Goal: Task Accomplishment & Management: Manage account settings

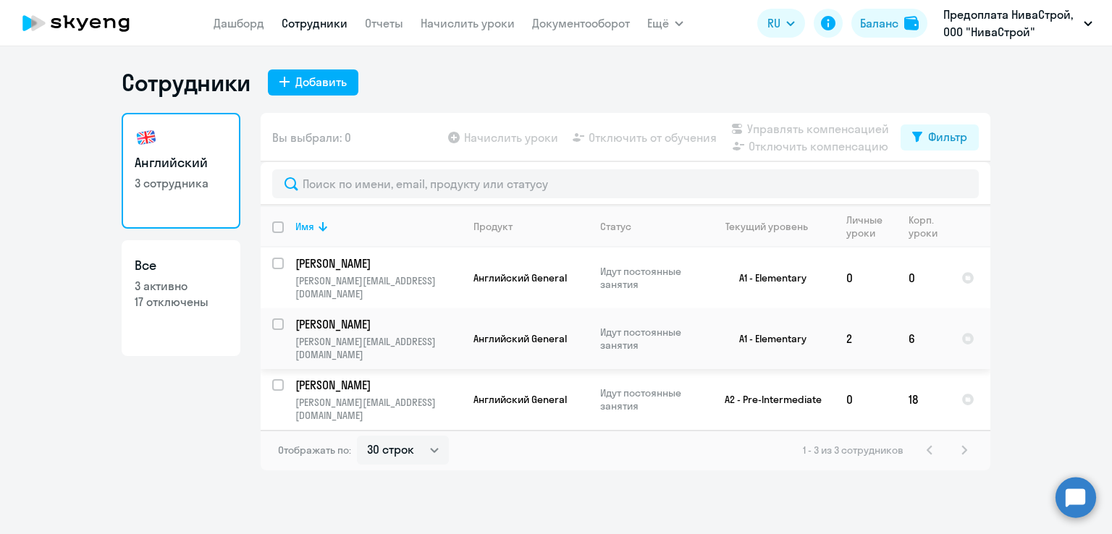
select select "30"
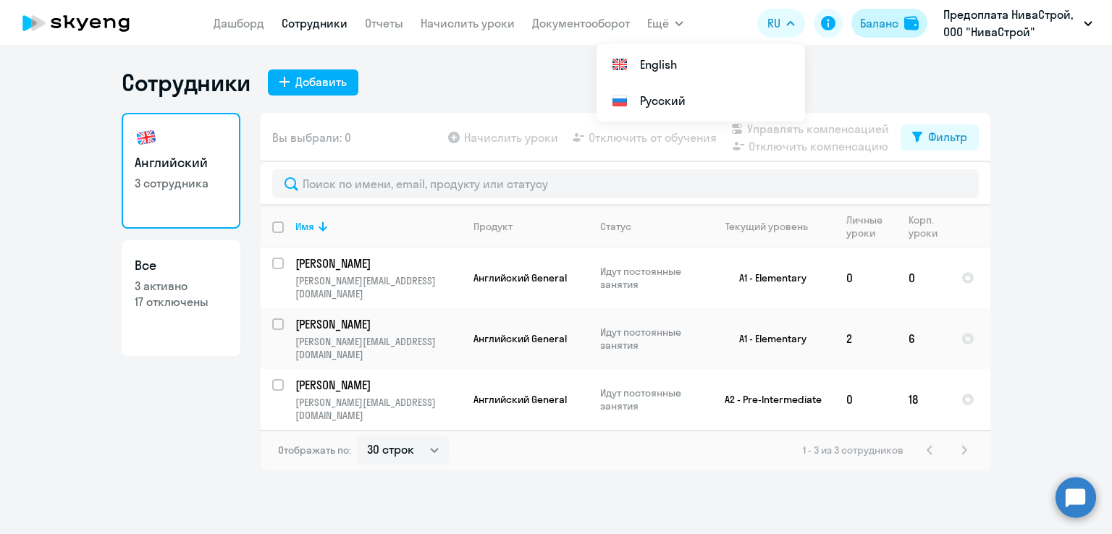
click at [915, 22] on img at bounding box center [911, 23] width 14 height 14
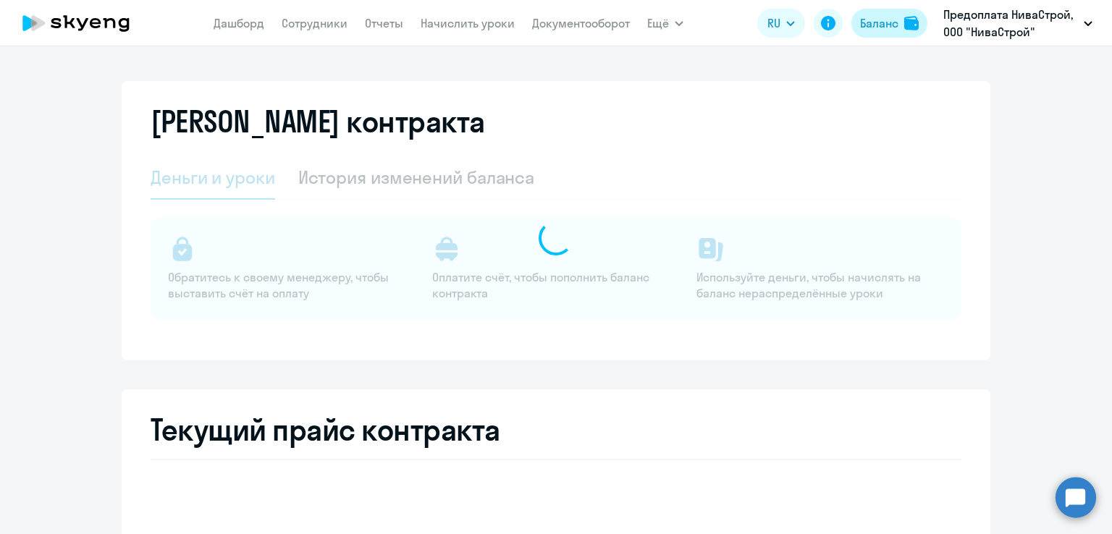
select select "english_adult_not_native_speaker"
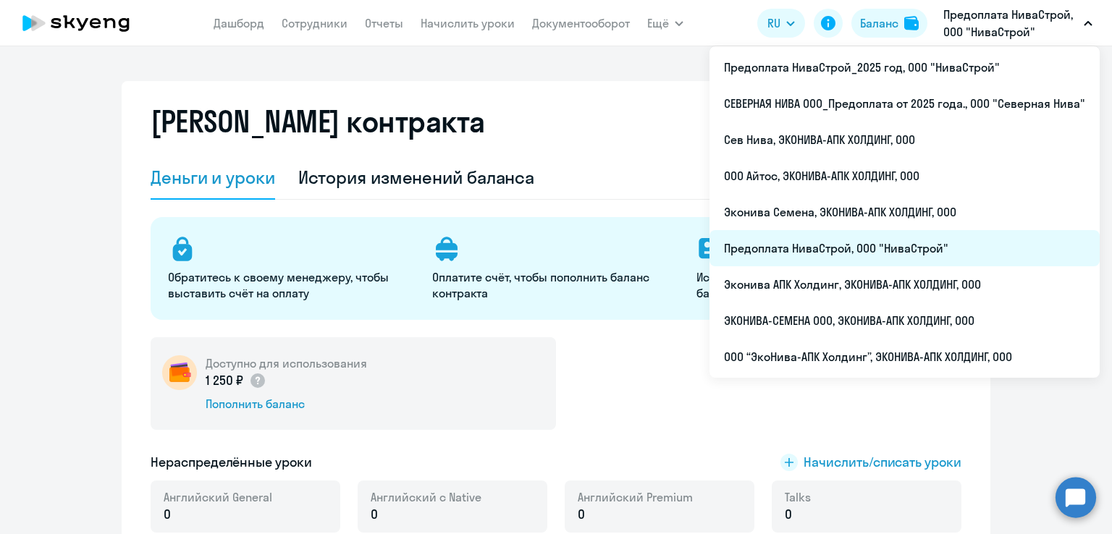
click at [845, 241] on li "Предоплата НиваСтрой, ООО "НиваСтрой"" at bounding box center [904, 248] width 390 height 36
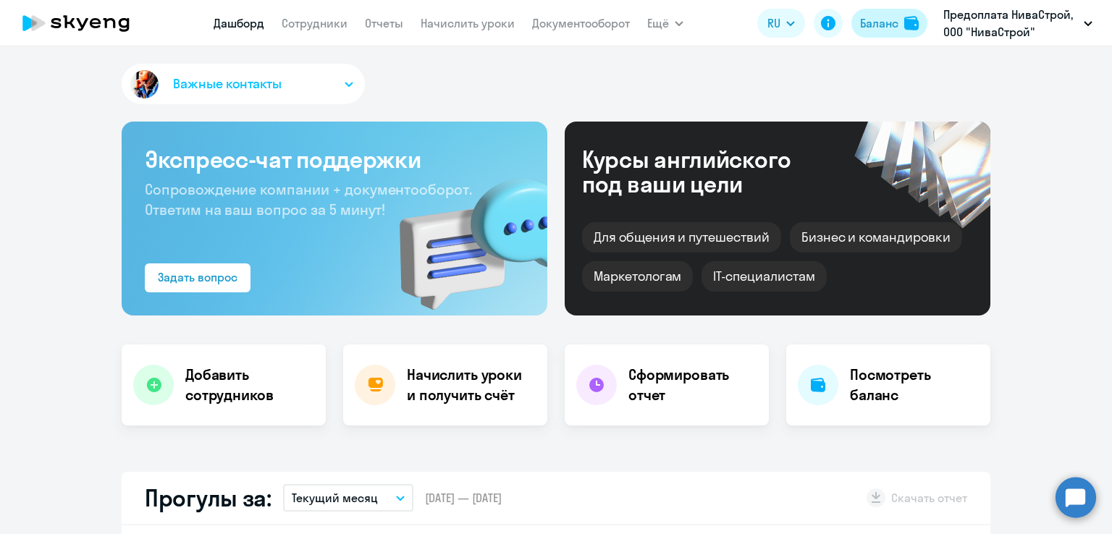
click at [879, 22] on div "Баланс" at bounding box center [879, 22] width 38 height 17
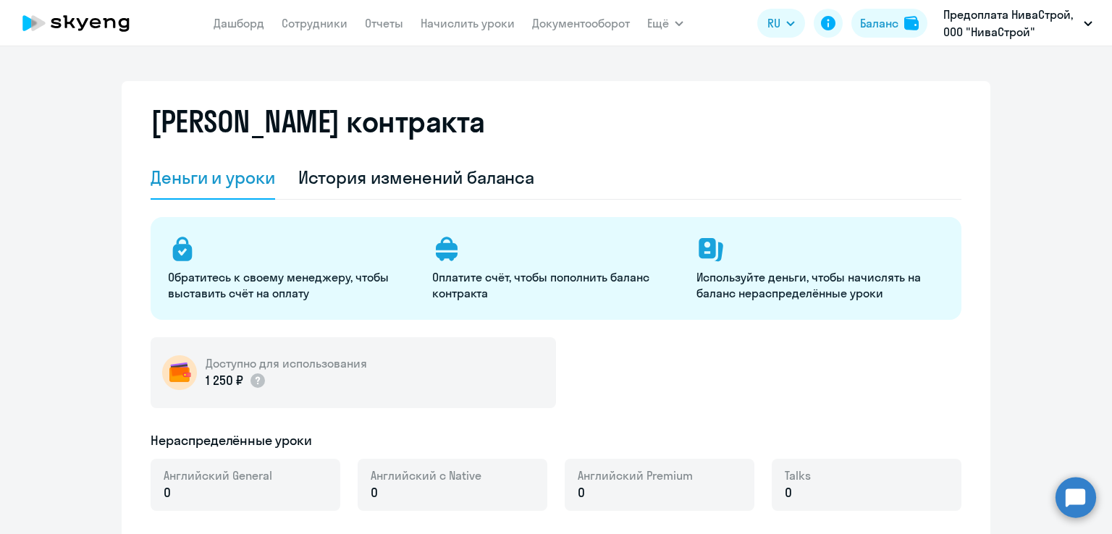
select select "english_adult_not_native_speaker"
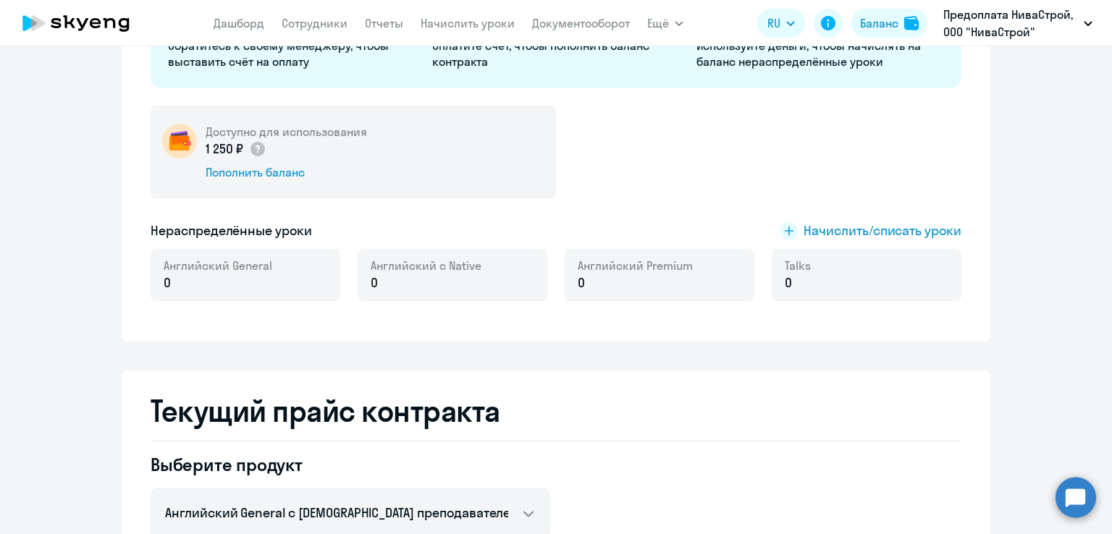
scroll to position [72, 0]
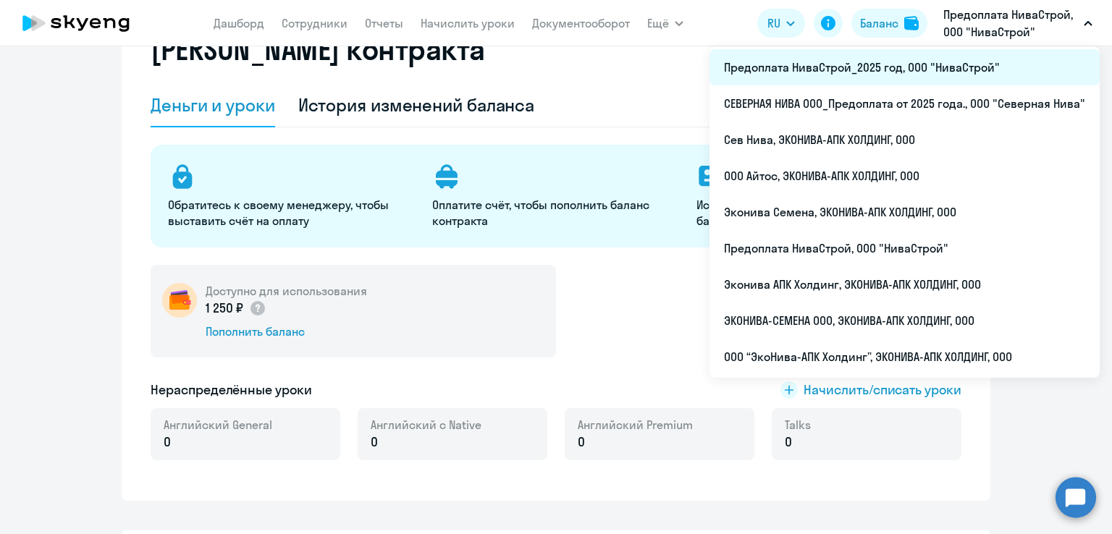
click at [872, 62] on li "Предоплата НиваСтрой_2025 год, ООО "НиваСтрой"" at bounding box center [904, 67] width 390 height 36
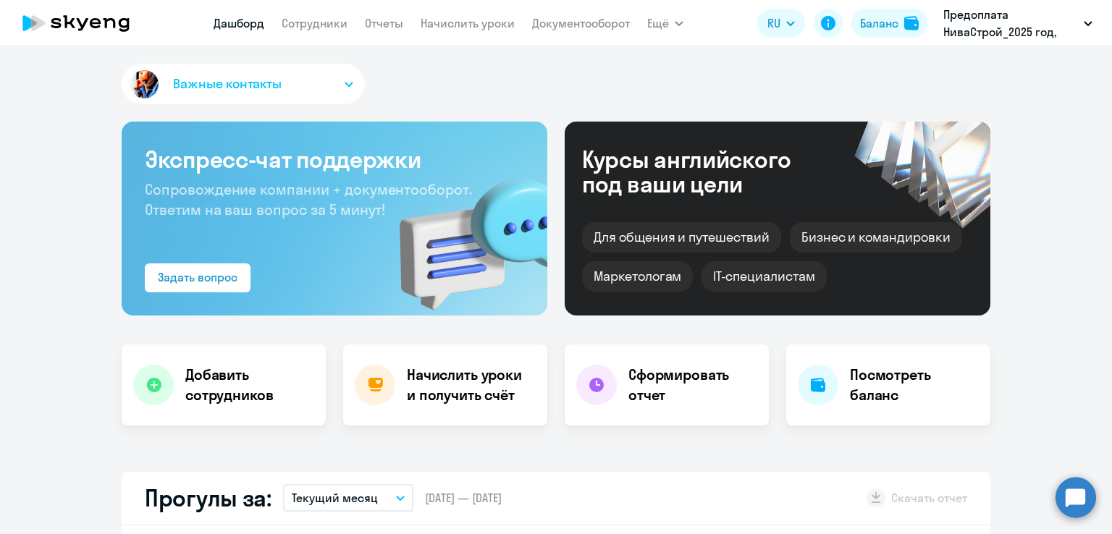
select select "30"
click at [889, 25] on div "Баланс" at bounding box center [879, 22] width 38 height 17
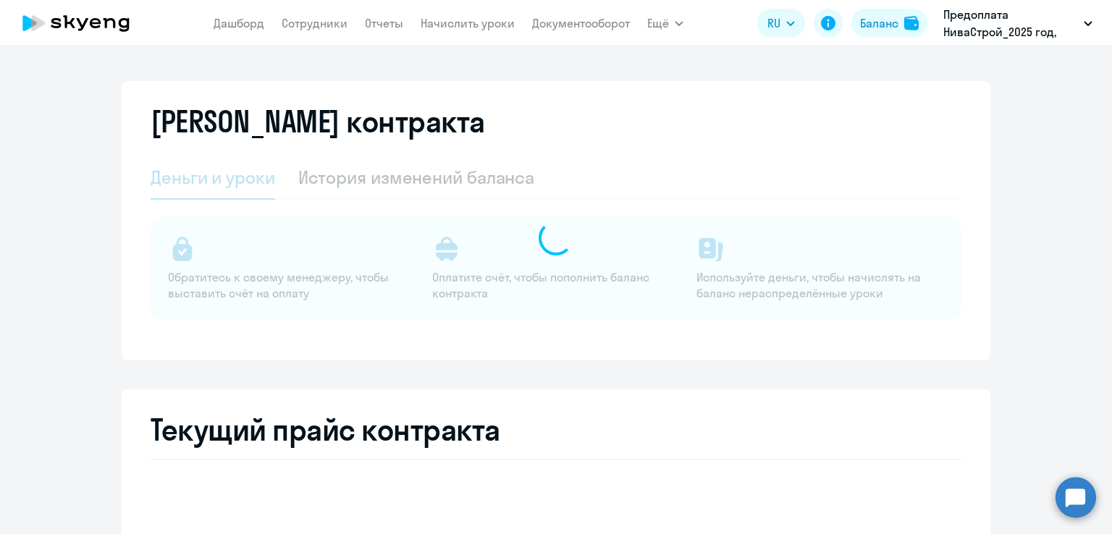
select select "english_adult_not_native_speaker"
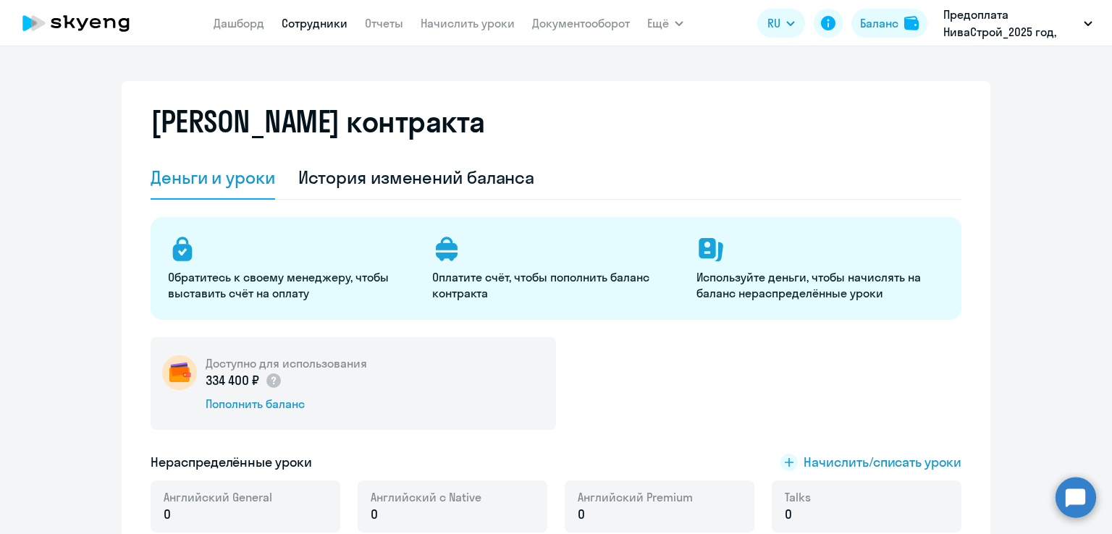
click at [330, 22] on link "Сотрудники" at bounding box center [315, 23] width 66 height 14
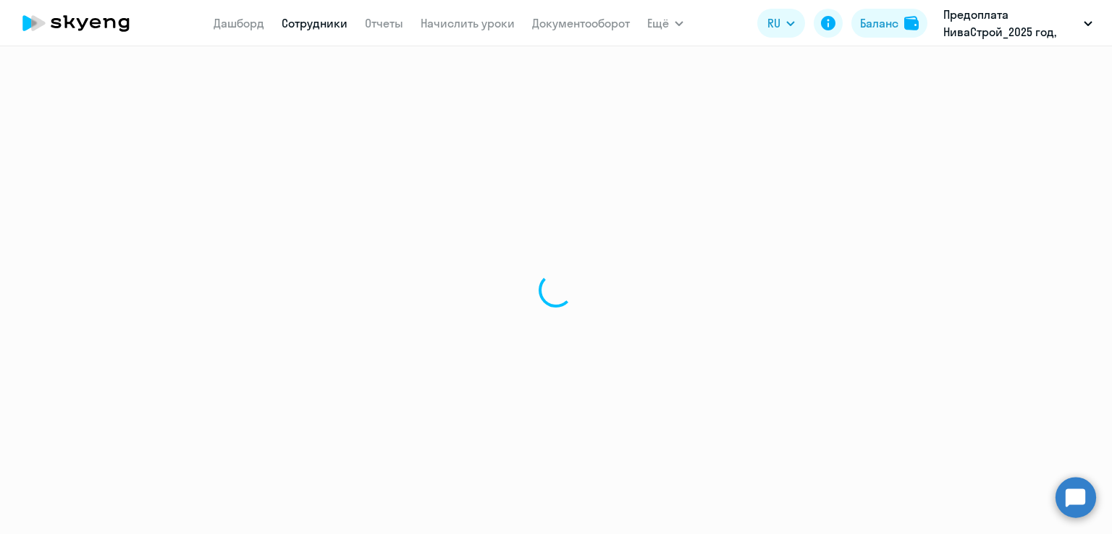
select select "30"
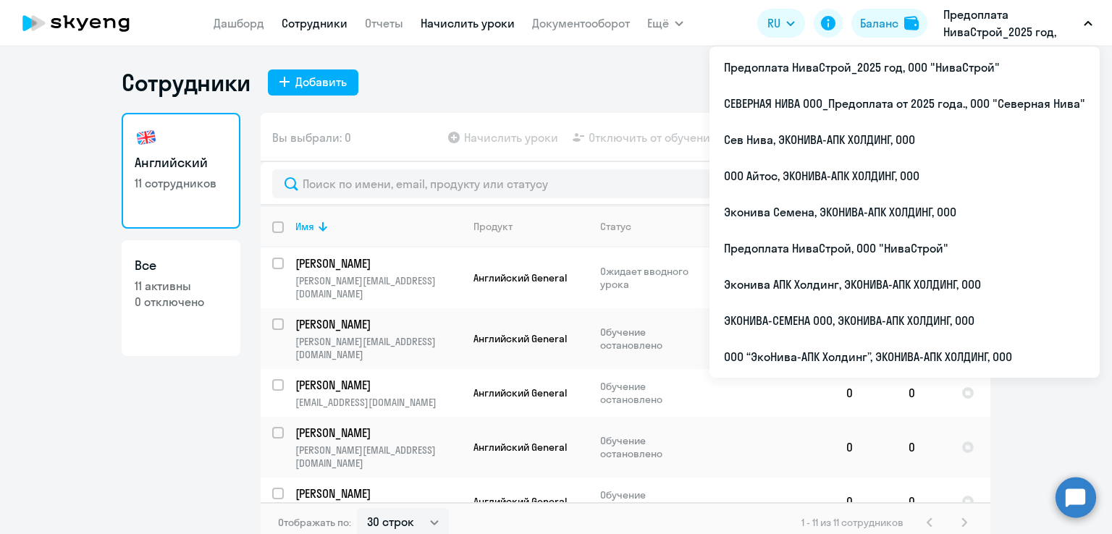
click at [452, 24] on link "Начислить уроки" at bounding box center [467, 23] width 94 height 14
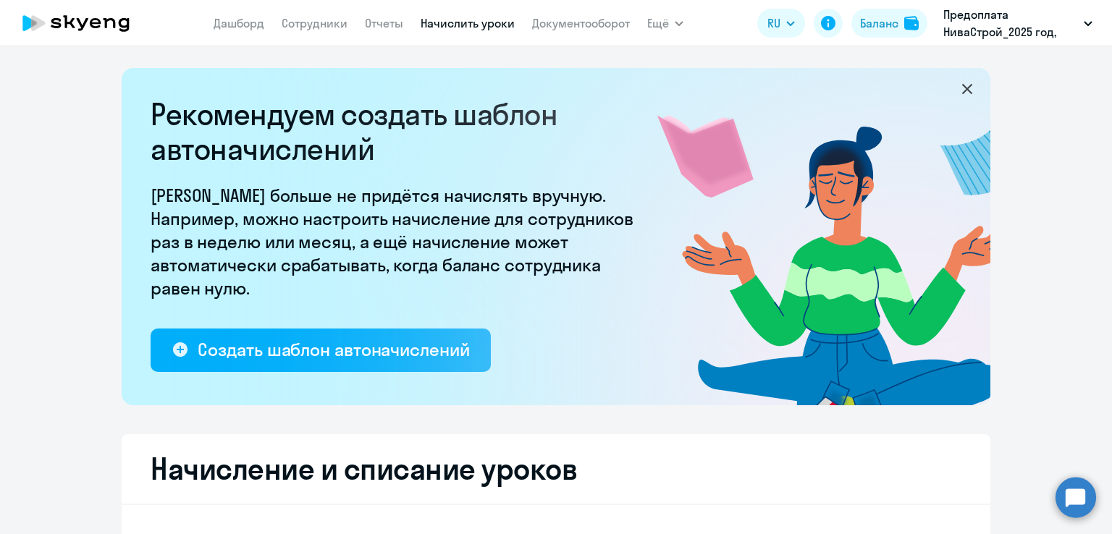
select select "10"
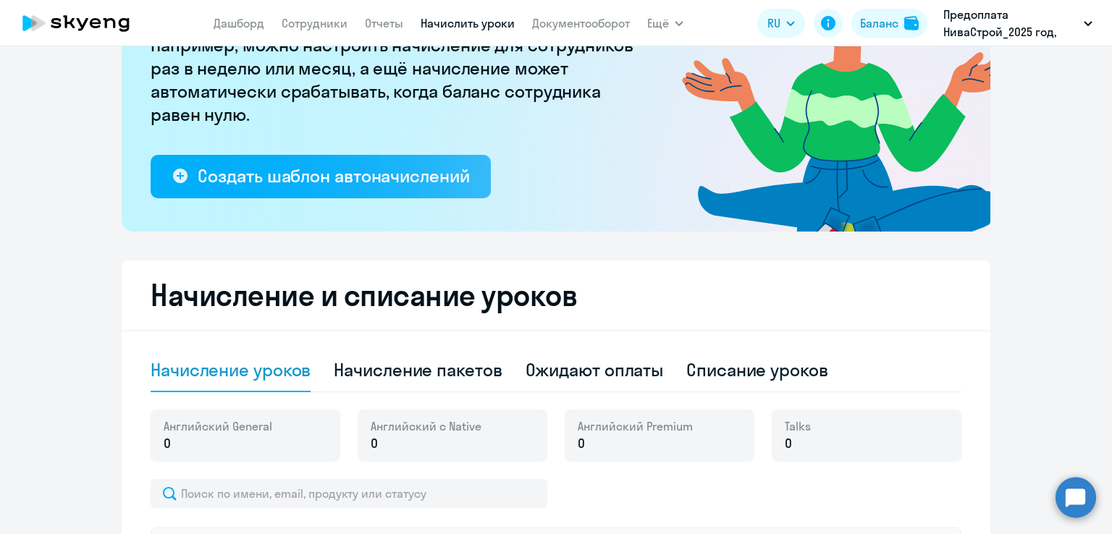
scroll to position [362, 0]
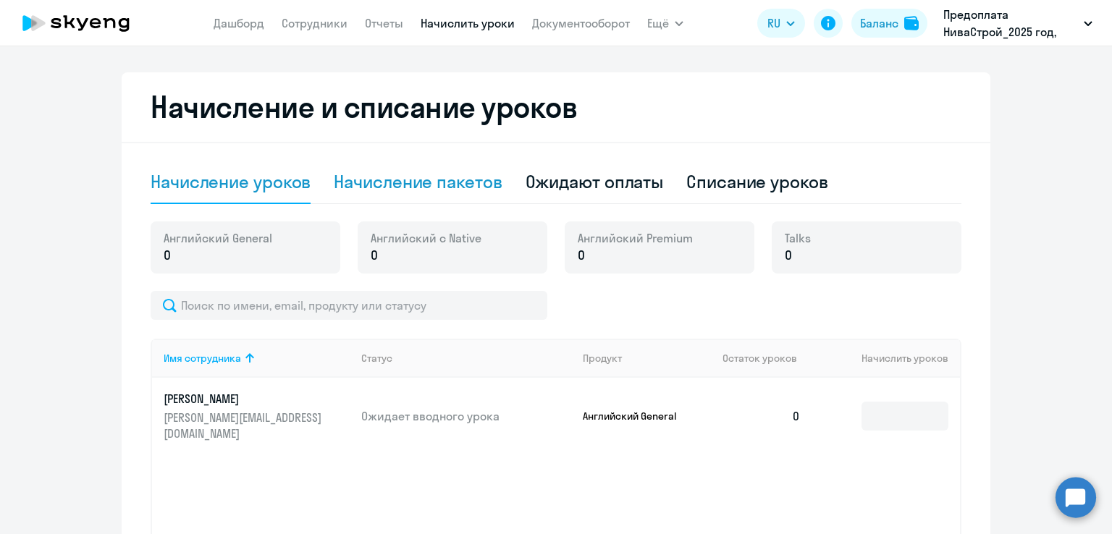
click at [415, 192] on div "Начисление пакетов" at bounding box center [418, 181] width 168 height 23
select select "10"
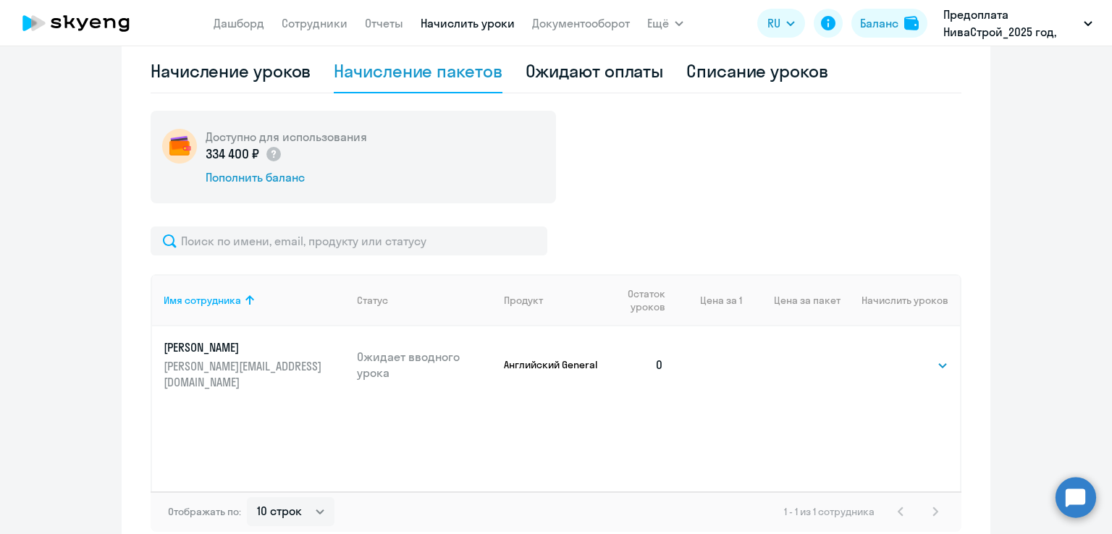
scroll to position [507, 0]
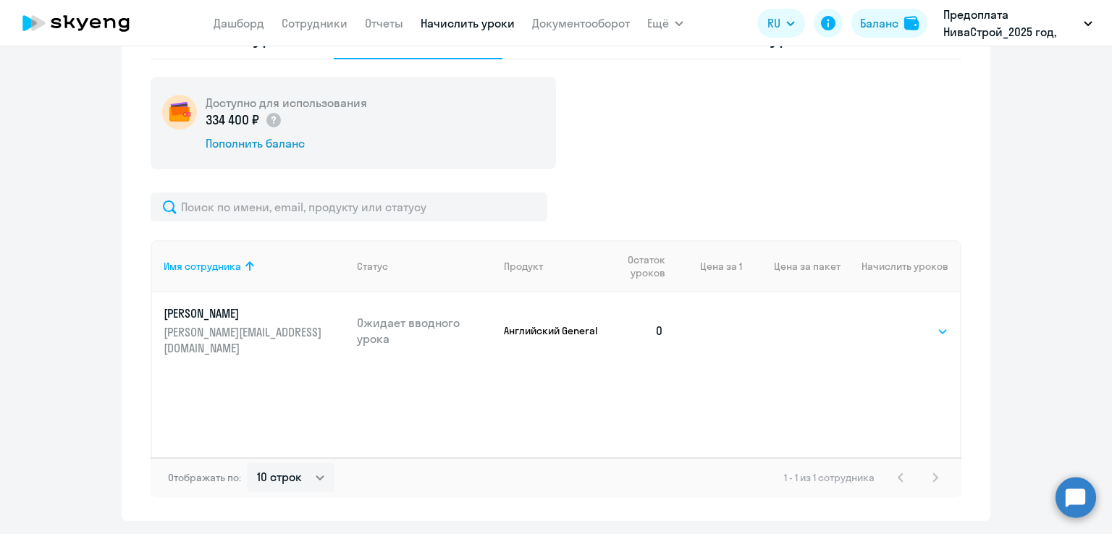
click at [916, 331] on select "Выбрать 4 8 16 32 64 96 128" at bounding box center [918, 331] width 59 height 17
select select "32"
click at [889, 323] on select "Выбрать 4 8 16 32 64 96 128" at bounding box center [918, 331] width 59 height 17
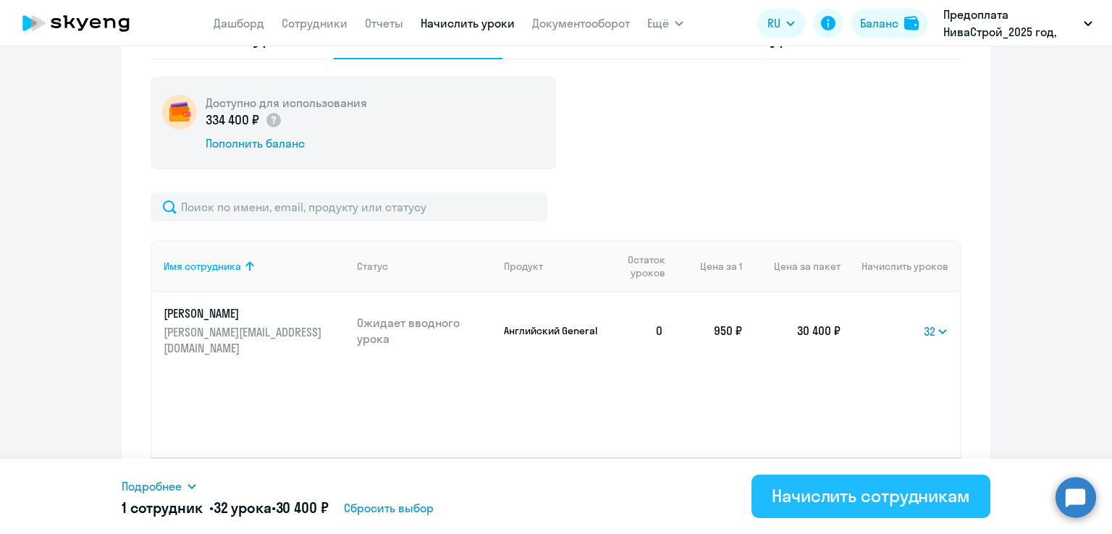
click at [858, 507] on div "Начислить сотрудникам" at bounding box center [870, 495] width 198 height 23
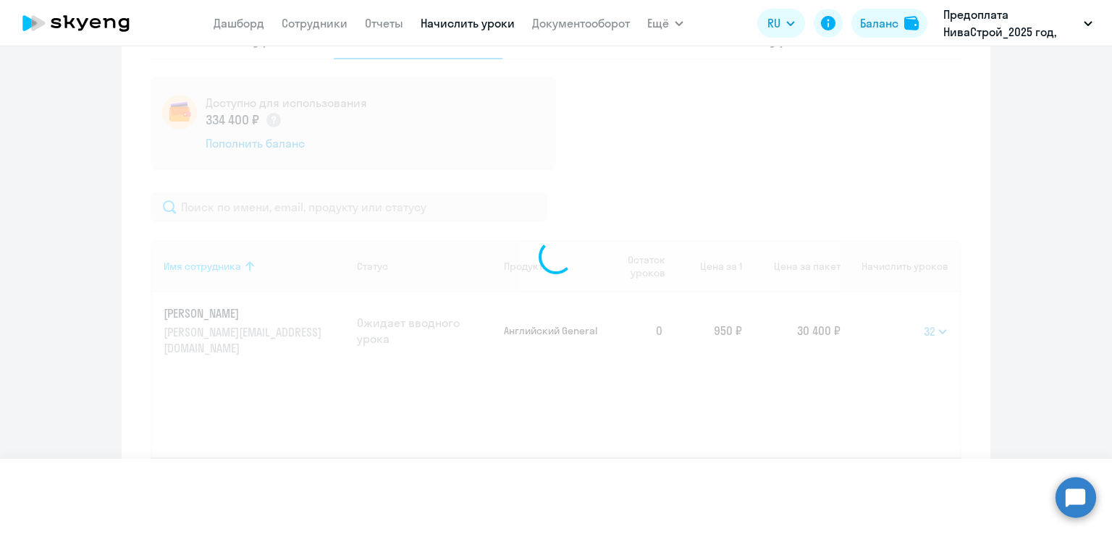
select select
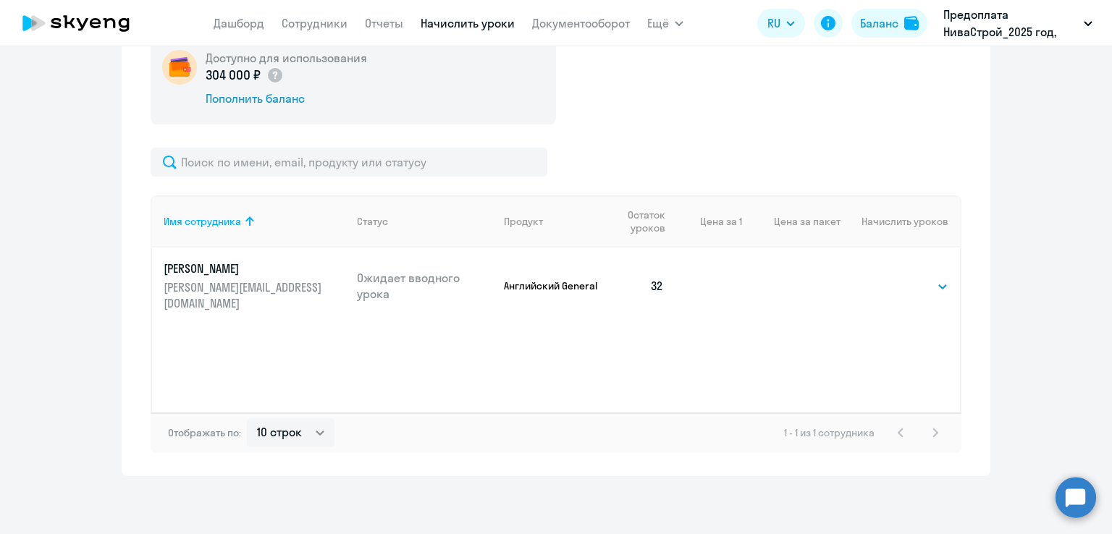
scroll to position [479, 0]
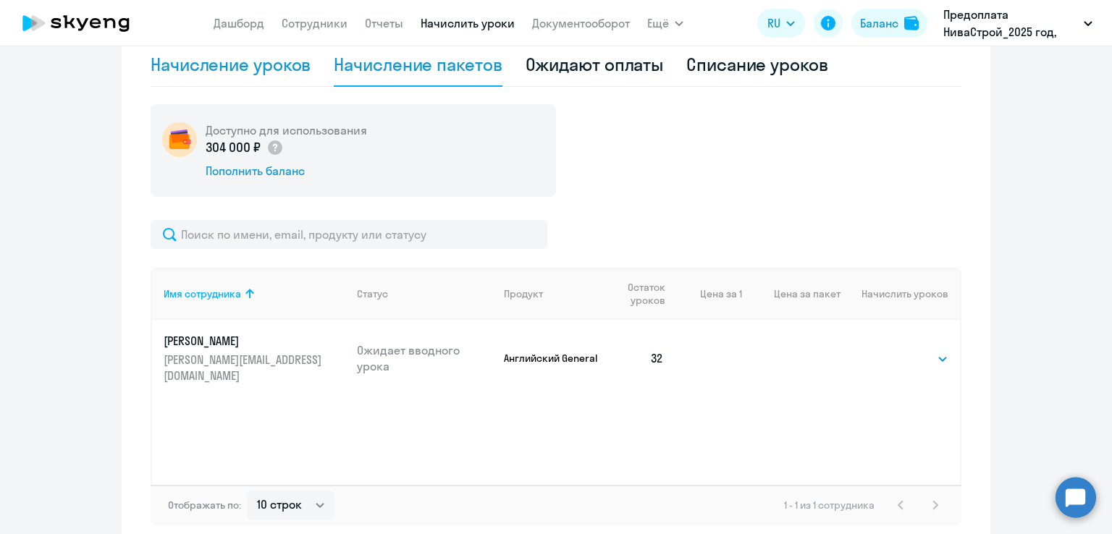
click at [216, 70] on div "Начисление уроков" at bounding box center [231, 64] width 160 height 23
select select "10"
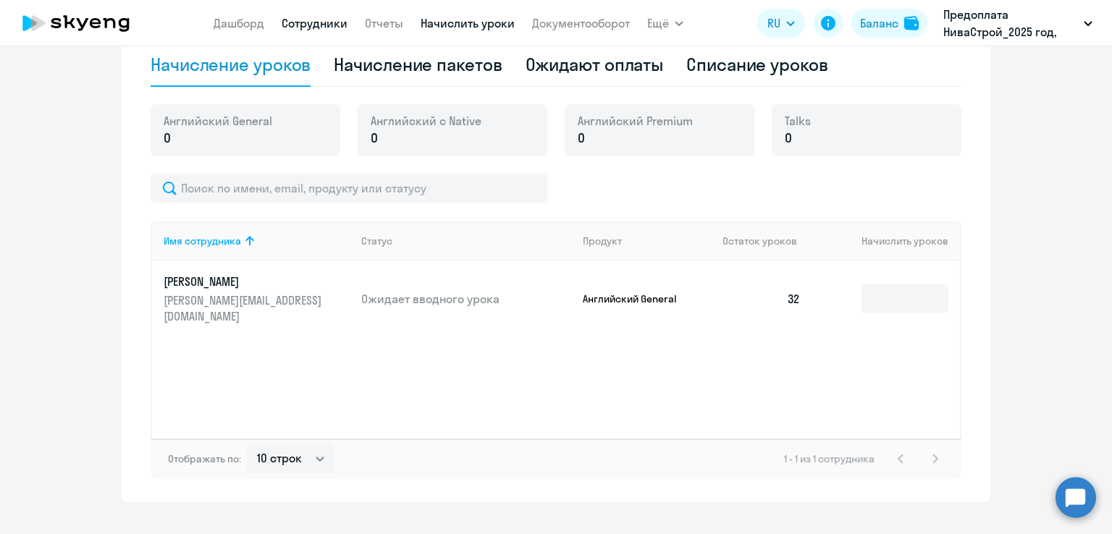
click at [336, 23] on link "Сотрудники" at bounding box center [315, 23] width 66 height 14
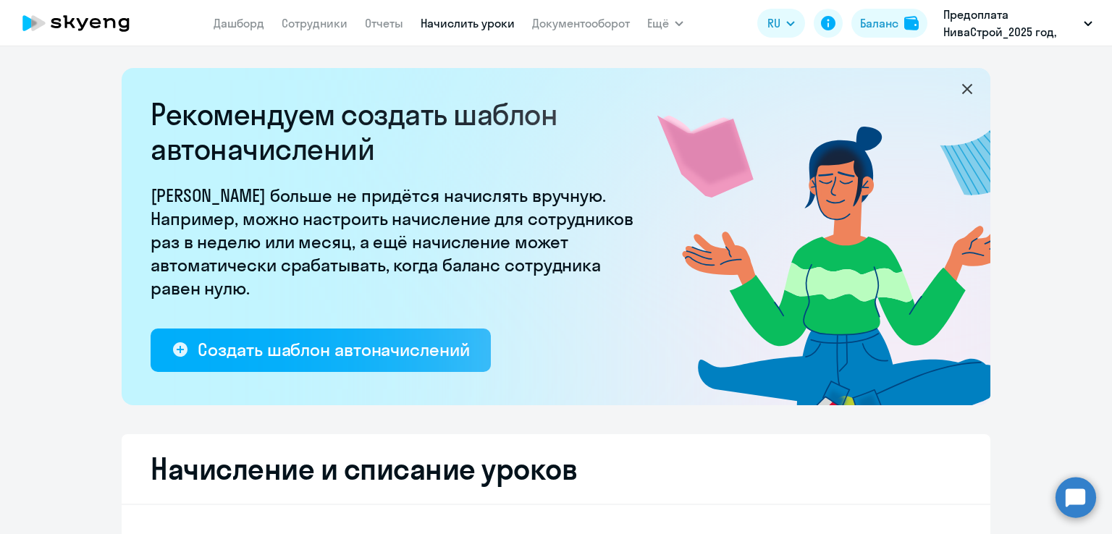
select select "30"
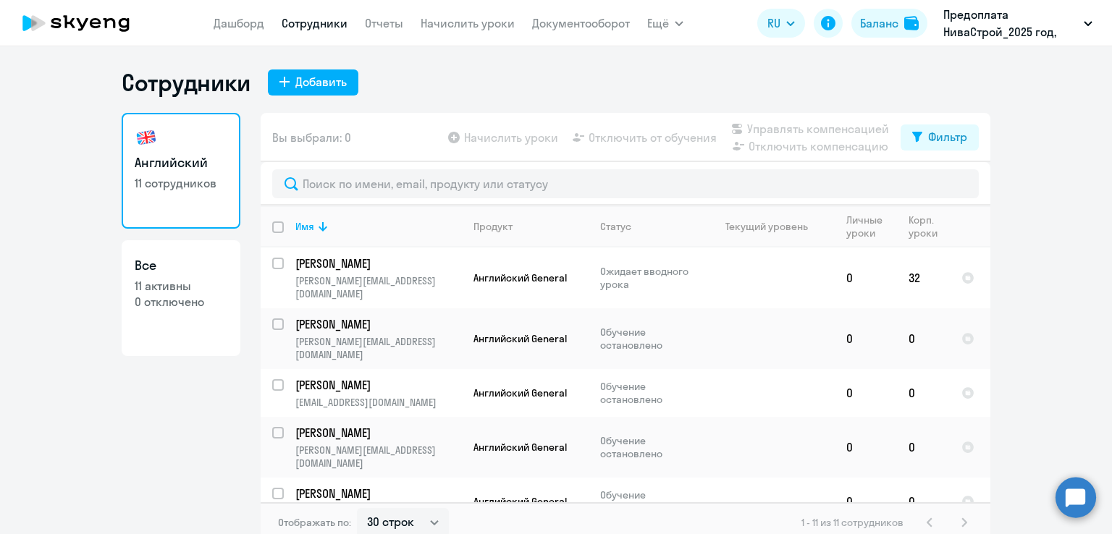
click at [452, 137] on app-table-action-button "Начислить уроки" at bounding box center [501, 137] width 113 height 17
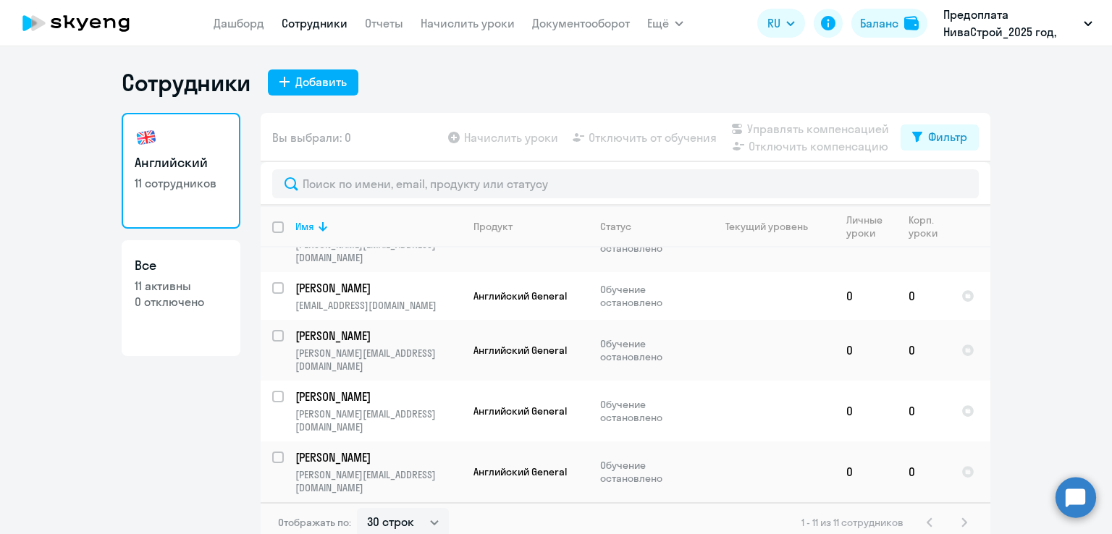
scroll to position [217, 0]
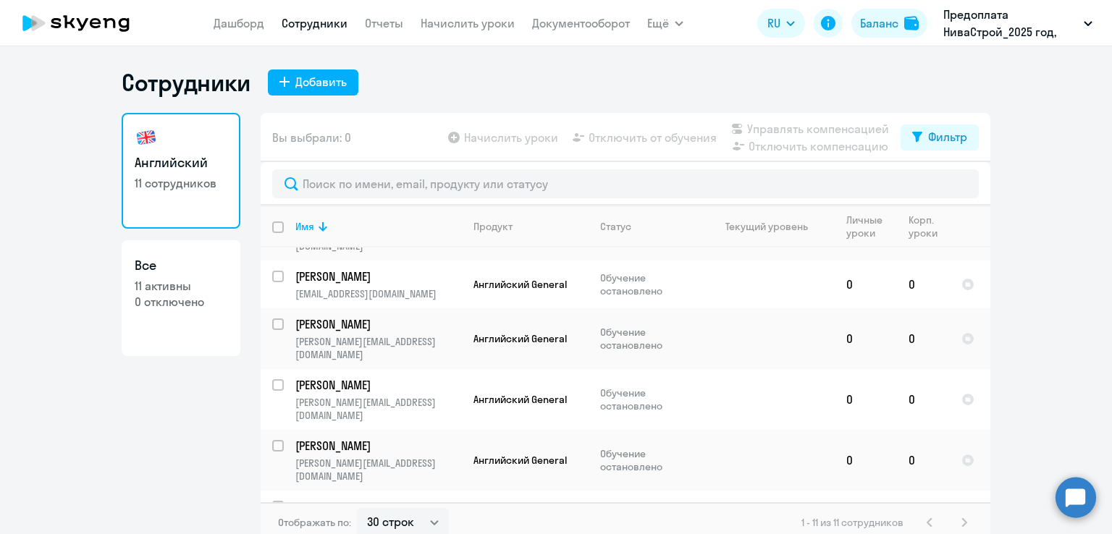
drag, startPoint x: 428, startPoint y: 18, endPoint x: 469, endPoint y: 47, distance: 50.4
click at [428, 18] on link "Начислить уроки" at bounding box center [467, 23] width 94 height 14
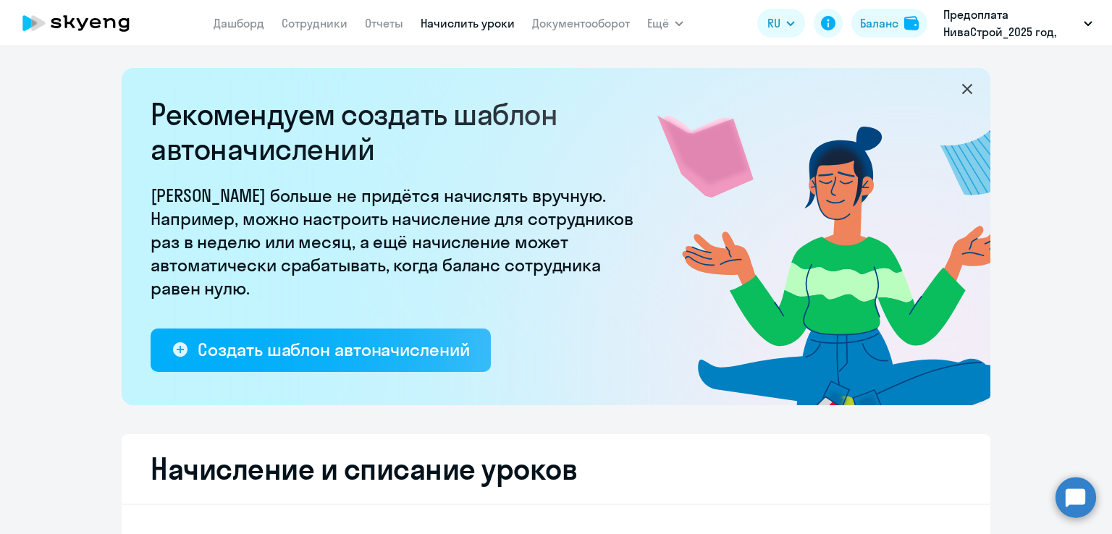
select select "10"
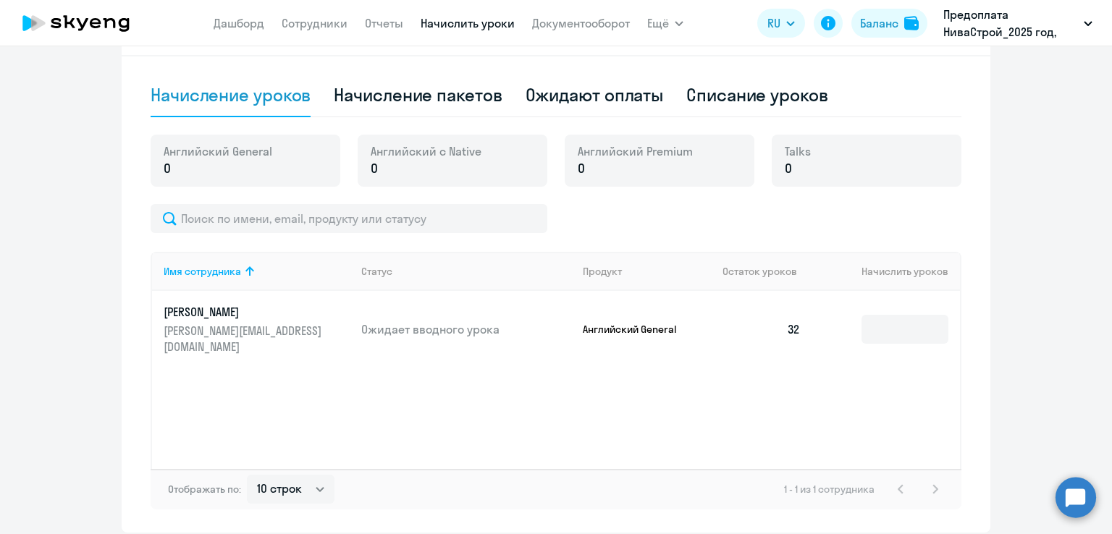
scroll to position [433, 0]
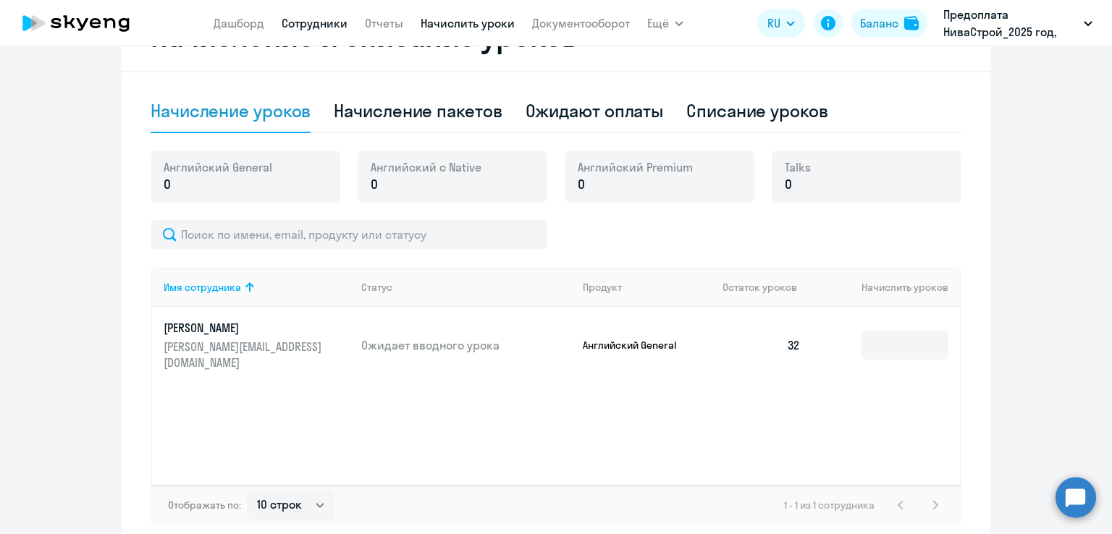
click at [334, 24] on link "Сотрудники" at bounding box center [315, 23] width 66 height 14
select select "30"
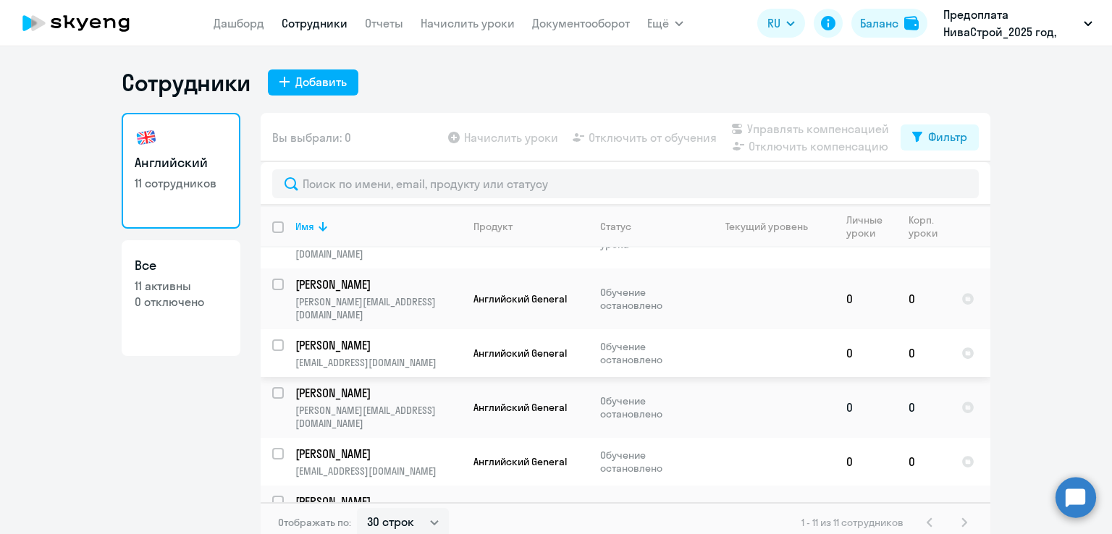
scroll to position [72, 0]
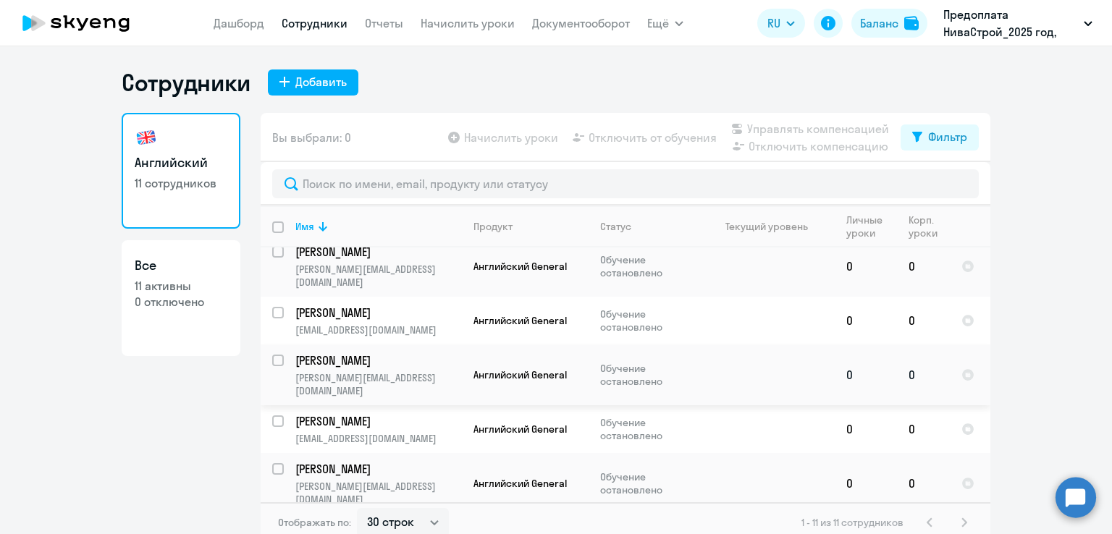
click at [272, 355] on input "select row 40448308" at bounding box center [286, 369] width 29 height 29
checkbox input "true"
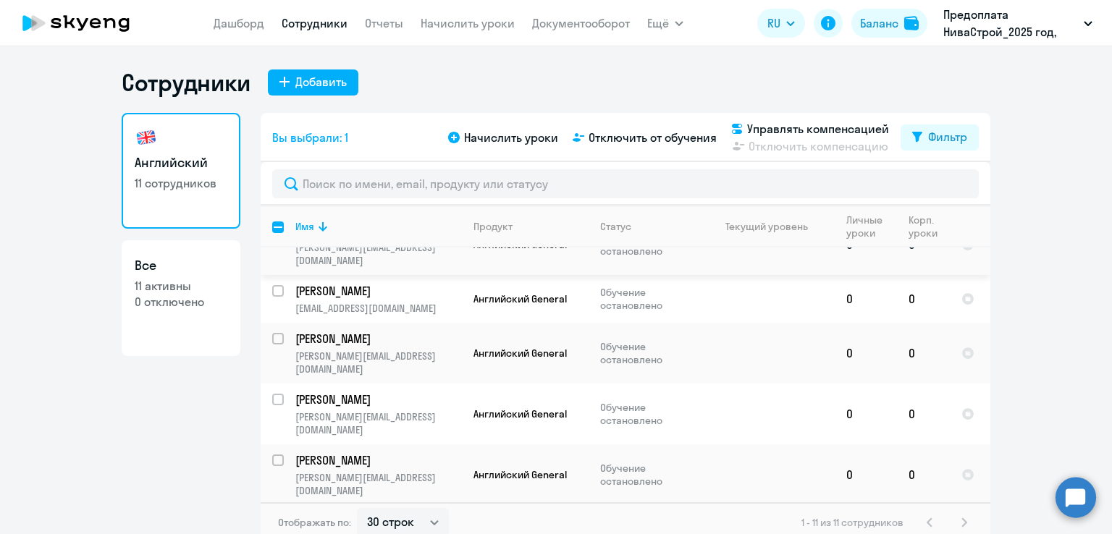
scroll to position [314, 0]
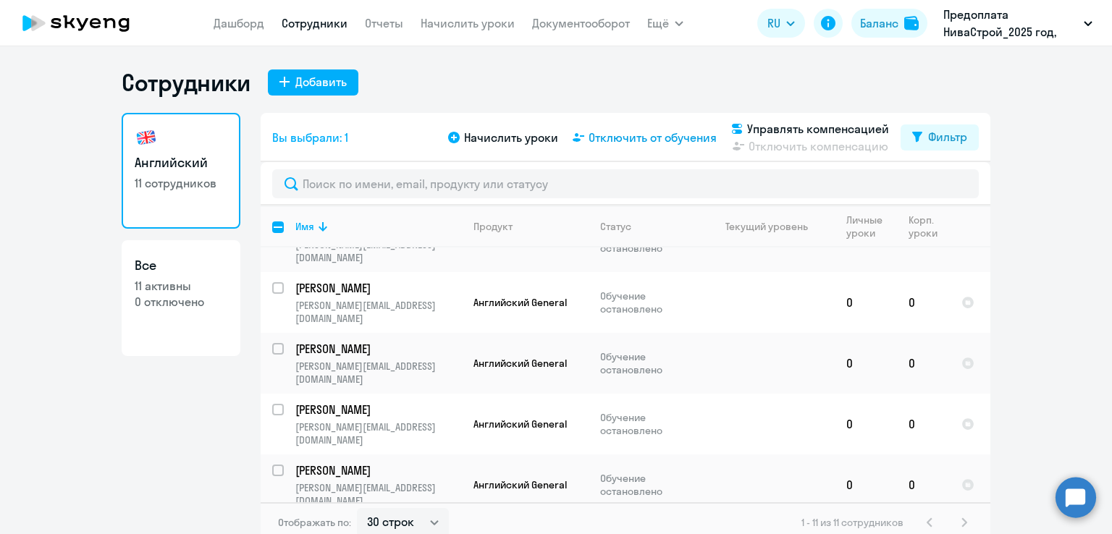
click at [641, 136] on span "Отключить от обучения" at bounding box center [652, 137] width 128 height 17
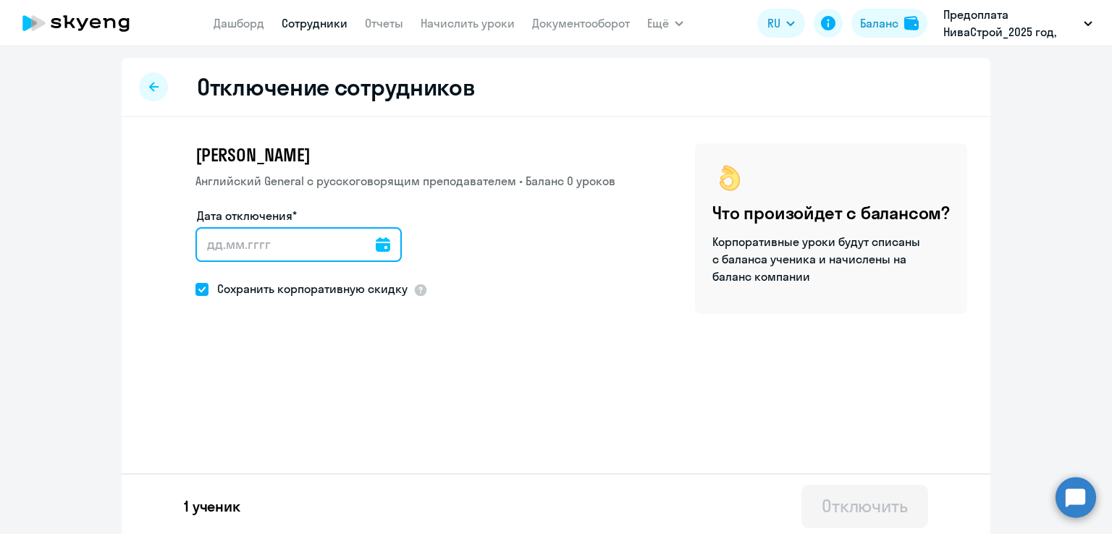
click at [240, 245] on input "Дата отключения*" at bounding box center [298, 244] width 206 height 35
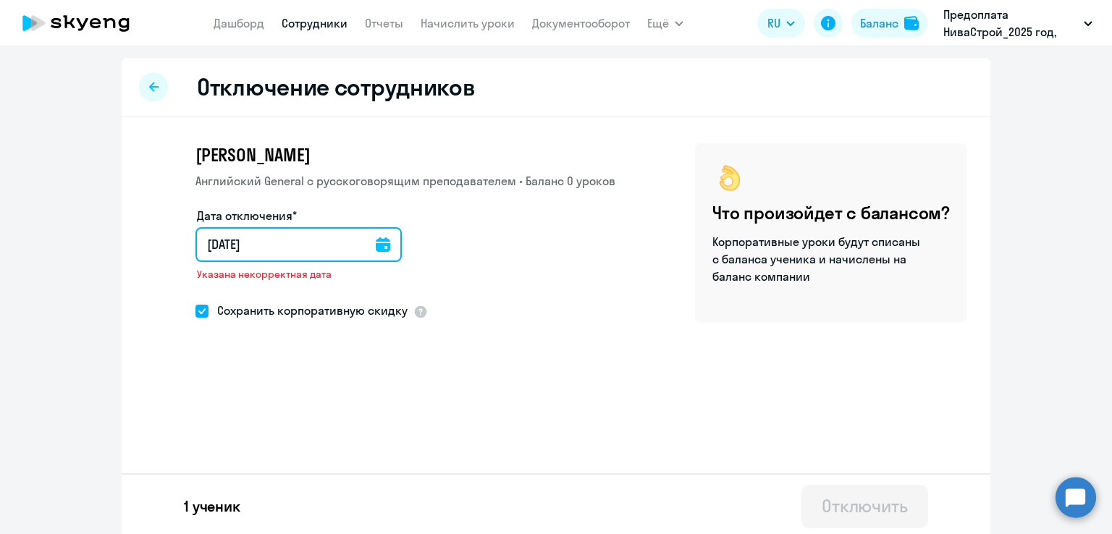
type input "[DATE]"
type input "5.9.2025"
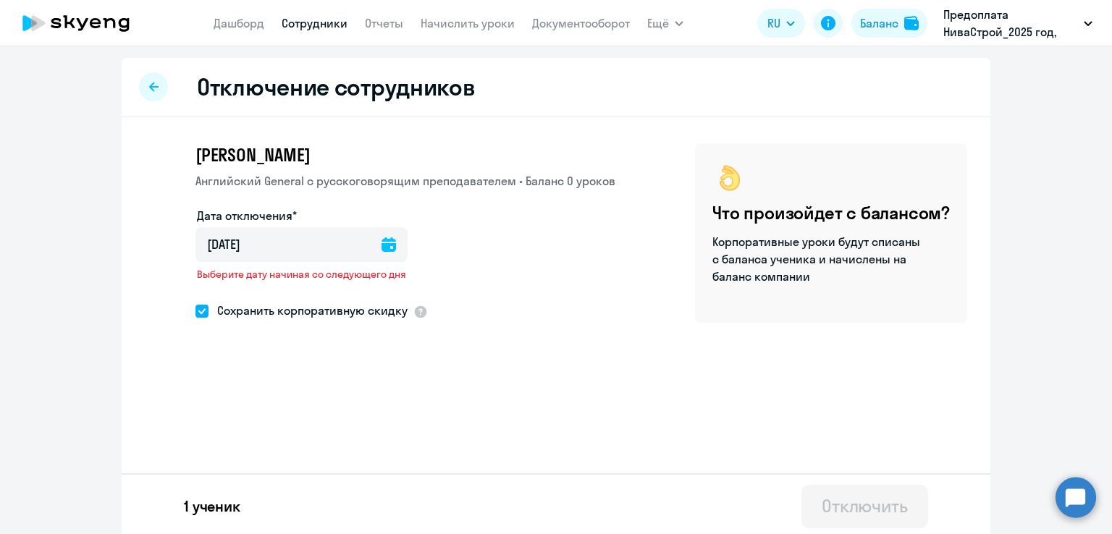
click at [386, 253] on div at bounding box center [388, 244] width 14 height 35
click at [381, 244] on icon at bounding box center [388, 244] width 14 height 14
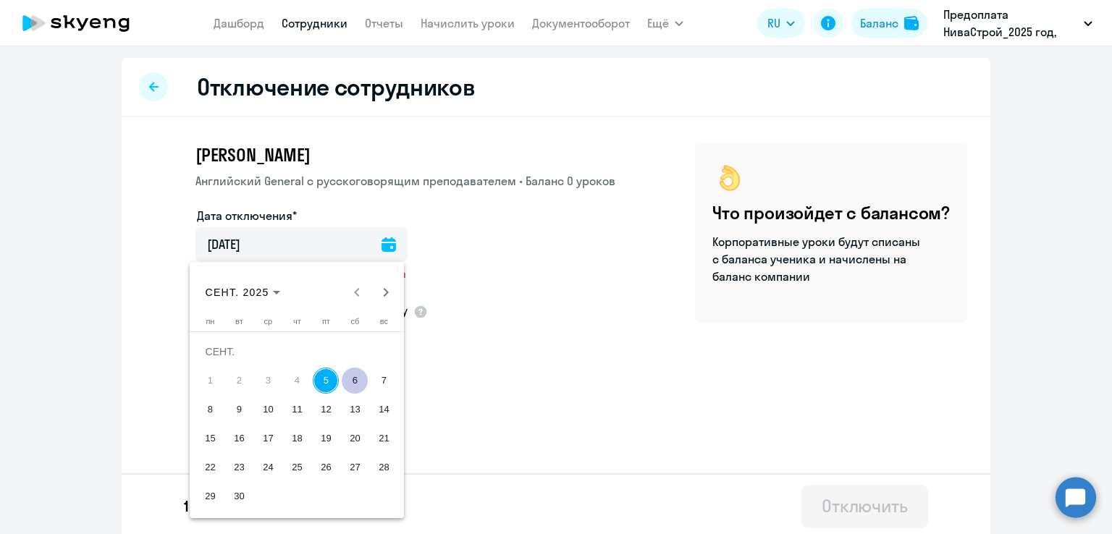
click at [352, 385] on span "6" at bounding box center [355, 381] width 26 height 26
type input "06.09.2025"
type input "6.9.2025"
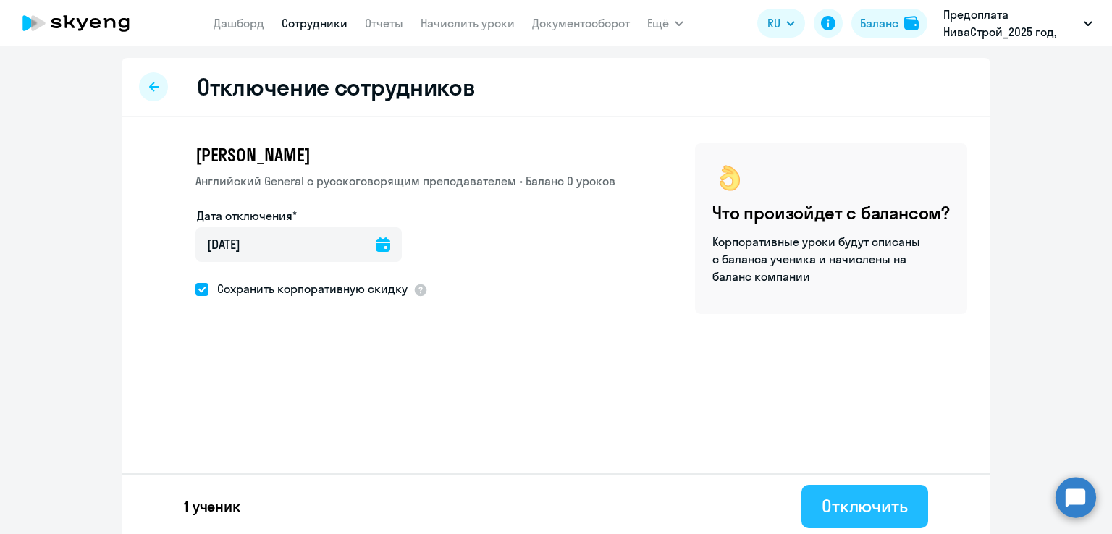
click at [808, 501] on button "Отключить" at bounding box center [864, 506] width 127 height 43
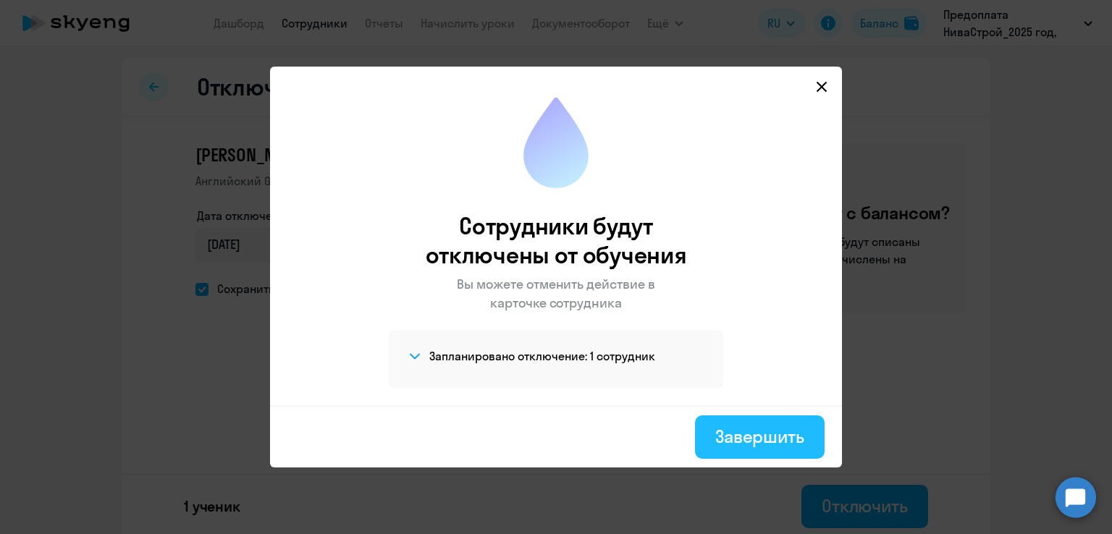
click at [779, 431] on div "Завершить" at bounding box center [759, 436] width 89 height 23
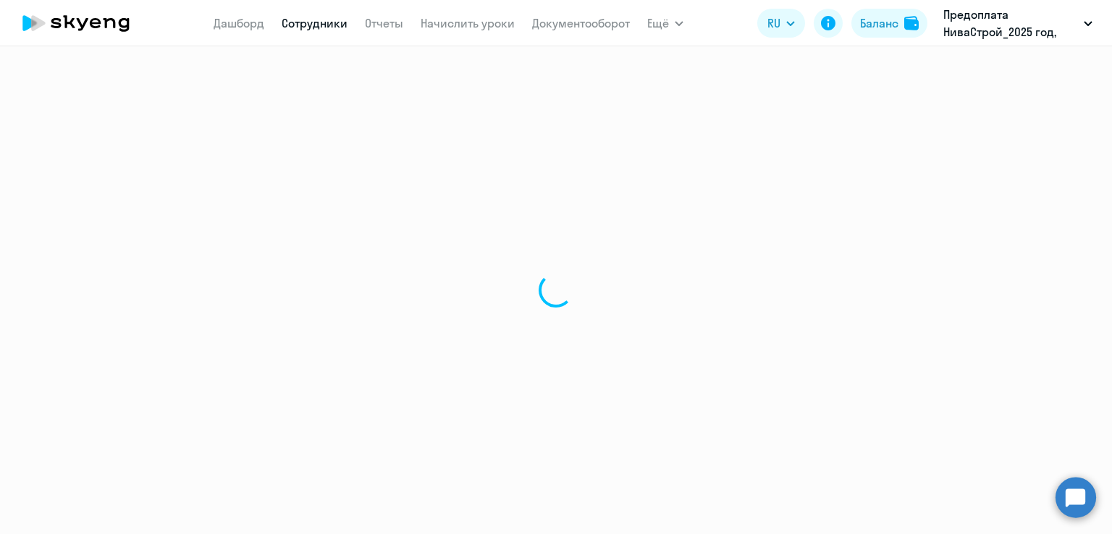
select select "30"
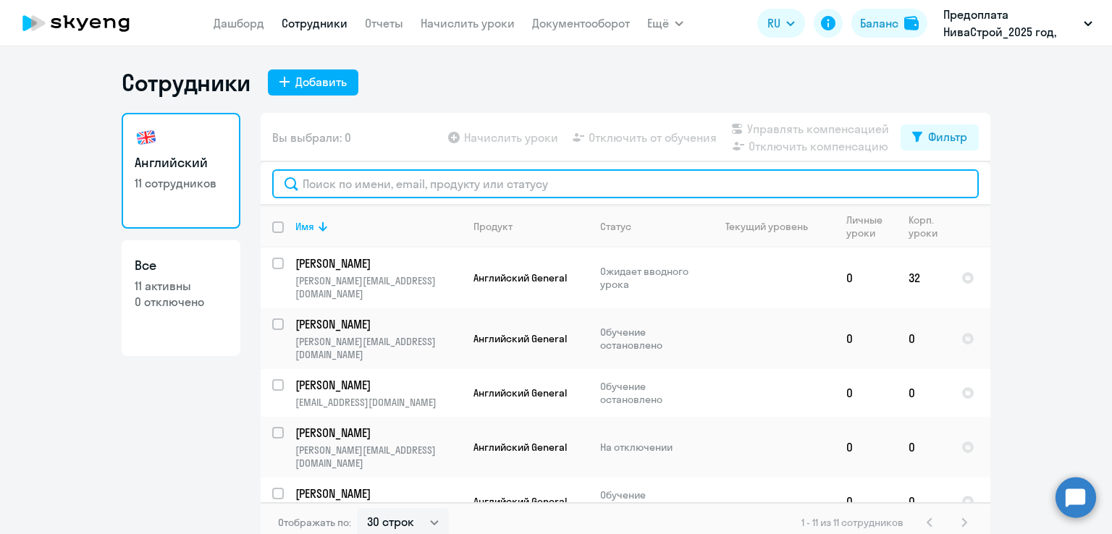
click at [470, 189] on input "text" at bounding box center [625, 183] width 706 height 29
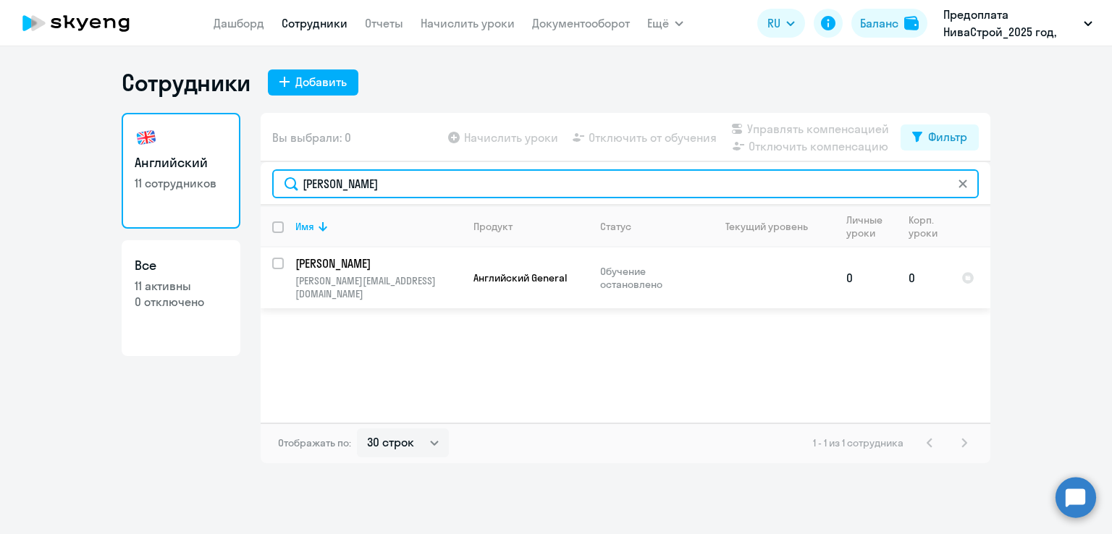
type input "давыд"
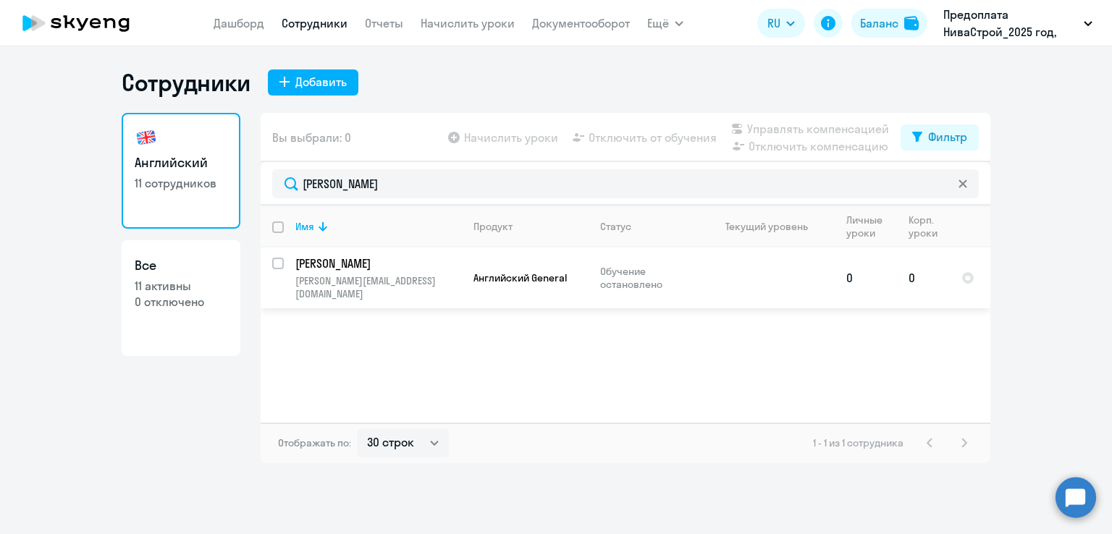
click at [378, 286] on p "[PERSON_NAME][EMAIL_ADDRESS][DOMAIN_NAME]" at bounding box center [378, 287] width 166 height 26
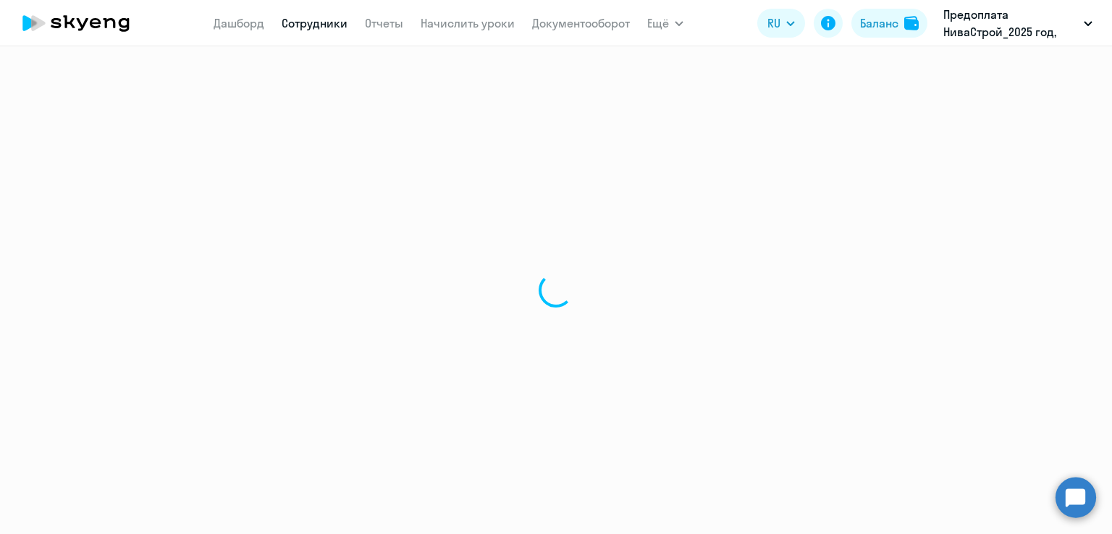
select select "english"
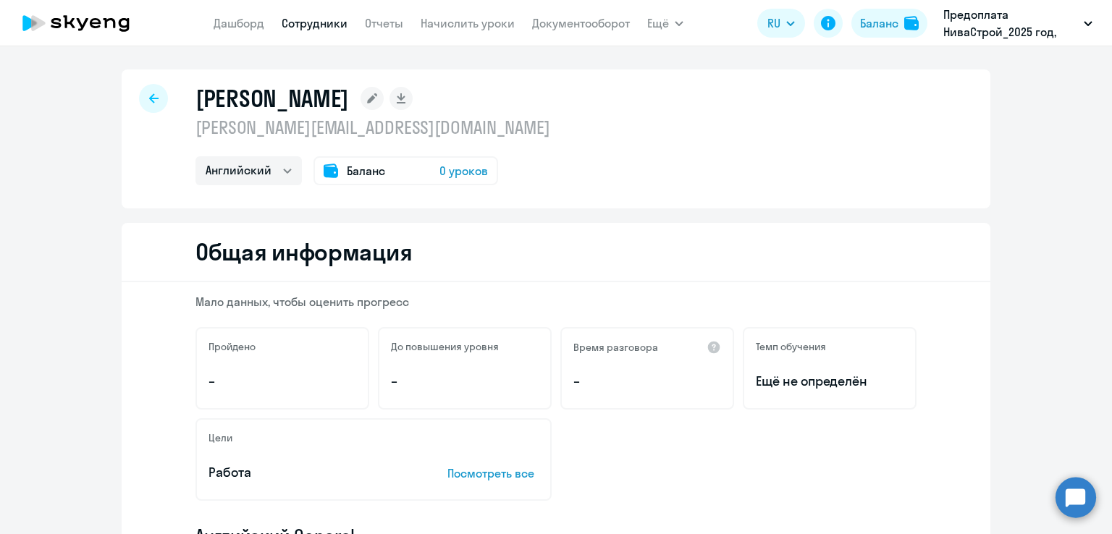
click at [148, 105] on div at bounding box center [153, 98] width 29 height 29
select select "30"
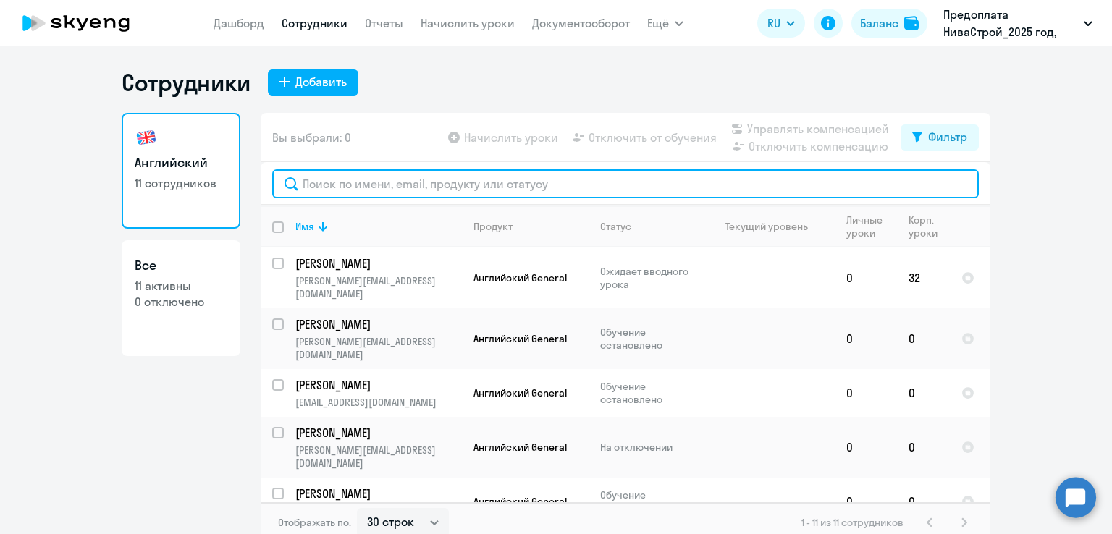
click at [531, 187] on input "text" at bounding box center [625, 183] width 706 height 29
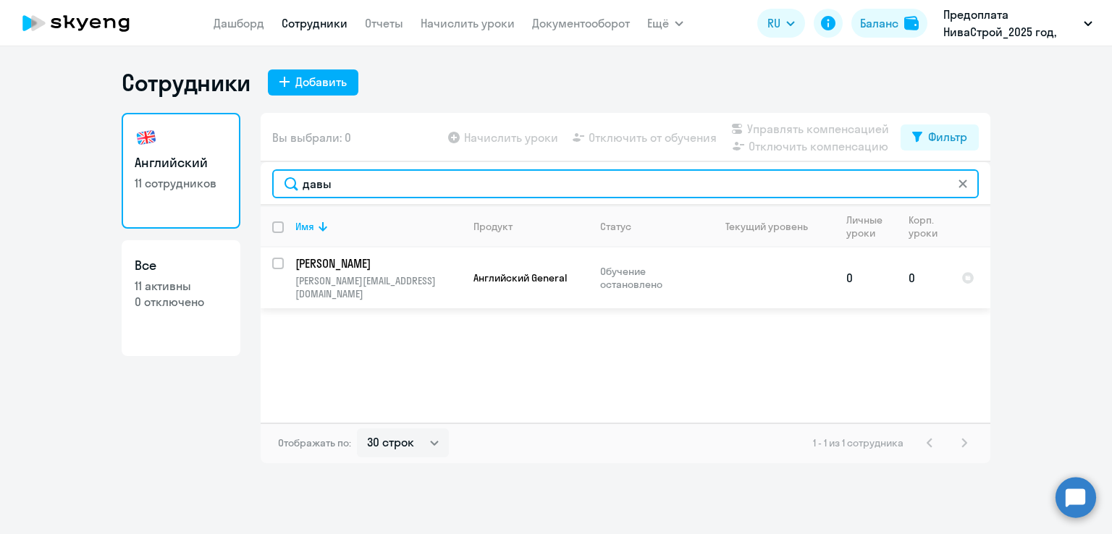
type input "давы"
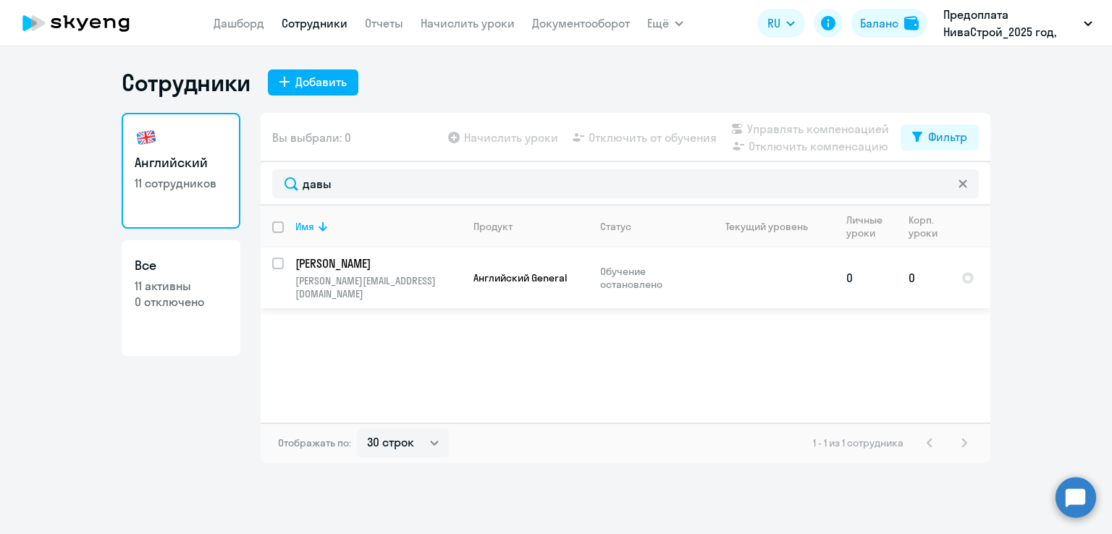
click at [285, 261] on td "Давыдов Денис denis.davydov@ekoniva-apk.com" at bounding box center [373, 277] width 178 height 61
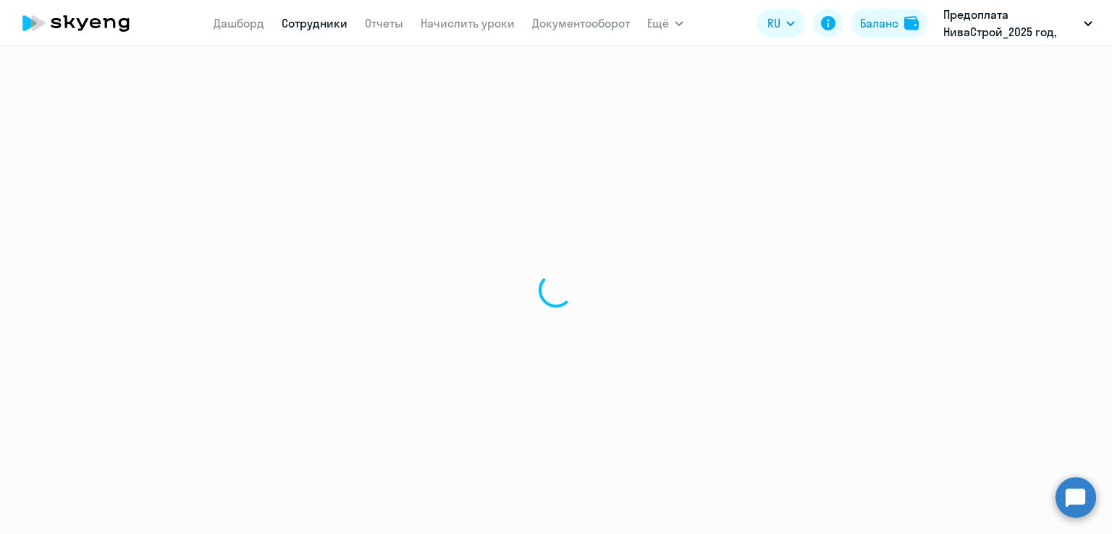
select select "english"
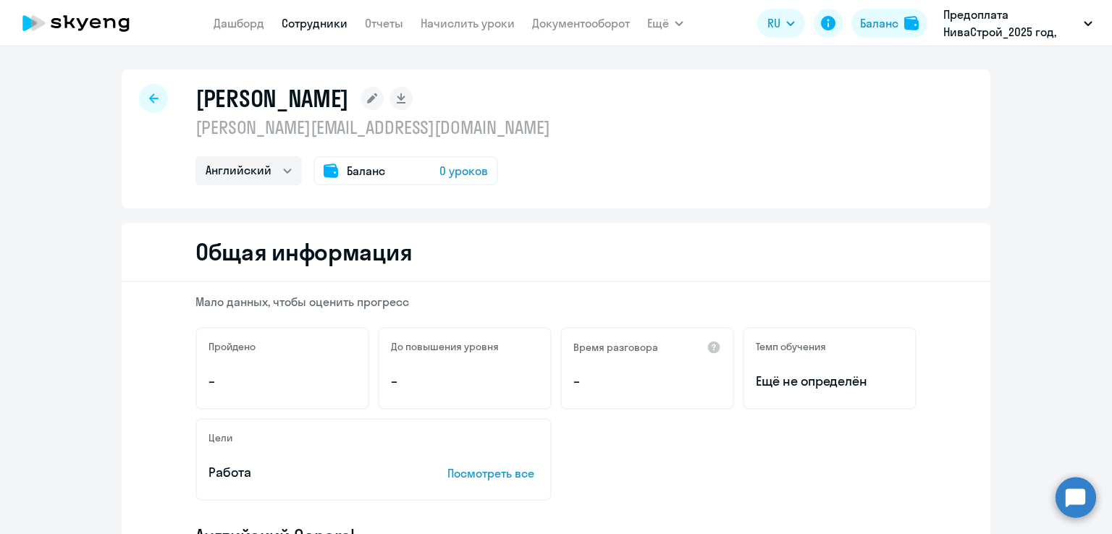
click at [149, 99] on icon at bounding box center [153, 97] width 9 height 9
select select "30"
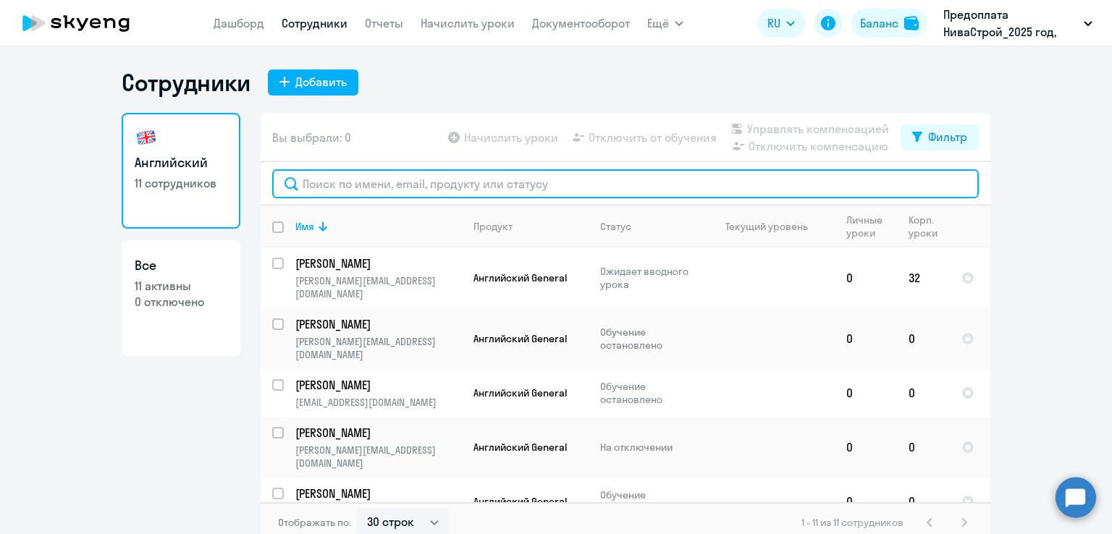
click at [310, 189] on input "text" at bounding box center [625, 183] width 706 height 29
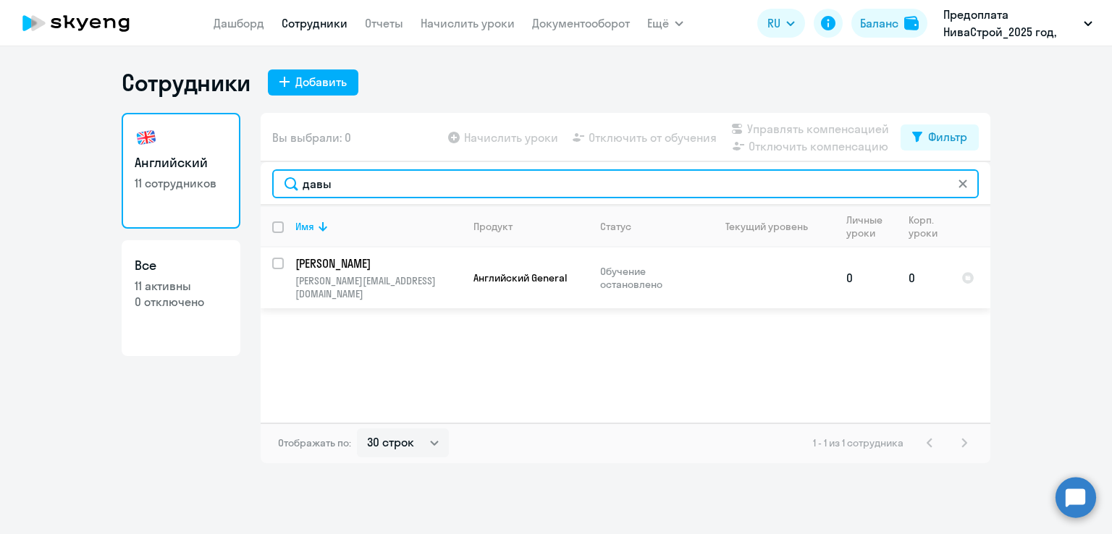
type input "давы"
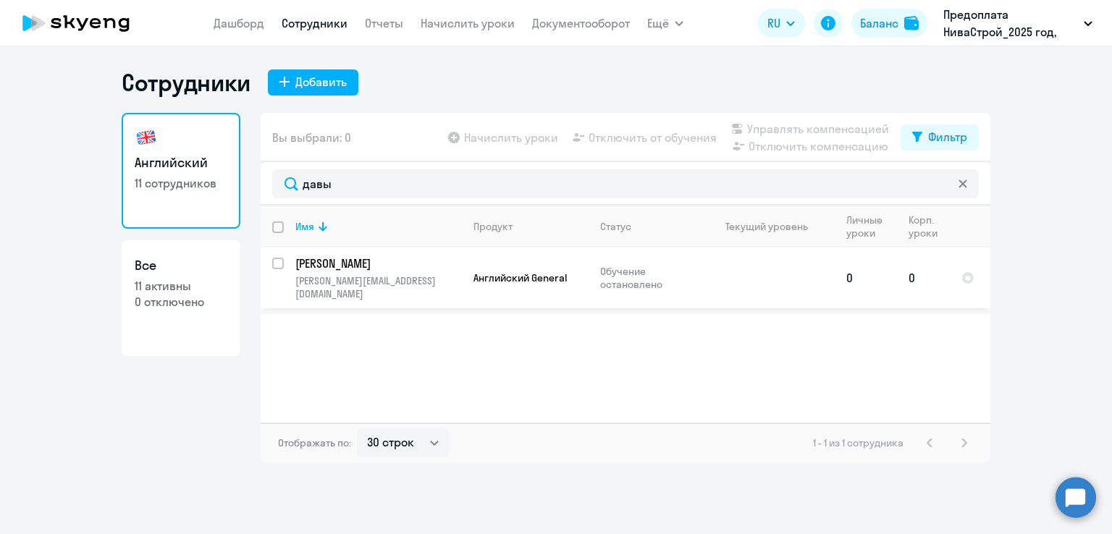
click at [282, 267] on input "select row 40448915" at bounding box center [286, 272] width 29 height 29
checkbox input "true"
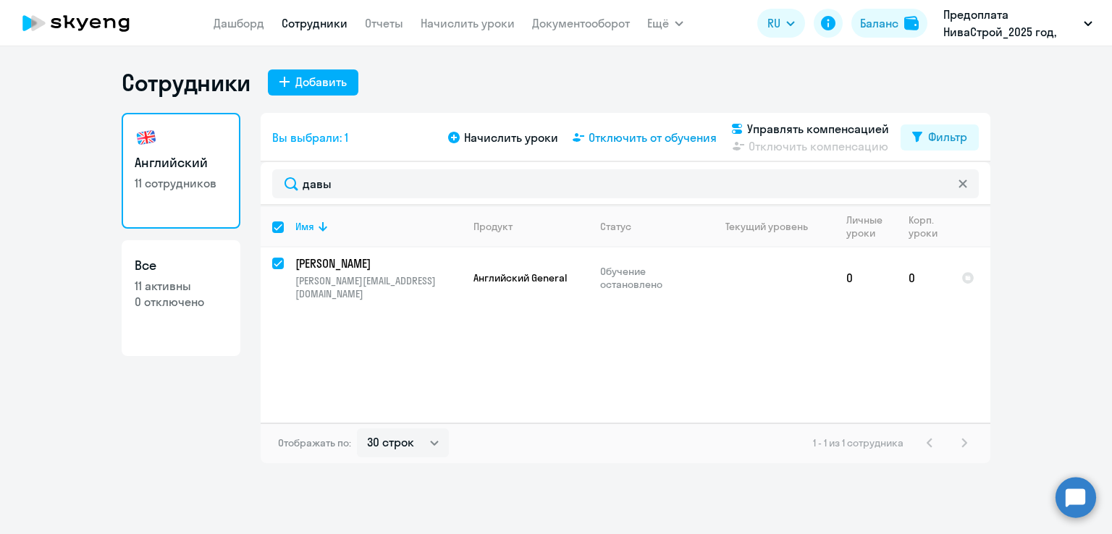
click at [652, 145] on span "Отключить от обучения" at bounding box center [652, 137] width 128 height 17
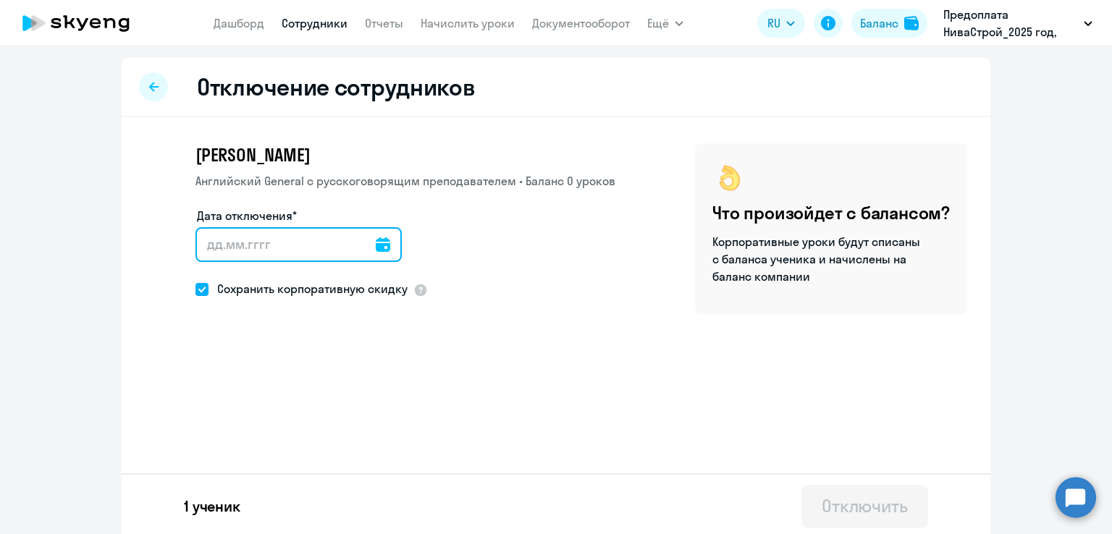
click at [260, 253] on input "Дата отключения*" at bounding box center [298, 244] width 206 height 35
click at [376, 249] on icon at bounding box center [383, 244] width 14 height 14
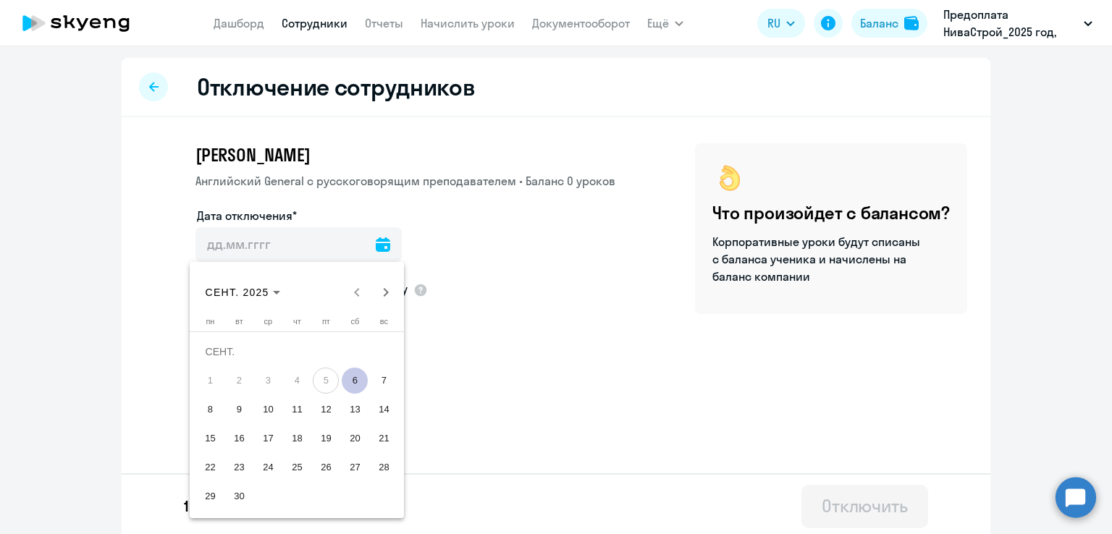
click at [363, 381] on span "6" at bounding box center [355, 381] width 26 height 26
type input "06.09.2025"
type input "6.9.2025"
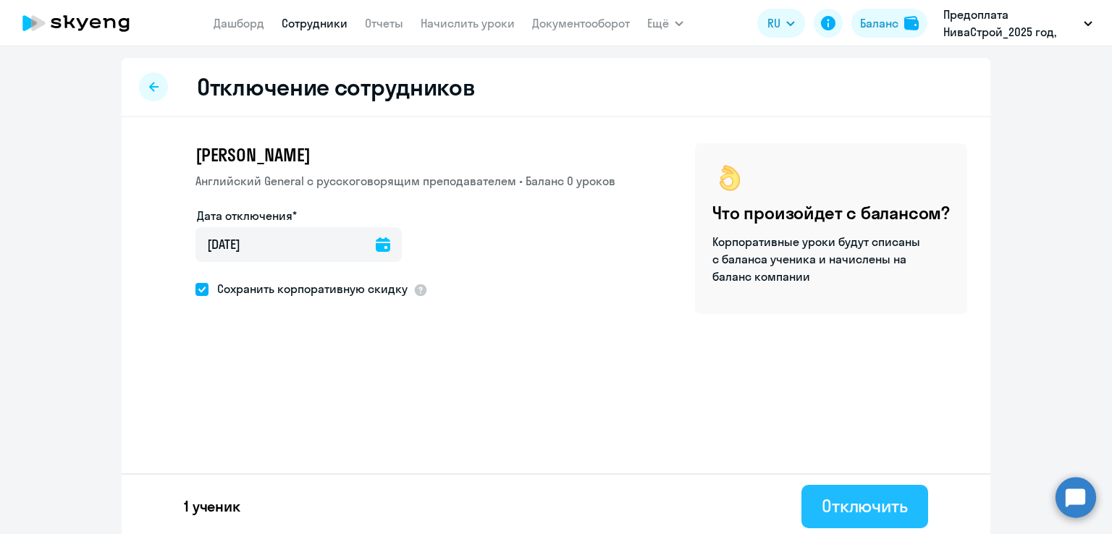
click at [823, 514] on div "Отключить" at bounding box center [864, 505] width 86 height 23
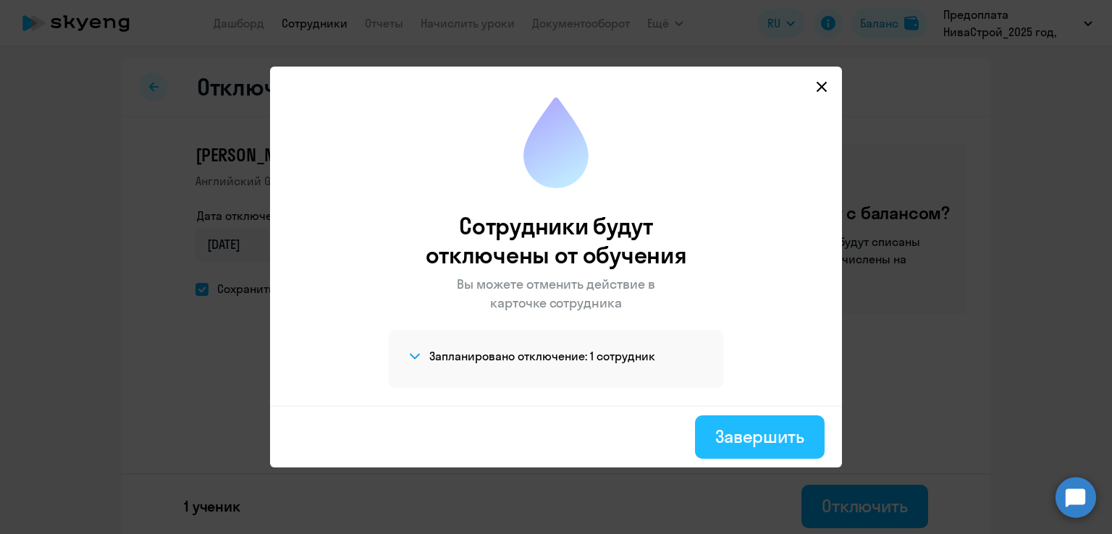
click at [757, 446] on div "Завершить" at bounding box center [759, 436] width 89 height 23
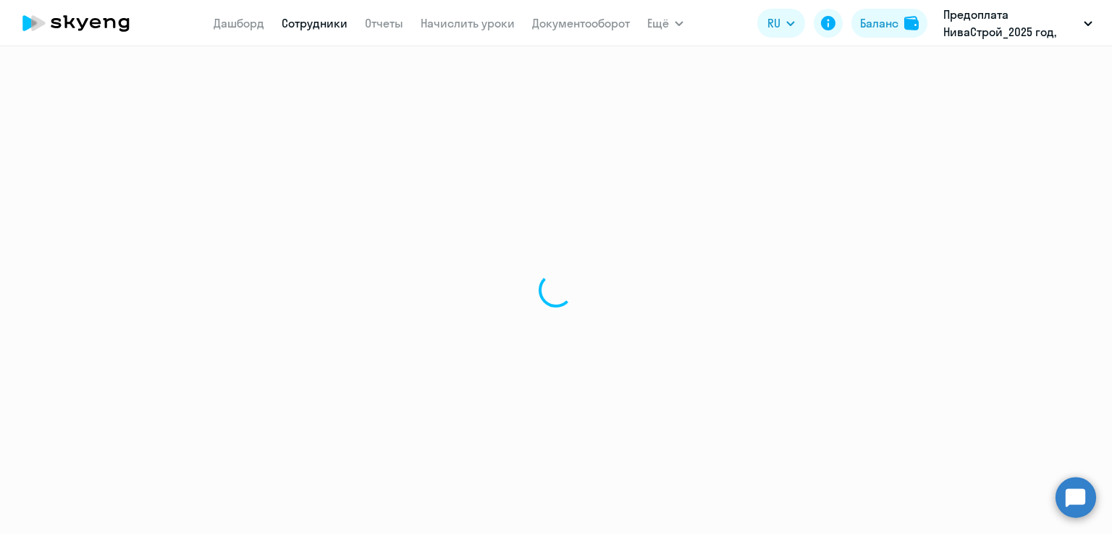
select select "30"
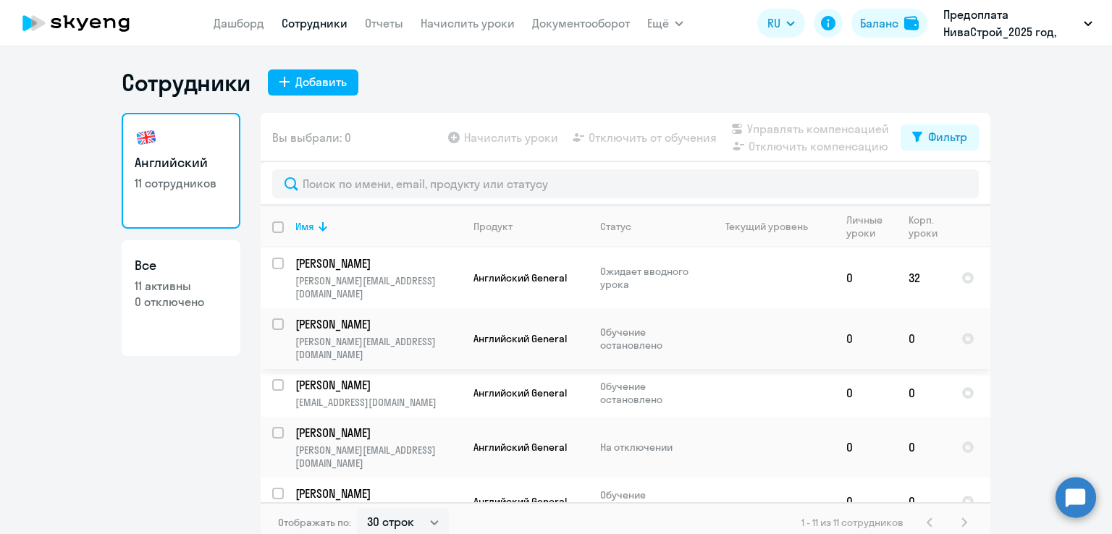
click at [272, 318] on input "select row 40448306" at bounding box center [286, 332] width 29 height 29
checkbox input "true"
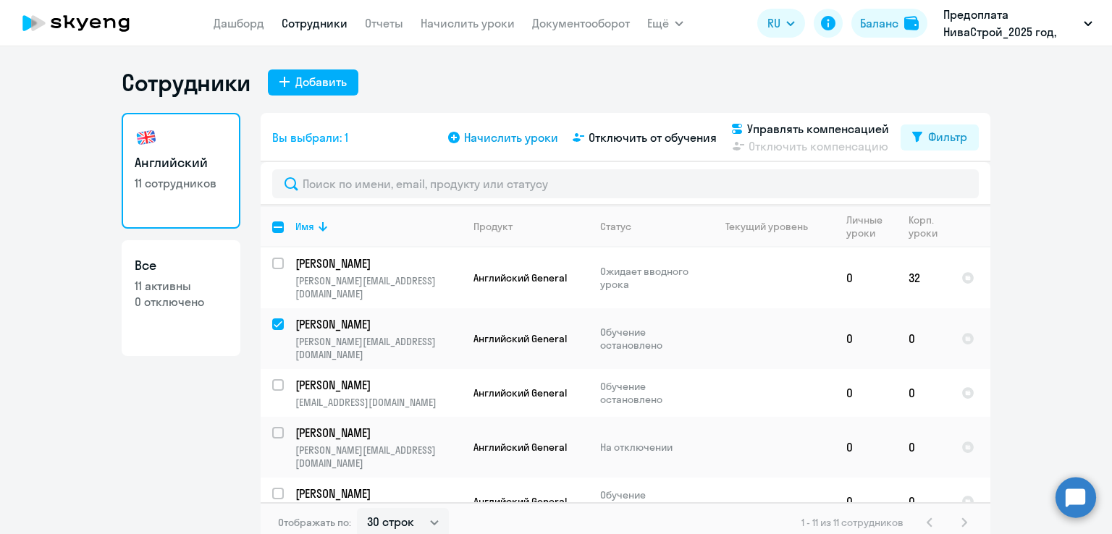
click at [473, 137] on span "Начислить уроки" at bounding box center [511, 137] width 94 height 17
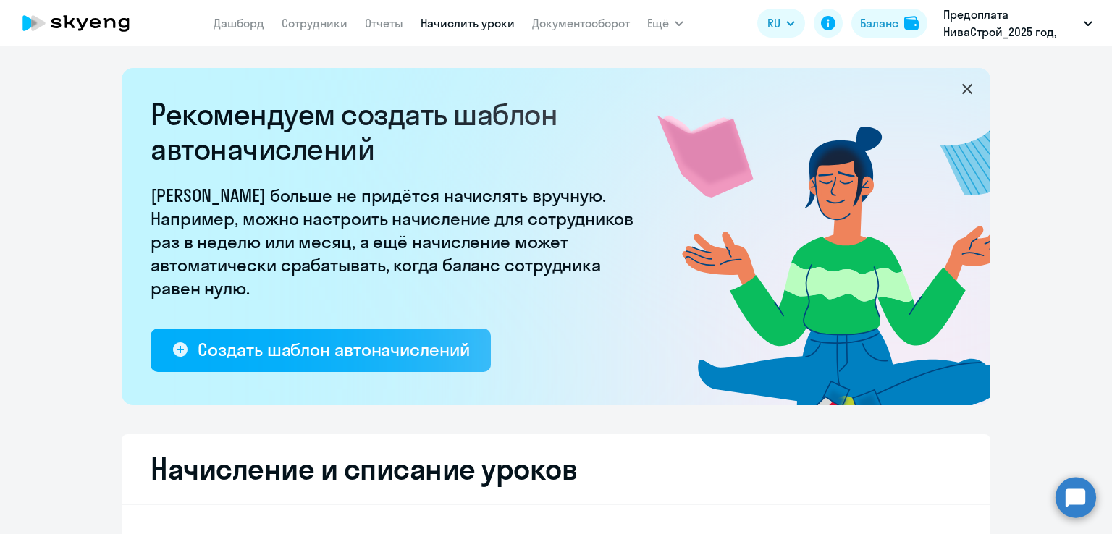
select select "10"
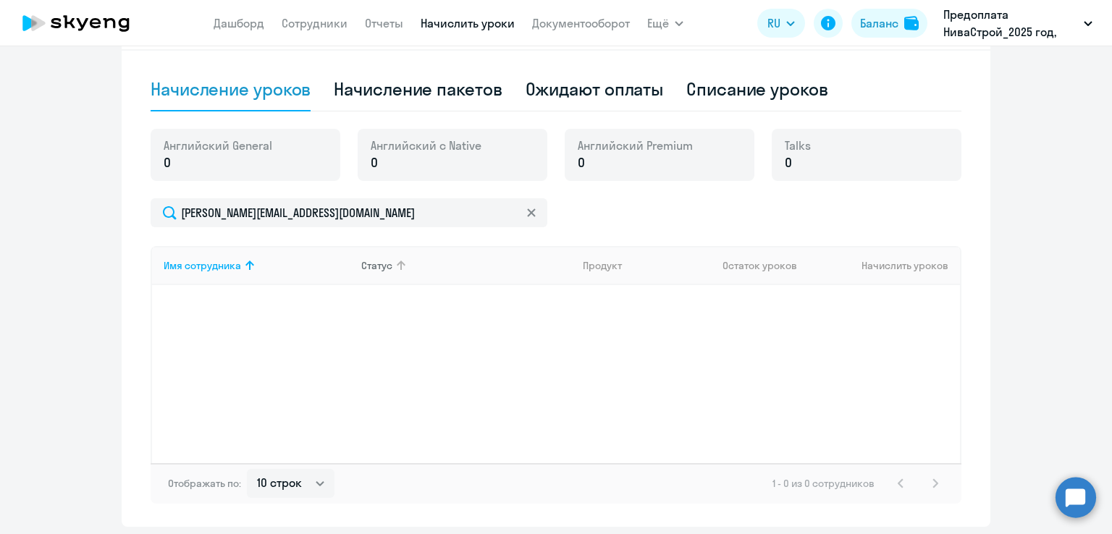
scroll to position [433, 0]
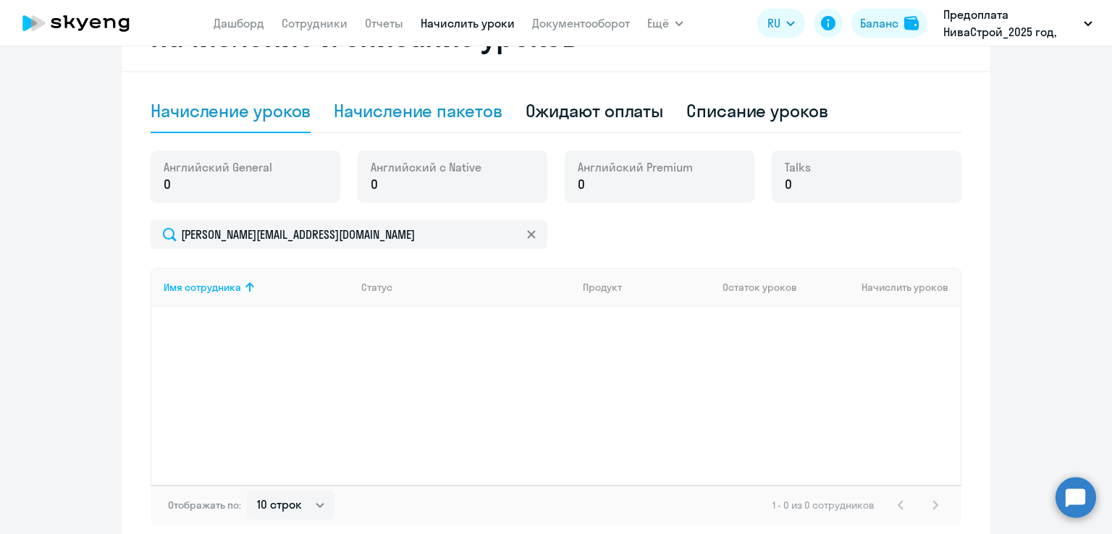
click at [399, 117] on div "Начисление пакетов" at bounding box center [418, 110] width 168 height 23
select select "10"
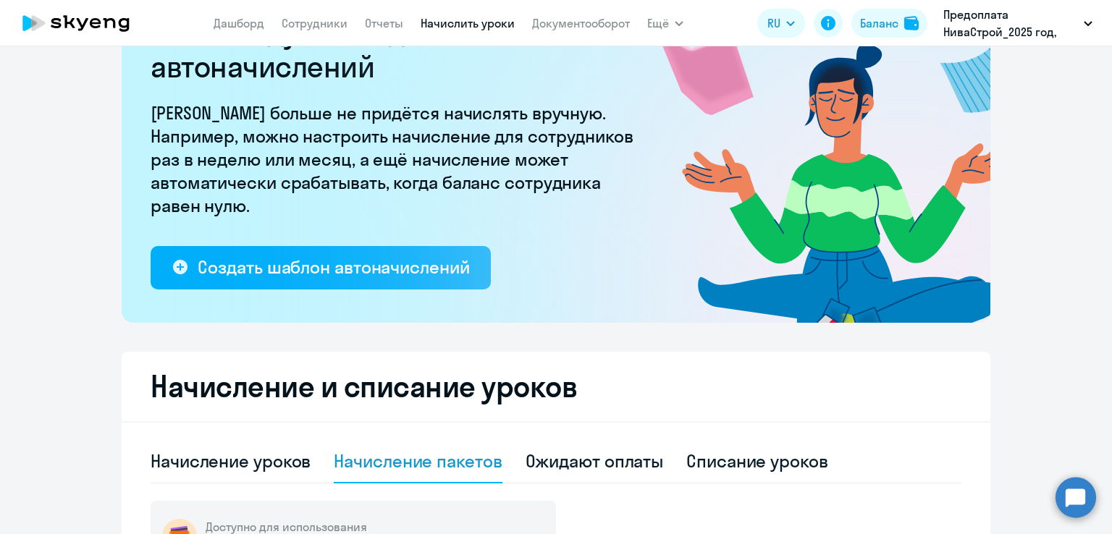
scroll to position [145, 0]
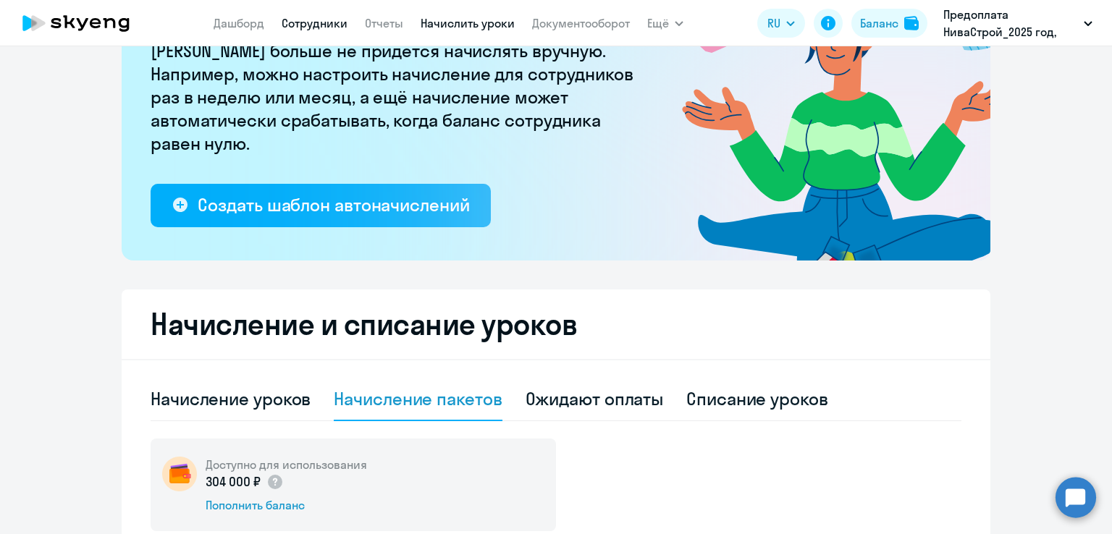
click at [332, 27] on link "Сотрудники" at bounding box center [315, 23] width 66 height 14
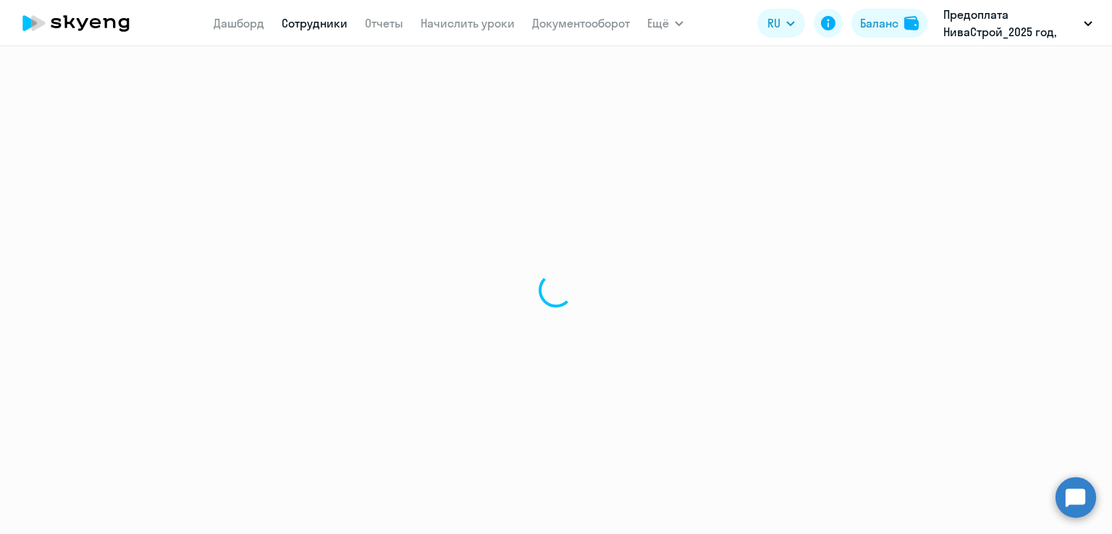
select select "30"
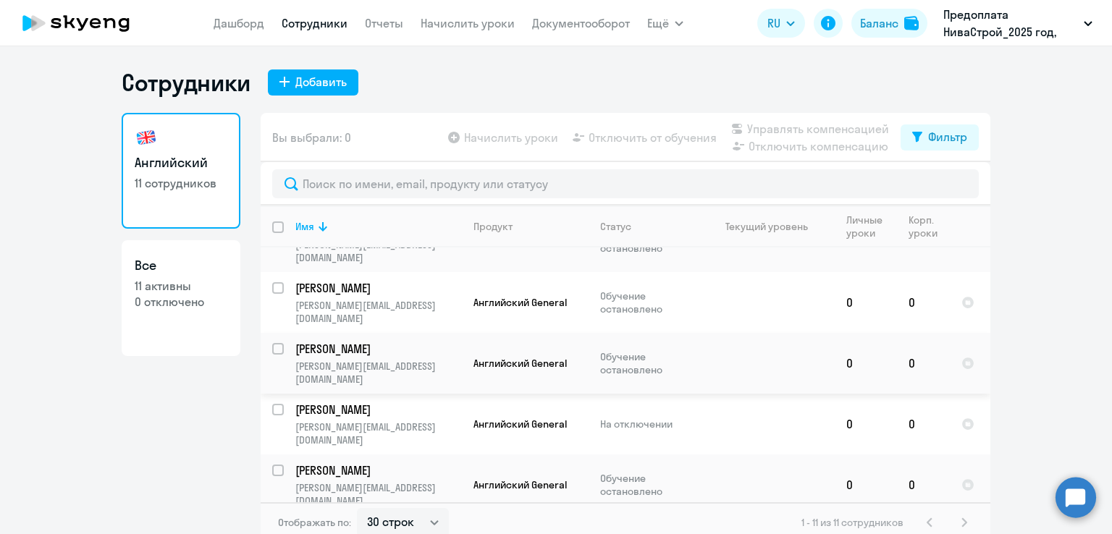
scroll to position [9, 0]
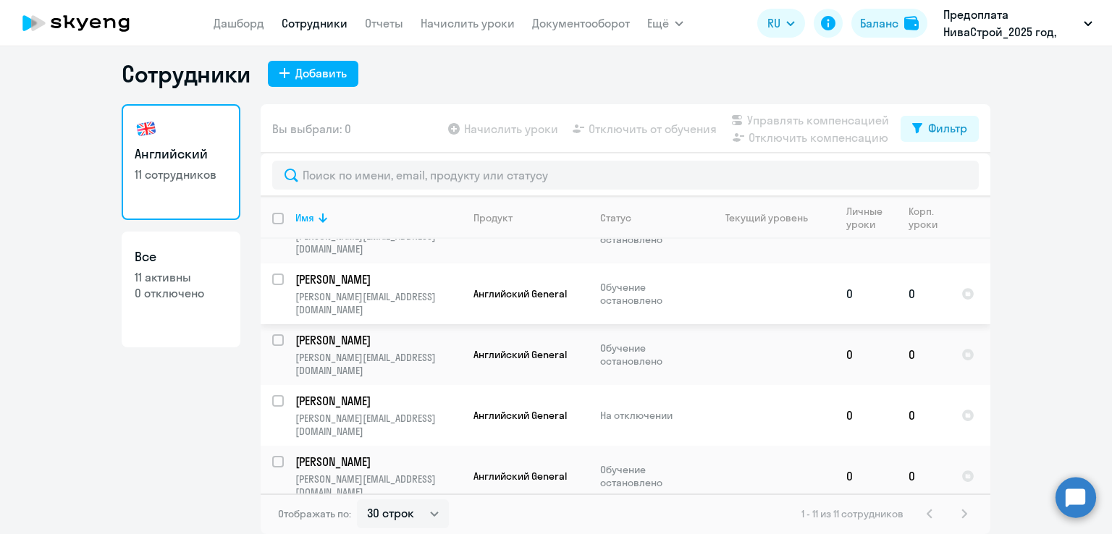
click at [272, 274] on input "select row 40448319" at bounding box center [286, 288] width 29 height 29
checkbox input "true"
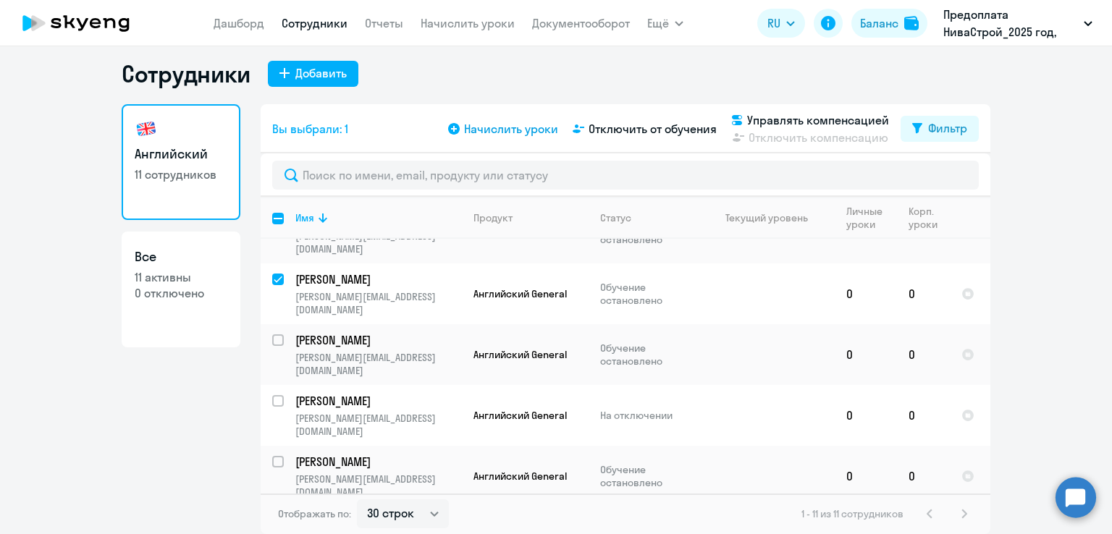
click at [481, 132] on span "Начислить уроки" at bounding box center [511, 128] width 94 height 17
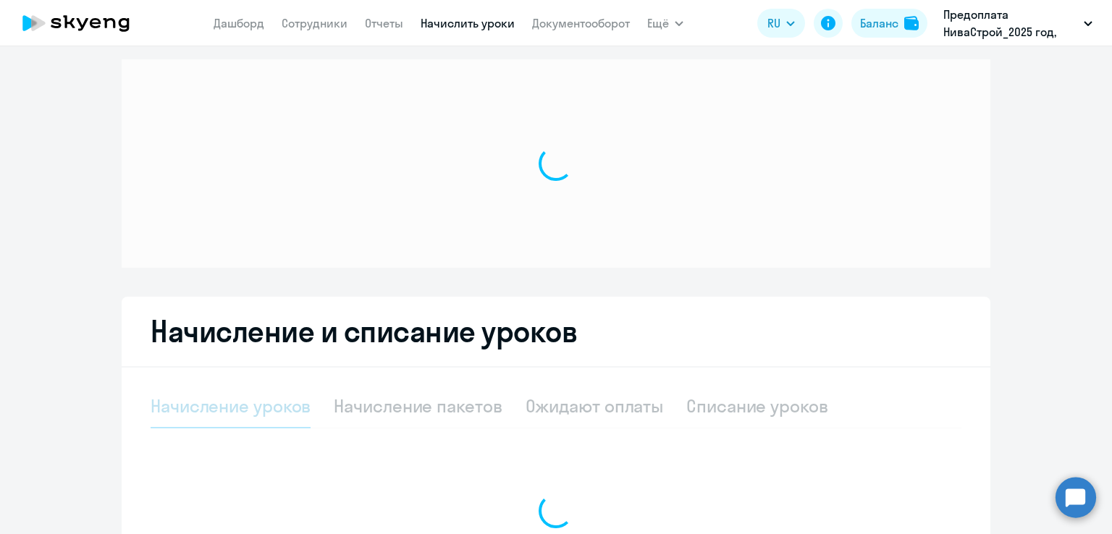
select select "10"
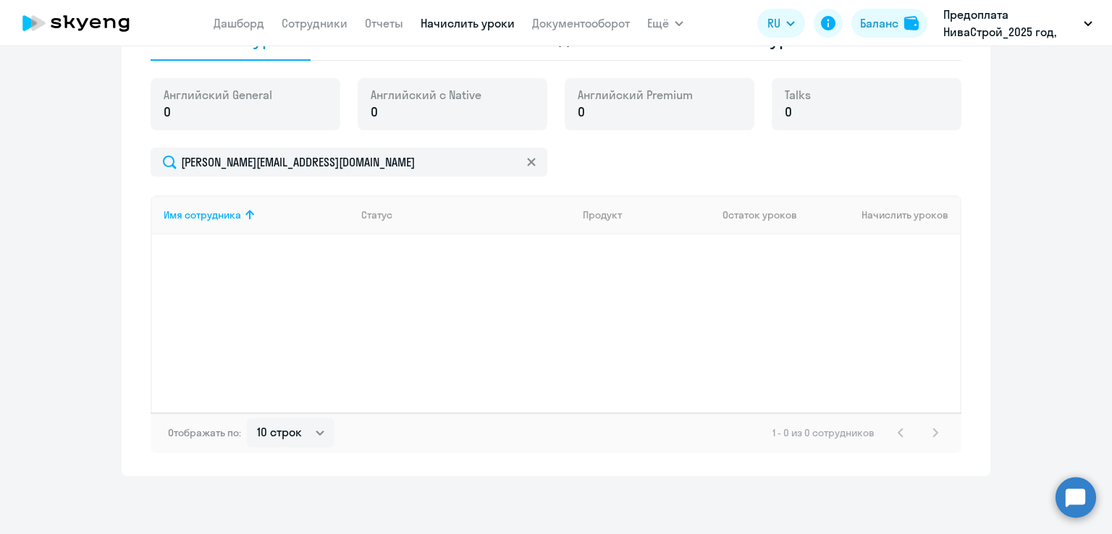
scroll to position [433, 0]
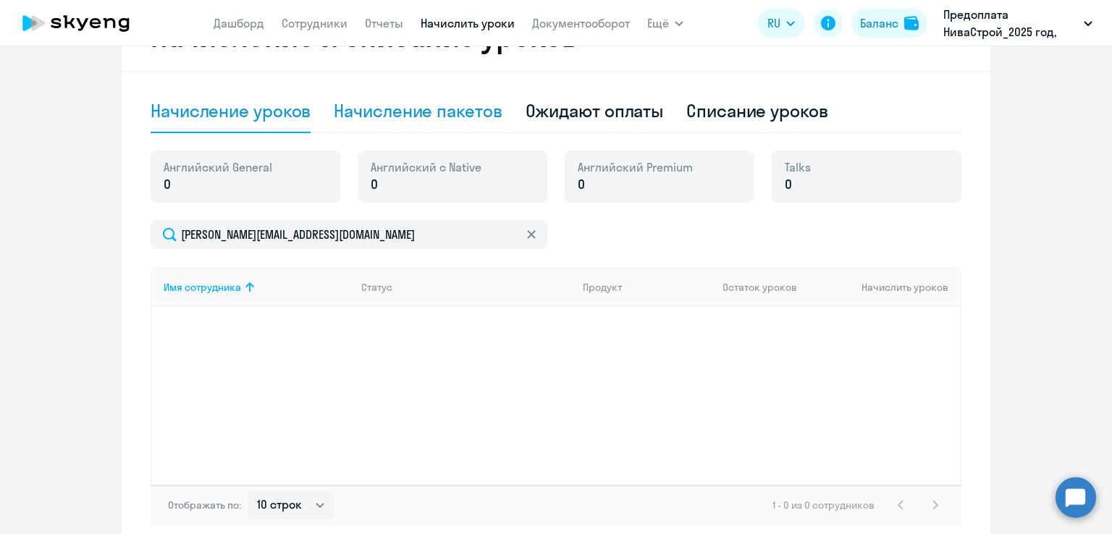
click at [345, 113] on div "Начисление пакетов" at bounding box center [418, 110] width 168 height 23
select select "10"
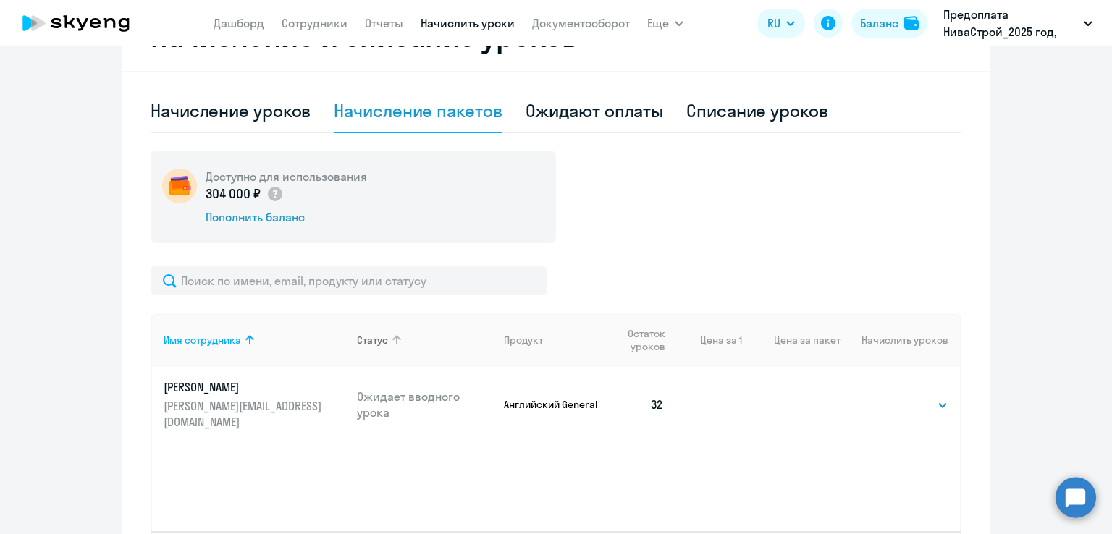
scroll to position [0, 0]
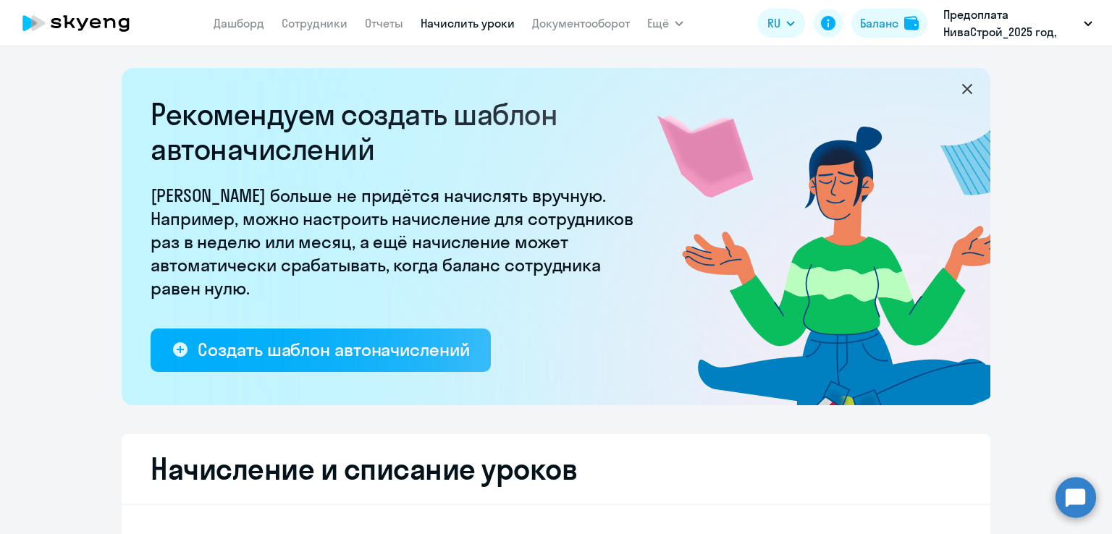
select select "10"
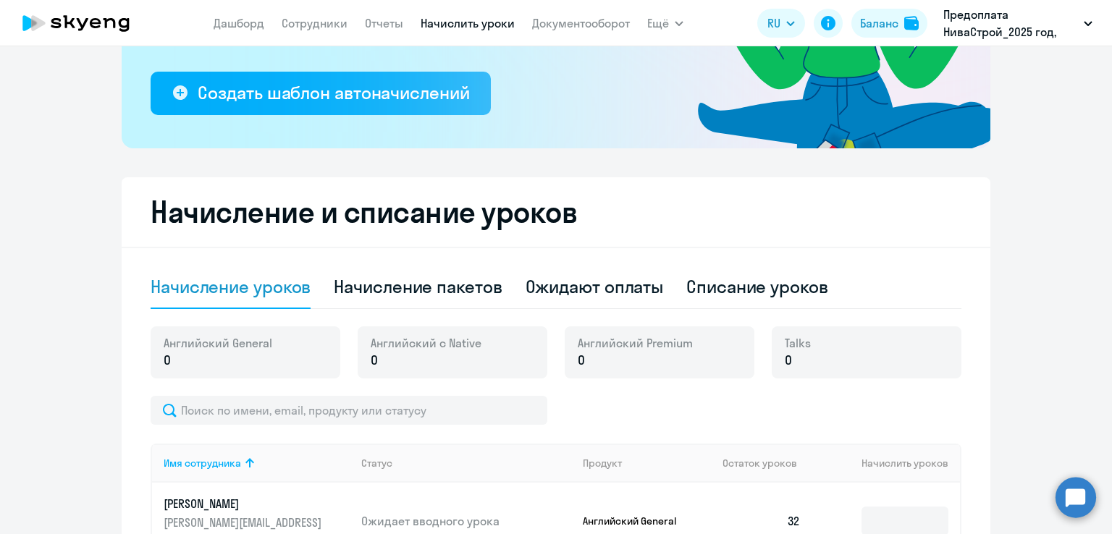
scroll to position [362, 0]
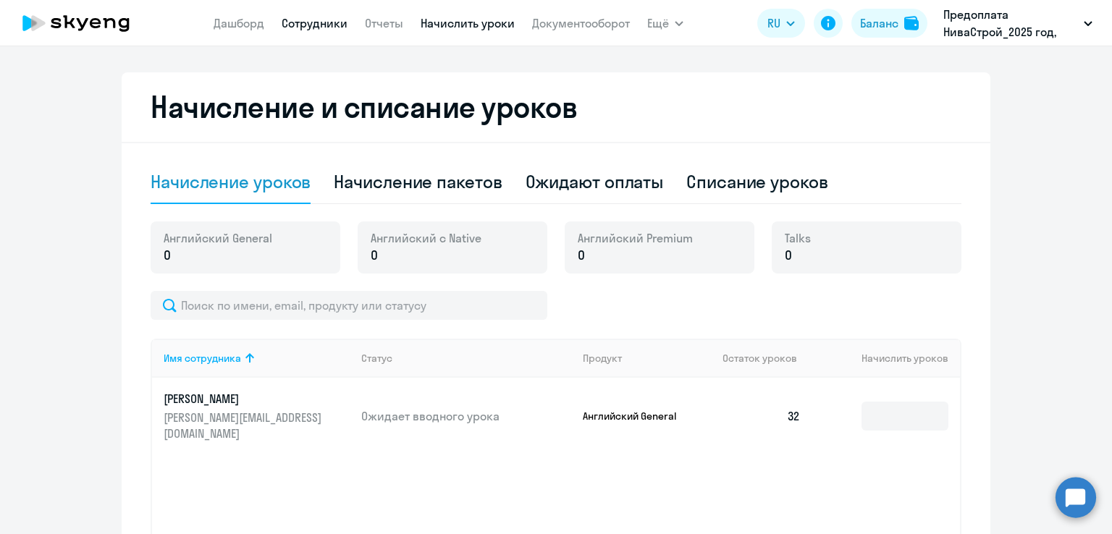
click at [339, 24] on link "Сотрудники" at bounding box center [315, 23] width 66 height 14
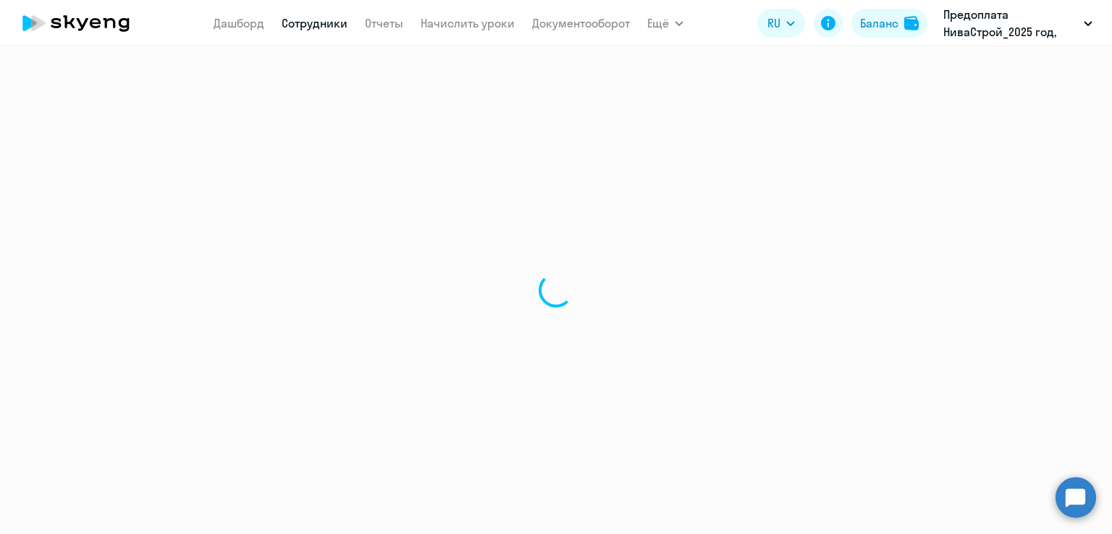
select select "30"
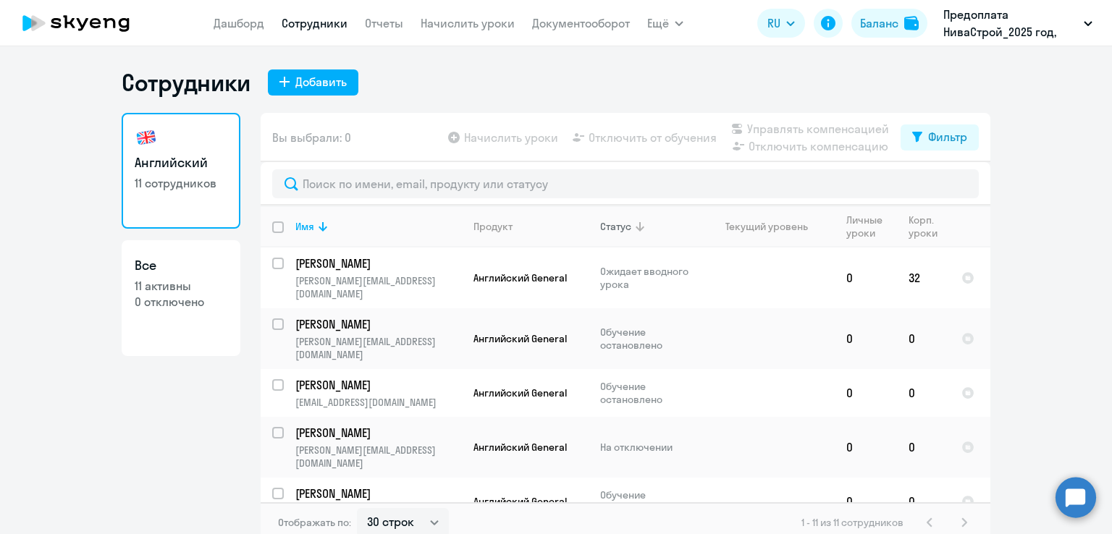
click at [609, 229] on div "Статус" at bounding box center [615, 226] width 31 height 13
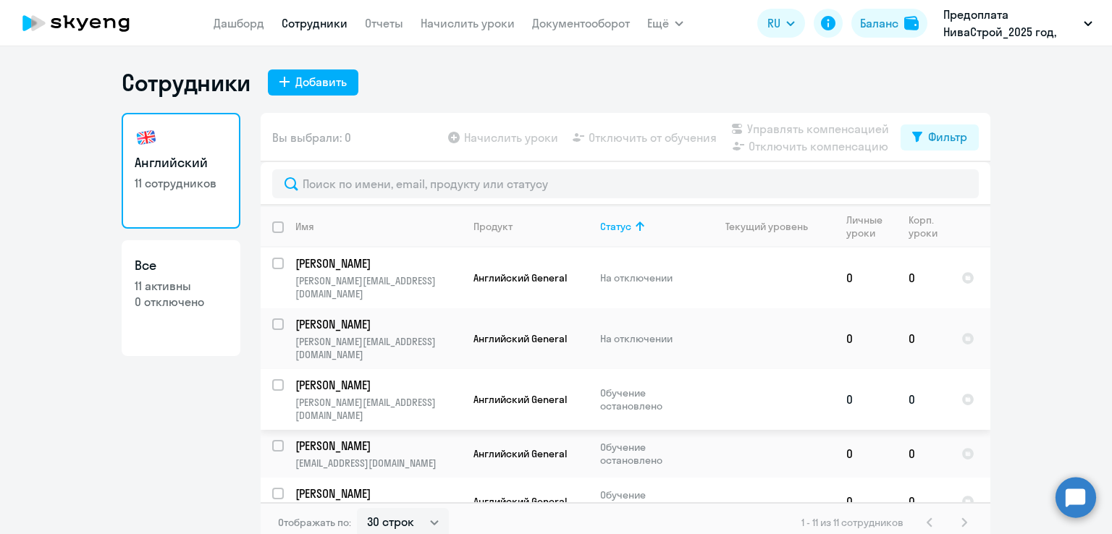
click at [630, 386] on p "Обучение остановлено" at bounding box center [649, 399] width 99 height 26
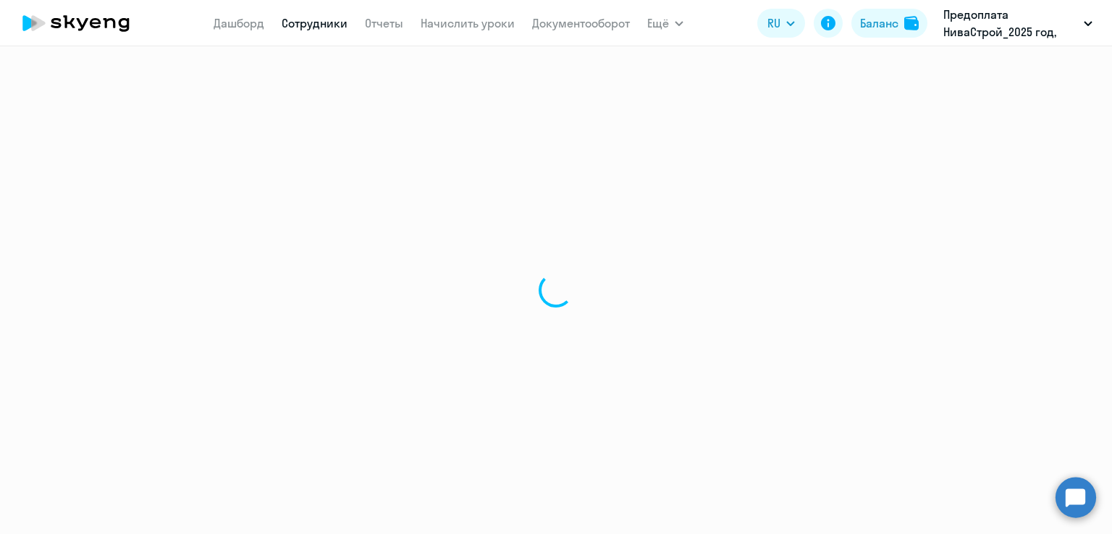
select select "english"
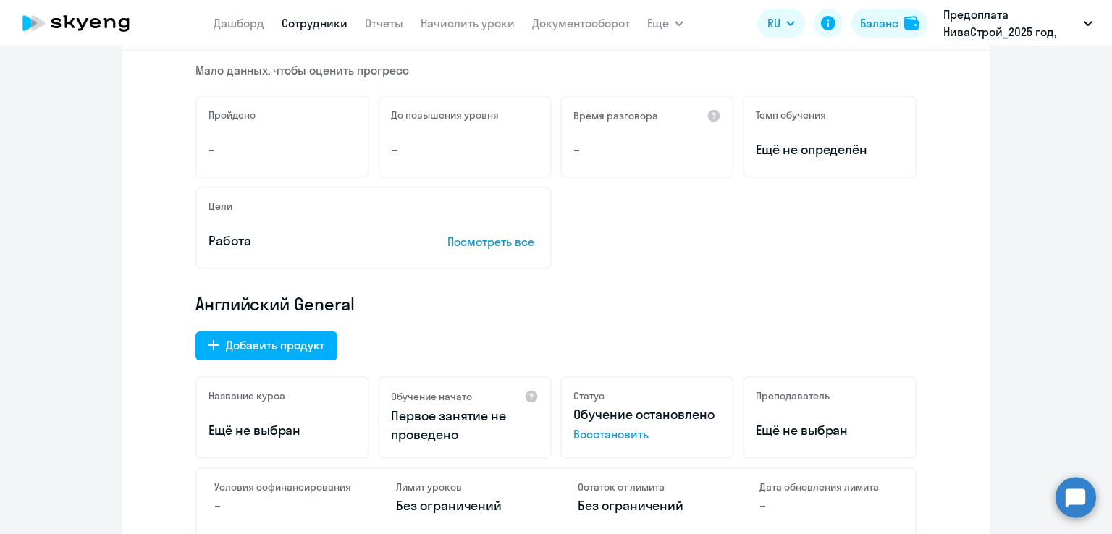
scroll to position [221, 0]
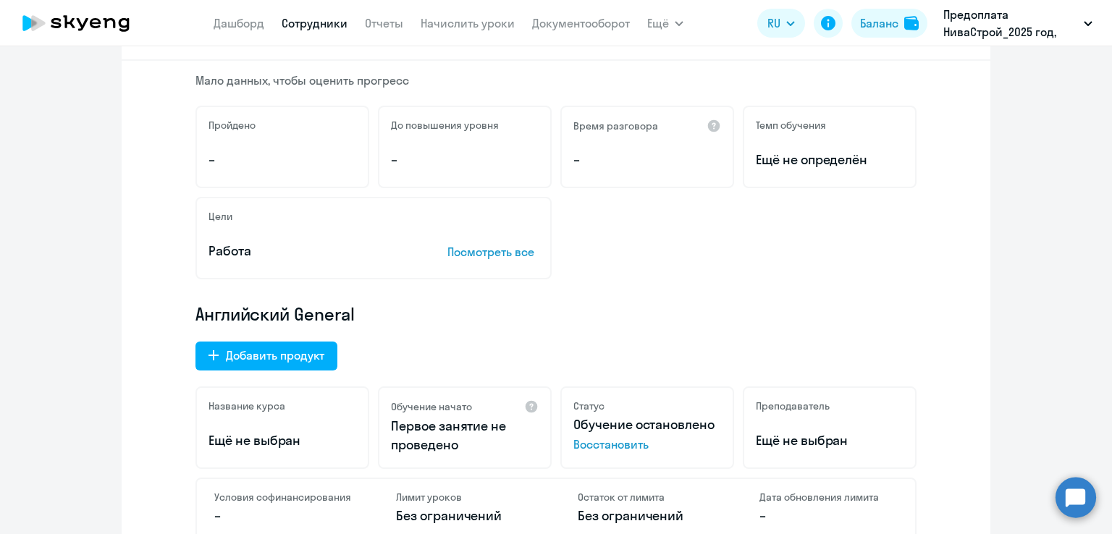
click at [615, 446] on span "Восстановить" at bounding box center [647, 444] width 148 height 17
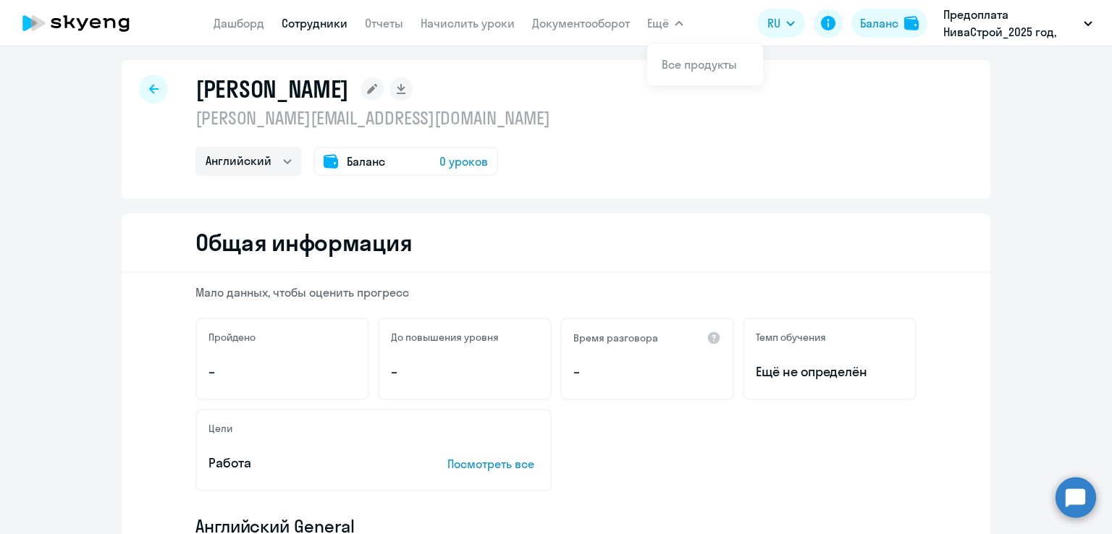
scroll to position [0, 0]
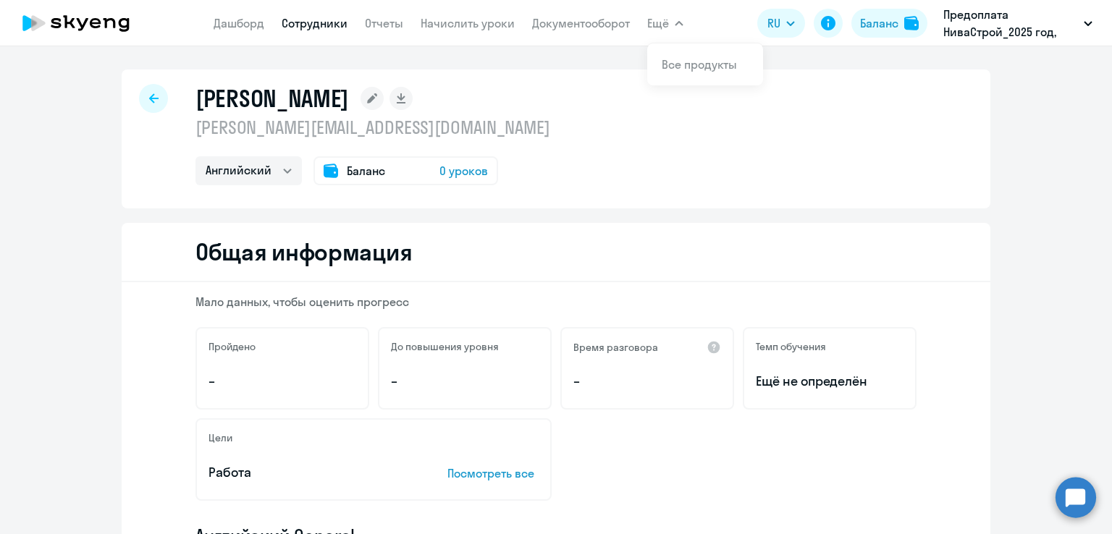
click at [150, 93] on icon at bounding box center [153, 98] width 9 height 10
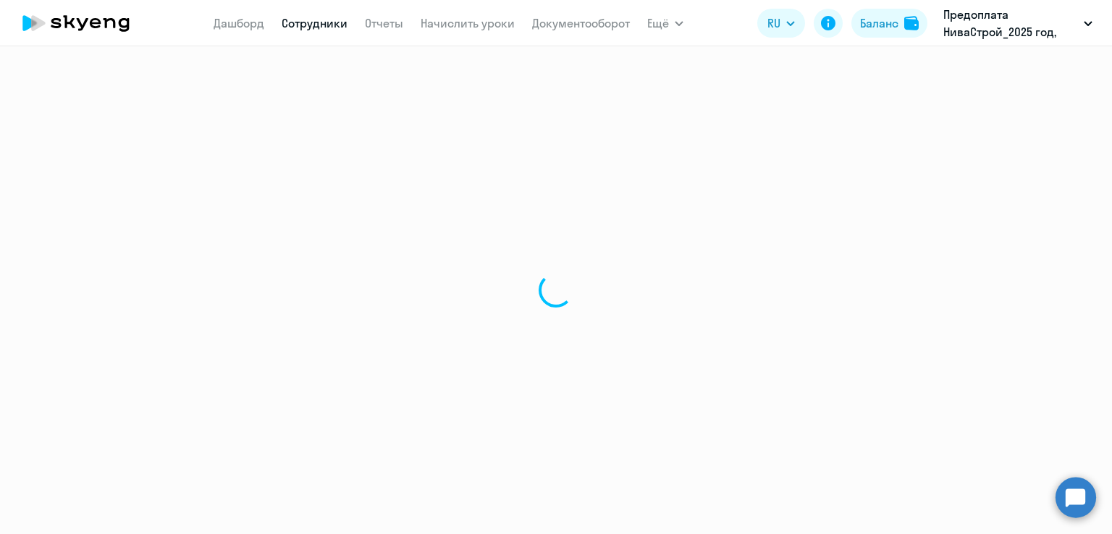
select select "30"
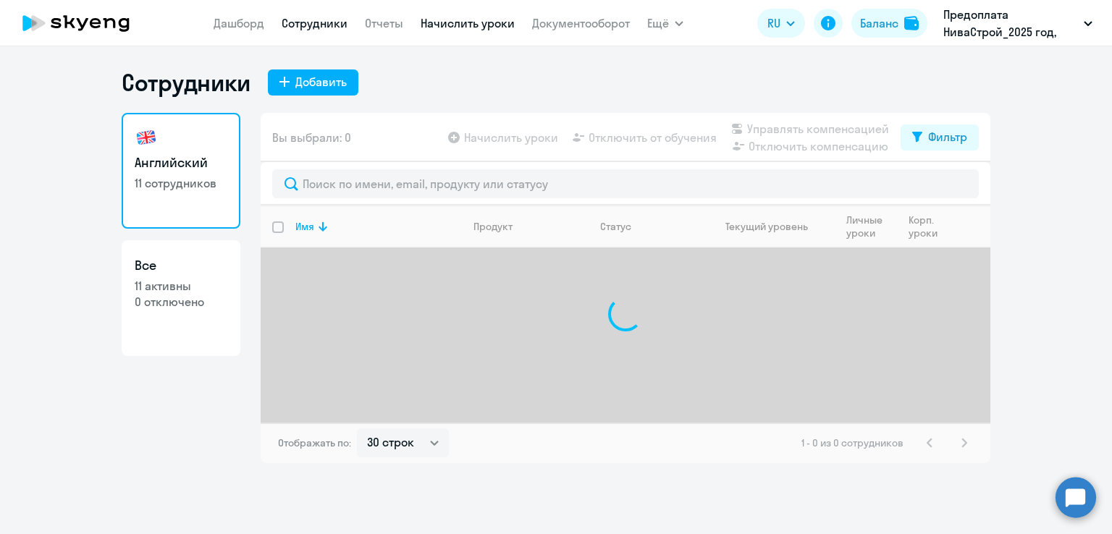
click at [460, 18] on link "Начислить уроки" at bounding box center [467, 23] width 94 height 14
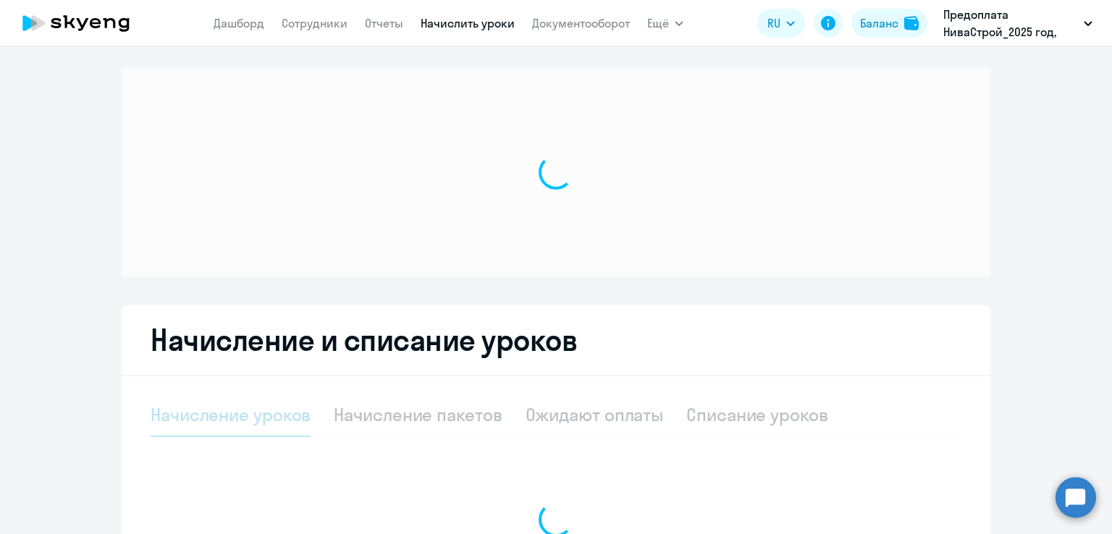
select select "10"
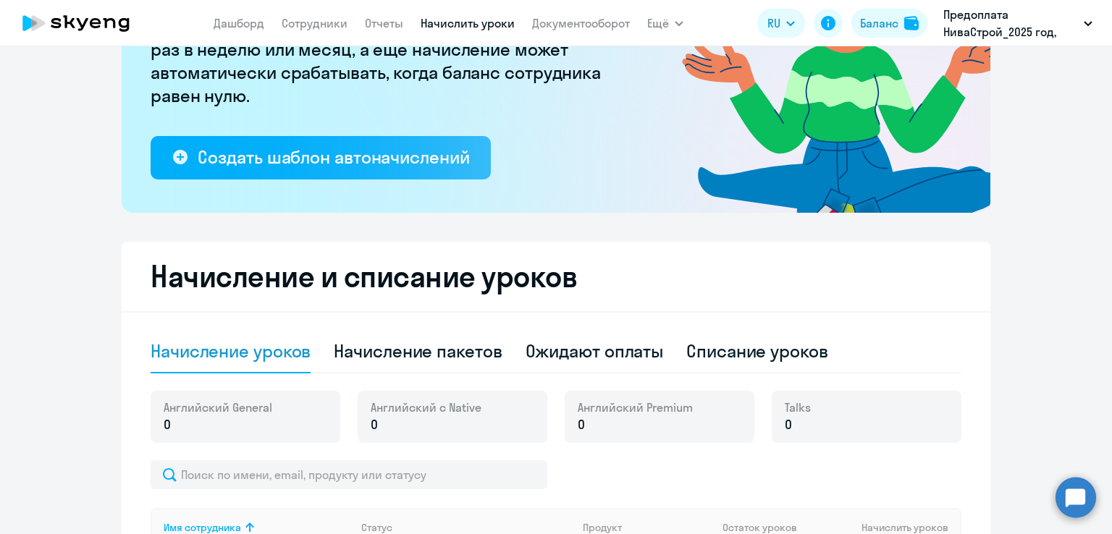
scroll to position [289, 0]
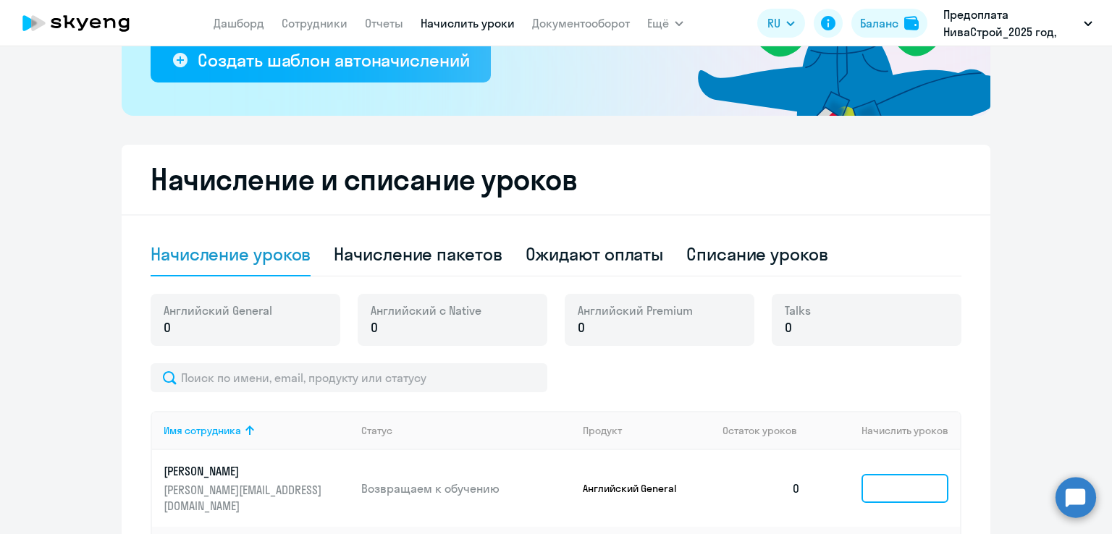
click at [894, 490] on input at bounding box center [904, 488] width 87 height 29
click at [427, 265] on div "Начисление пакетов" at bounding box center [418, 253] width 168 height 23
select select "10"
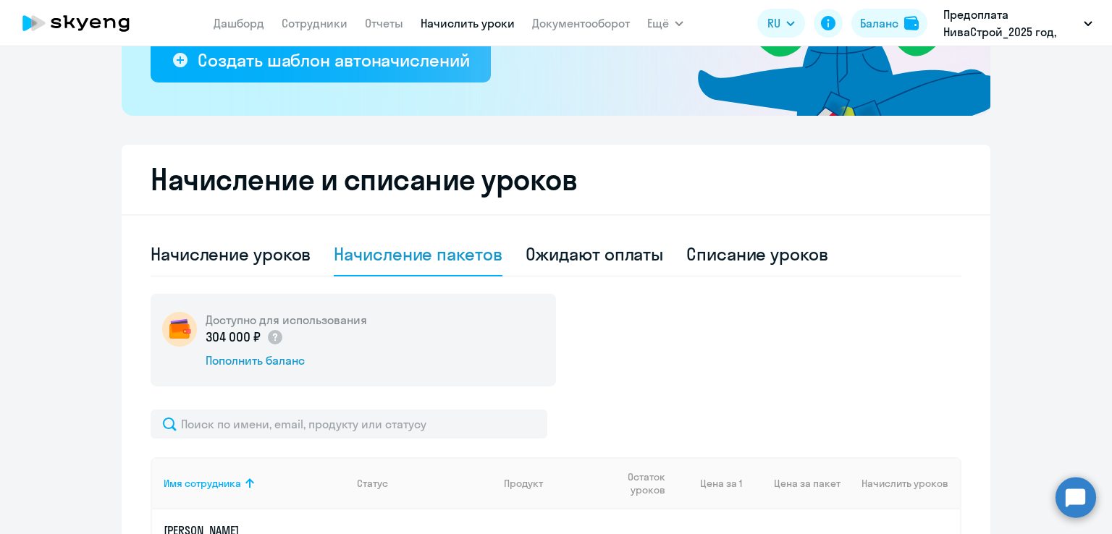
scroll to position [507, 0]
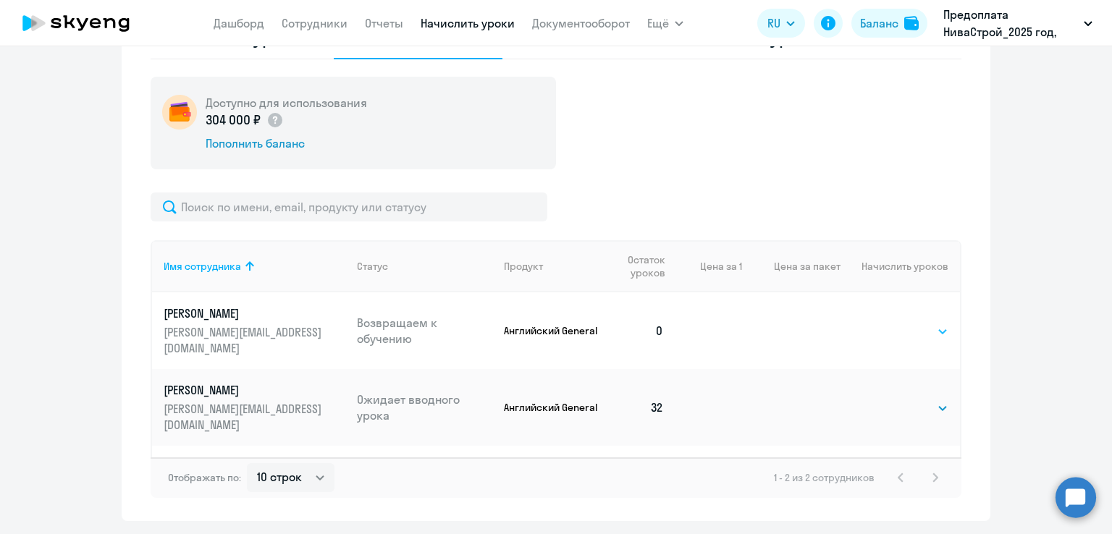
click at [894, 334] on select "Выбрать 4 8 16 32 64 96 128" at bounding box center [918, 331] width 59 height 17
select select "32"
click at [889, 323] on select "Выбрать 4 8 16 32 64 96 128" at bounding box center [918, 331] width 59 height 17
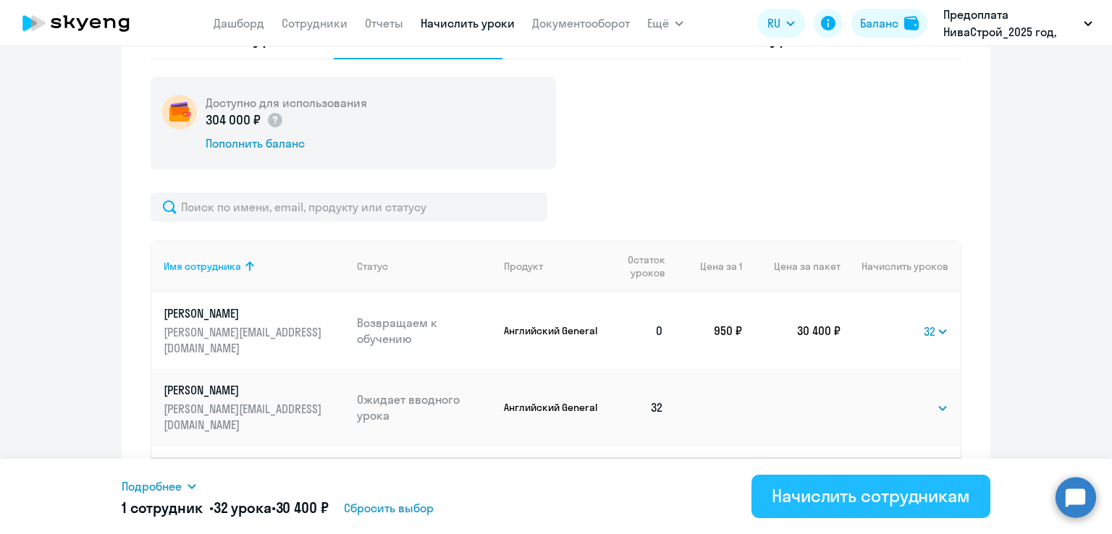
click at [823, 497] on div "Начислить сотрудникам" at bounding box center [870, 495] width 198 height 23
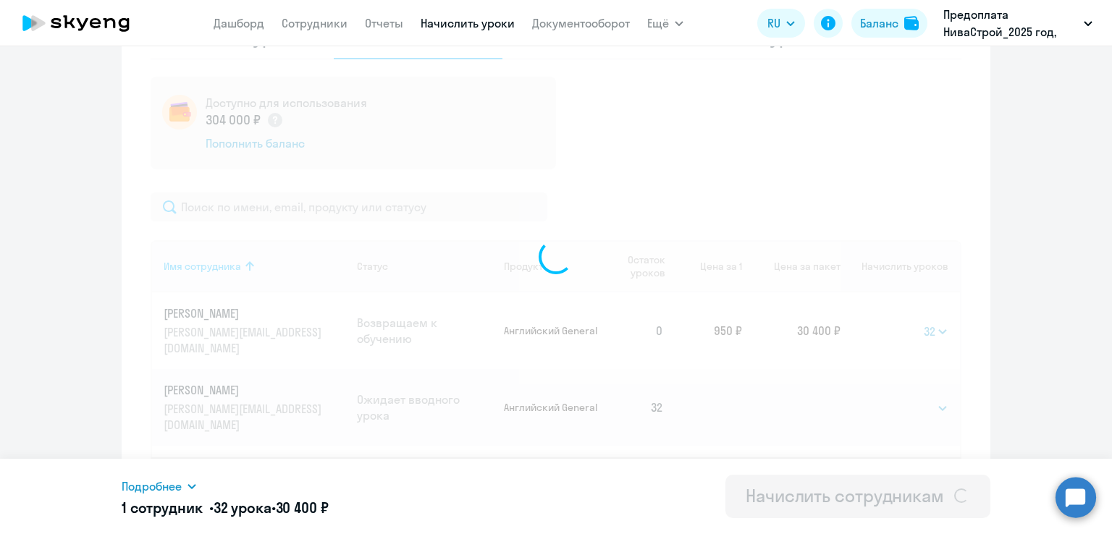
select select
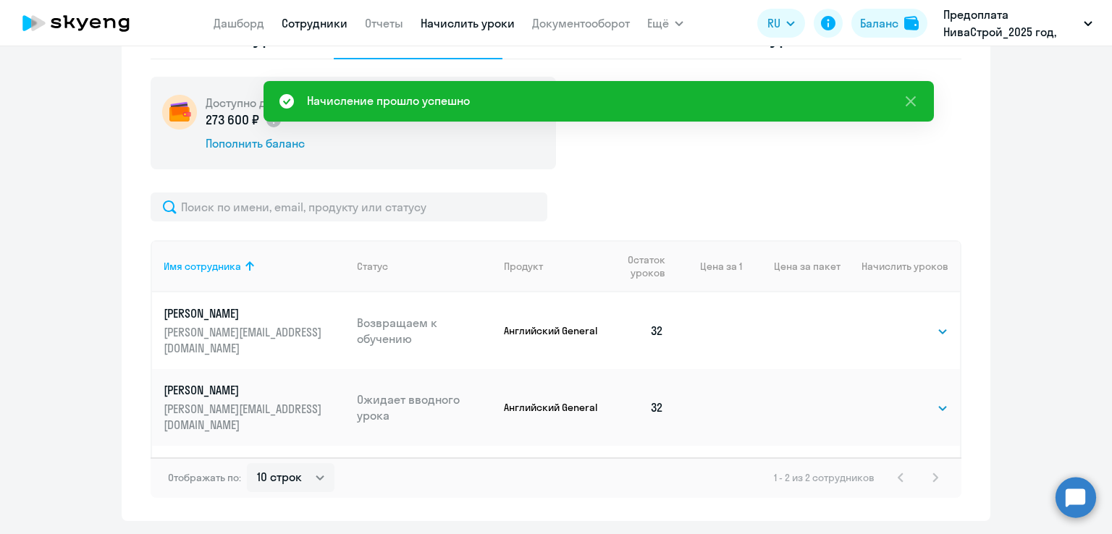
click at [313, 20] on link "Сотрудники" at bounding box center [315, 23] width 66 height 14
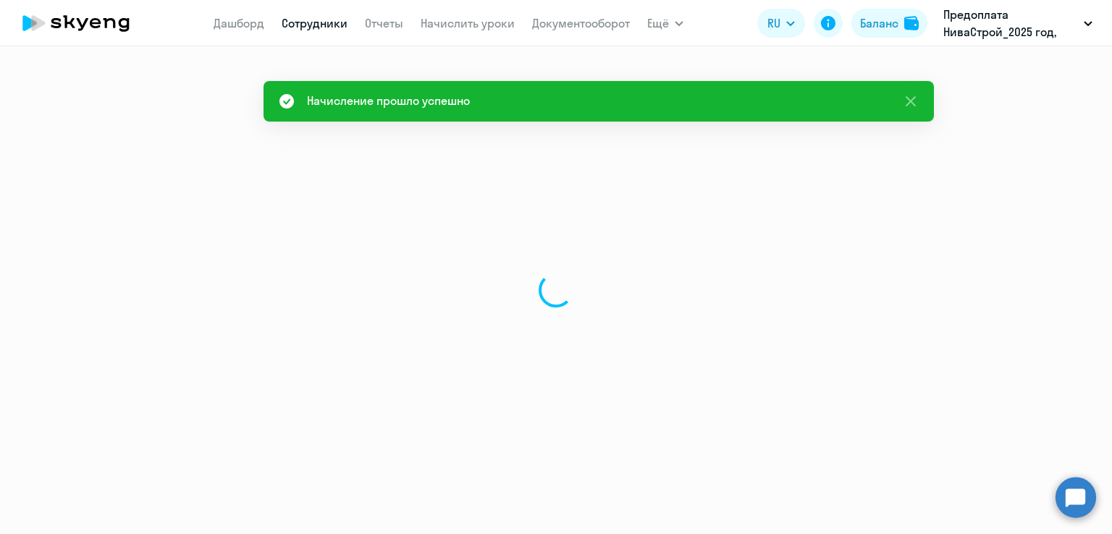
select select "30"
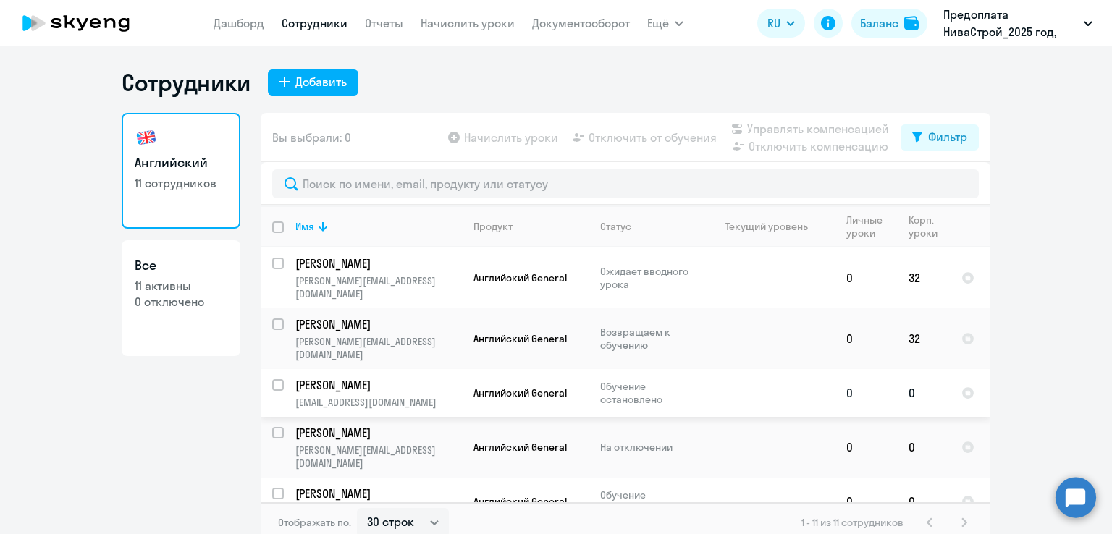
click at [272, 379] on input "select row 40448304" at bounding box center [286, 393] width 29 height 29
checkbox input "true"
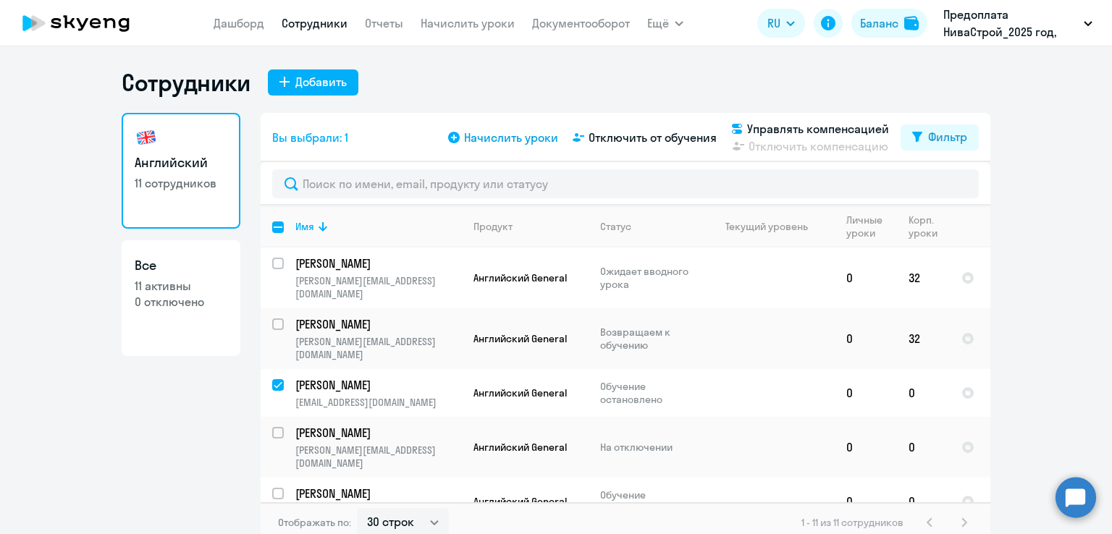
click at [501, 137] on span "Начислить уроки" at bounding box center [511, 137] width 94 height 17
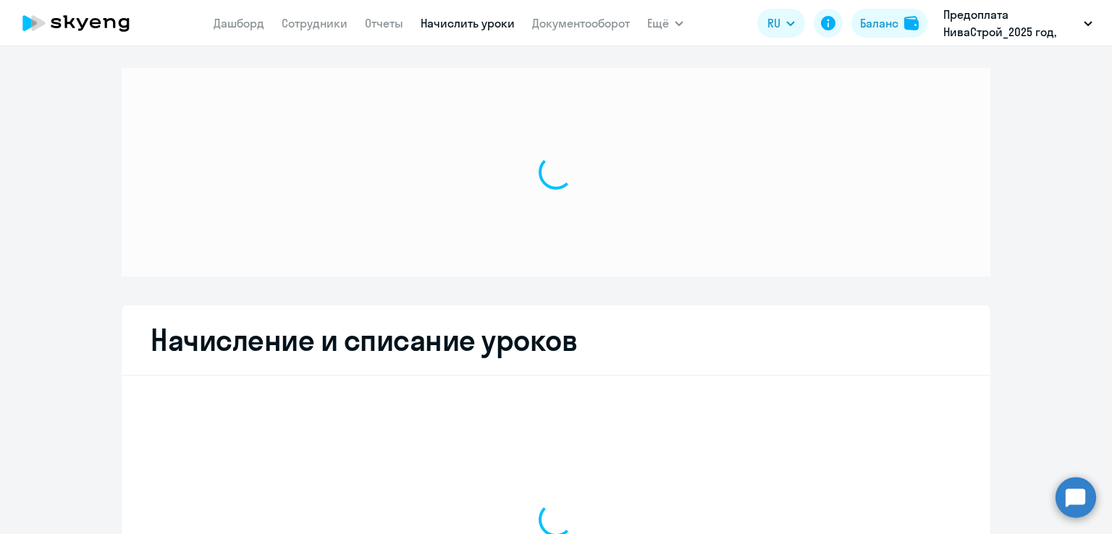
select select "10"
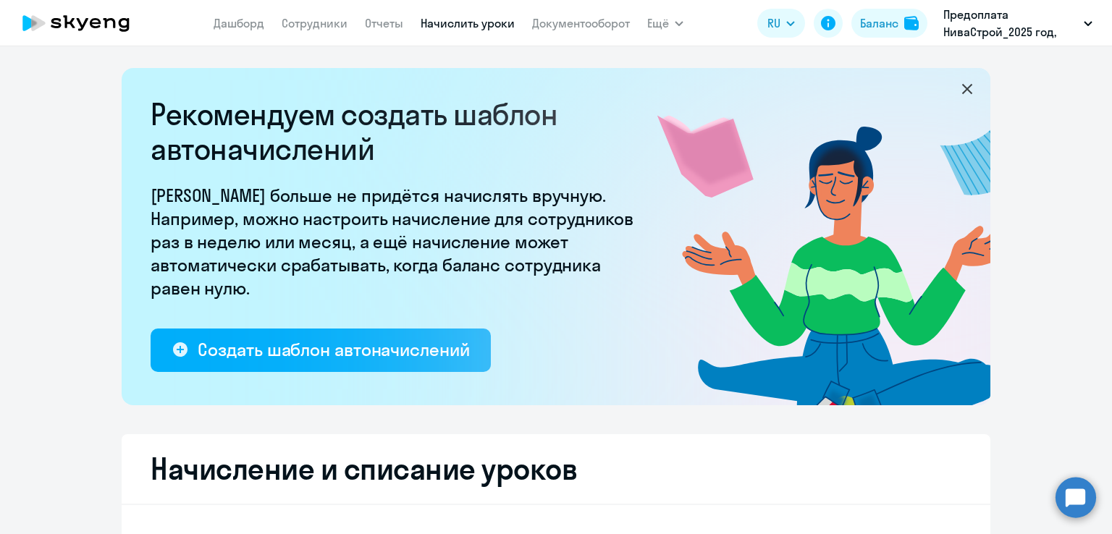
scroll to position [289, 0]
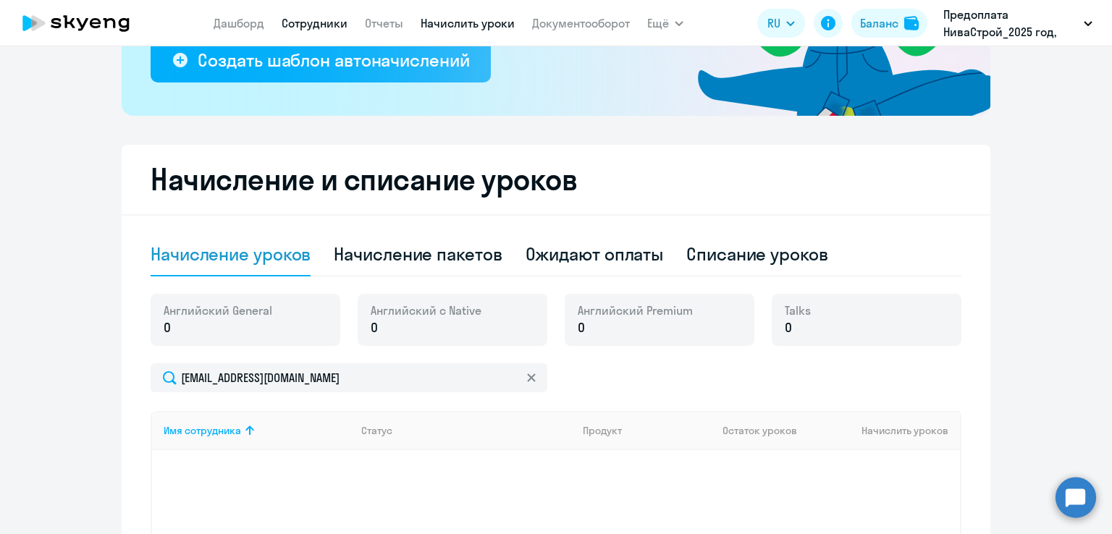
click at [300, 27] on link "Сотрудники" at bounding box center [315, 23] width 66 height 14
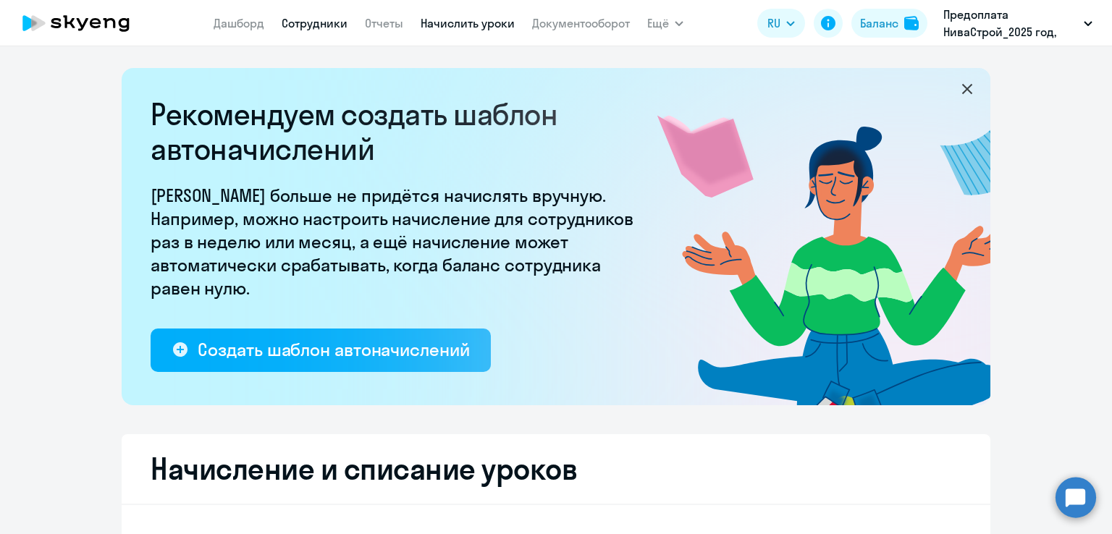
select select "30"
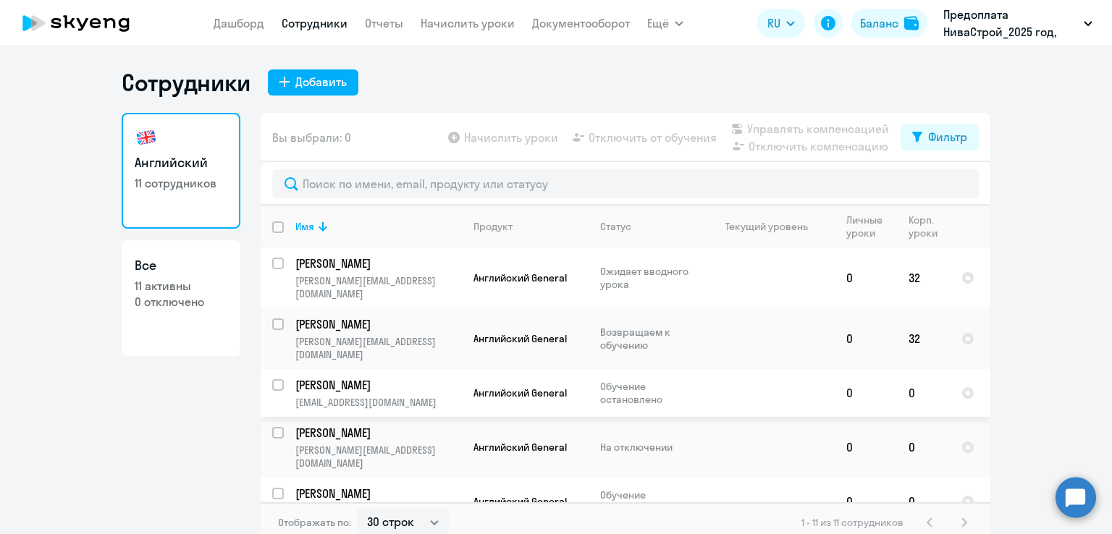
click at [348, 396] on p "[EMAIL_ADDRESS][DOMAIN_NAME]" at bounding box center [378, 402] width 166 height 13
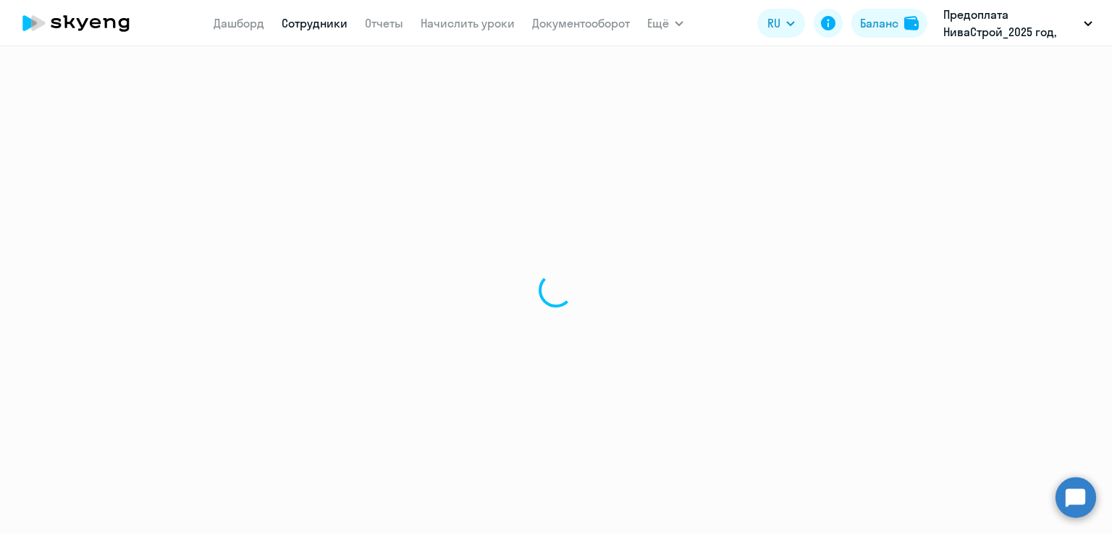
select select "english"
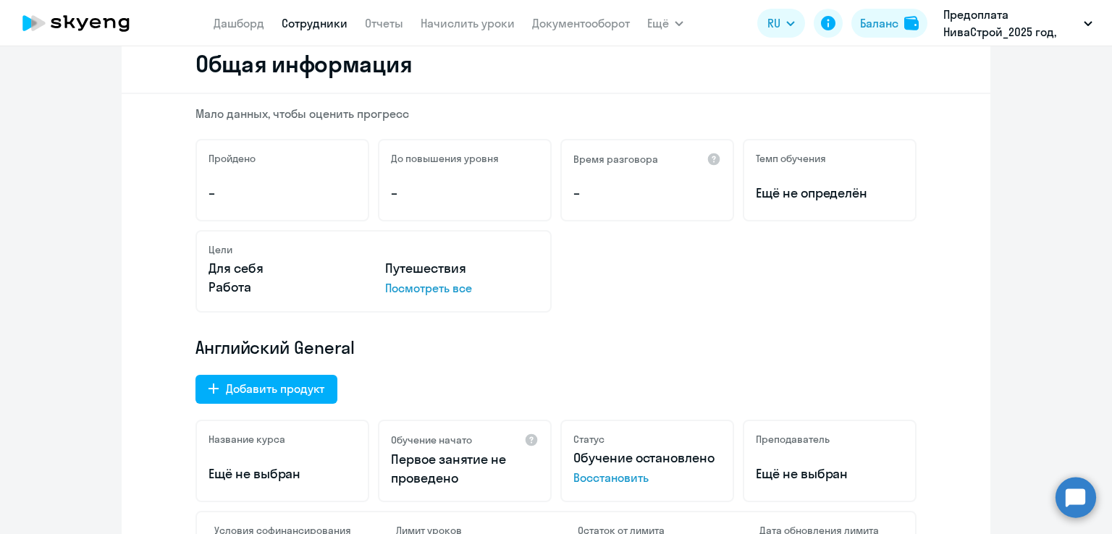
scroll to position [289, 0]
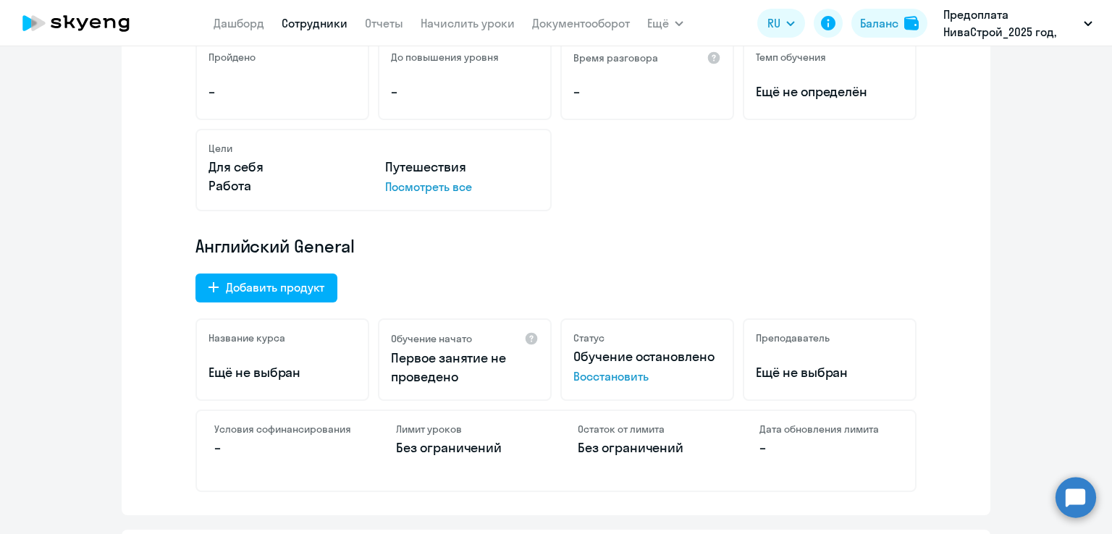
click at [596, 374] on span "Восстановить" at bounding box center [647, 376] width 148 height 17
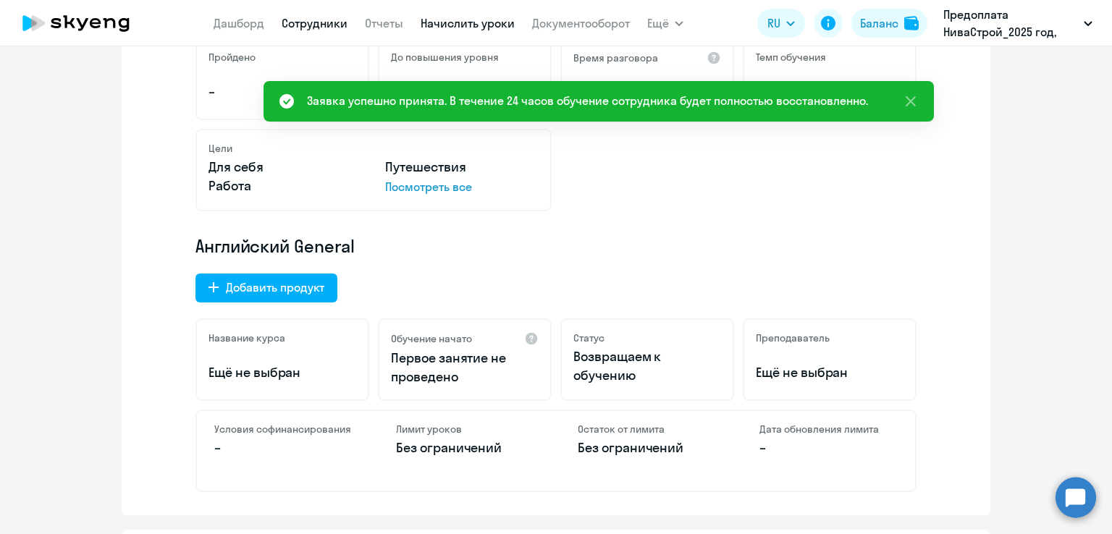
click at [467, 18] on link "Начислить уроки" at bounding box center [467, 23] width 94 height 14
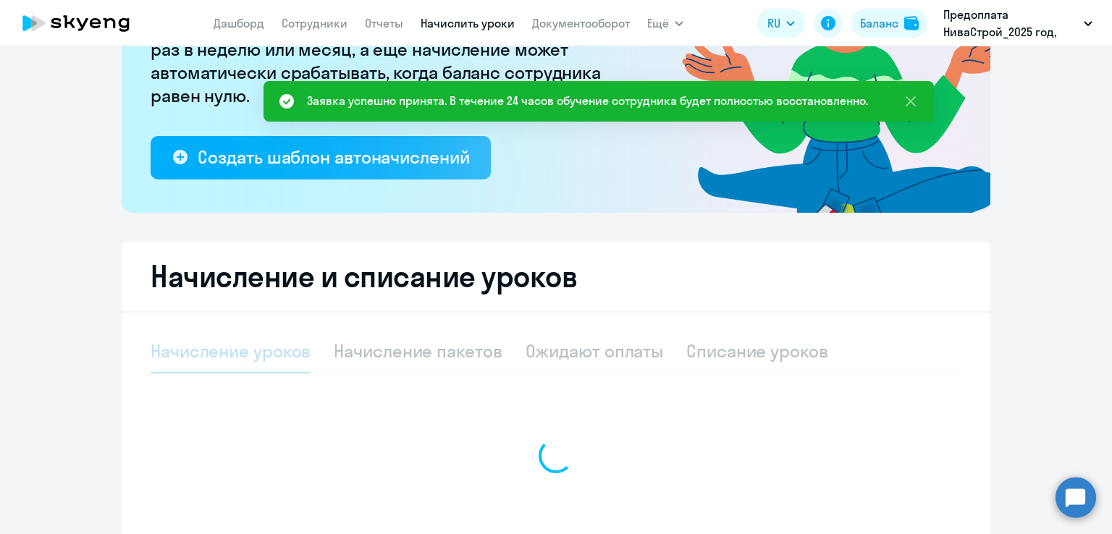
select select "10"
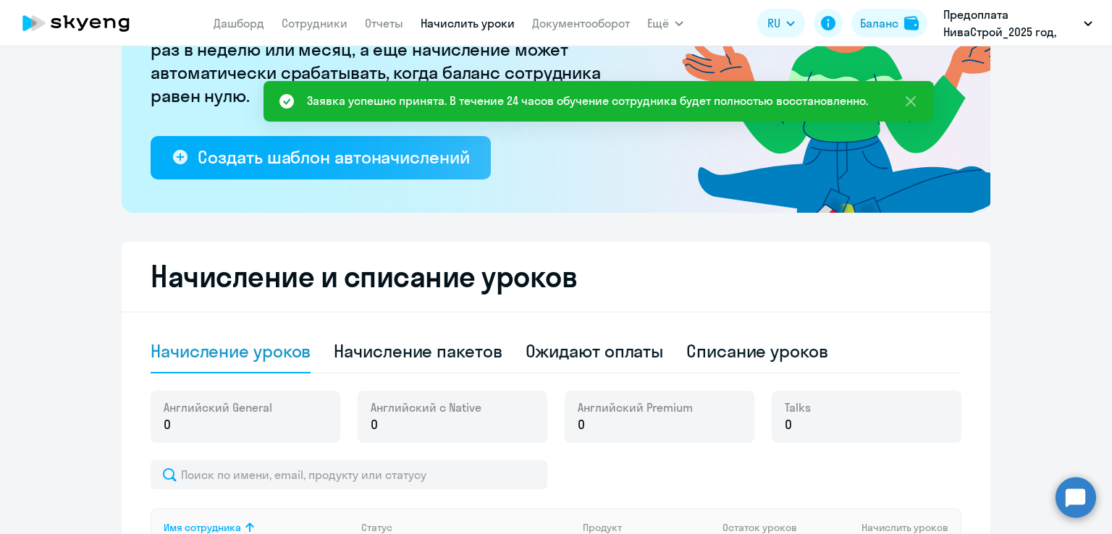
scroll to position [482, 0]
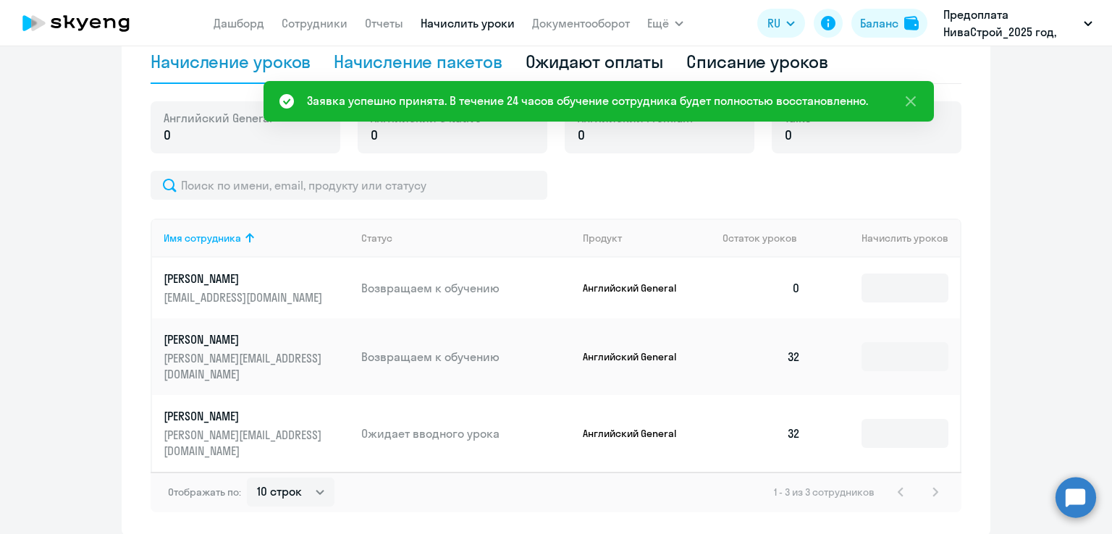
click at [369, 62] on div "Начисление пакетов" at bounding box center [418, 61] width 168 height 23
select select "10"
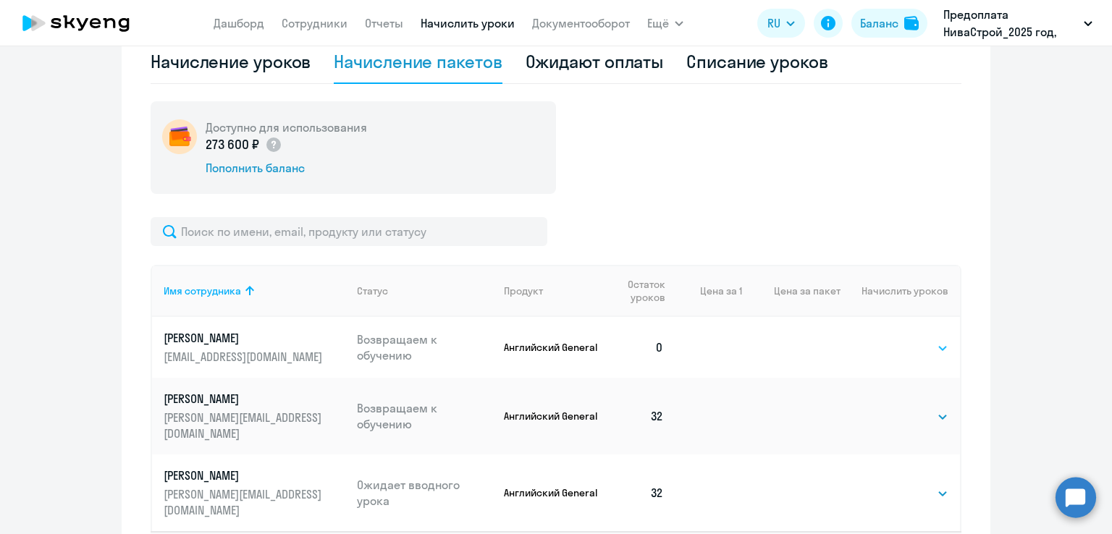
click at [907, 354] on select "Выбрать 4 8 16 32 64 96 128" at bounding box center [918, 347] width 59 height 17
select select "32"
click at [889, 347] on select "Выбрать 4 8 16 32 64 96 128" at bounding box center [918, 347] width 59 height 17
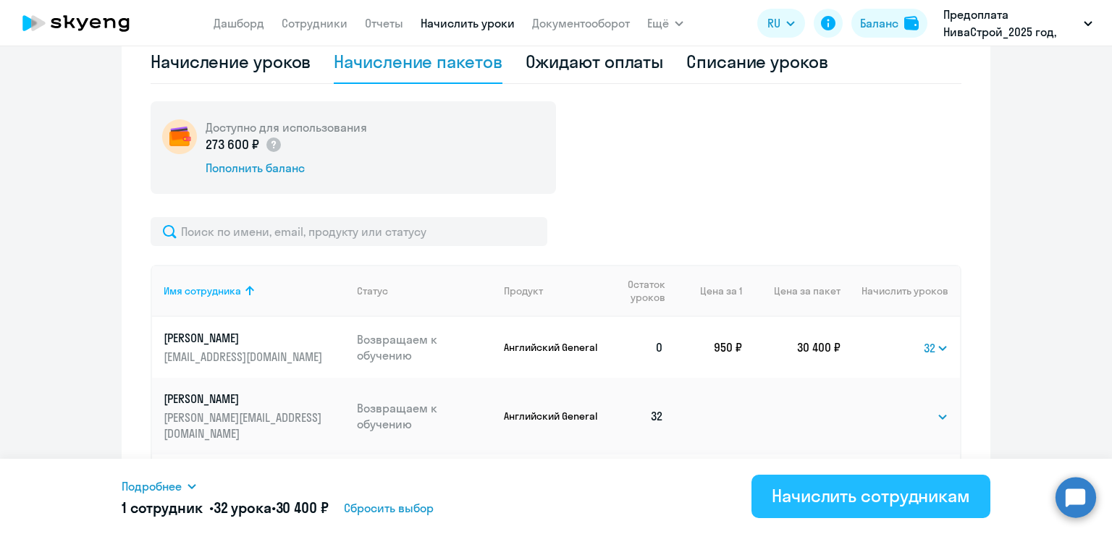
click at [813, 496] on div "Начислить сотрудникам" at bounding box center [870, 495] width 198 height 23
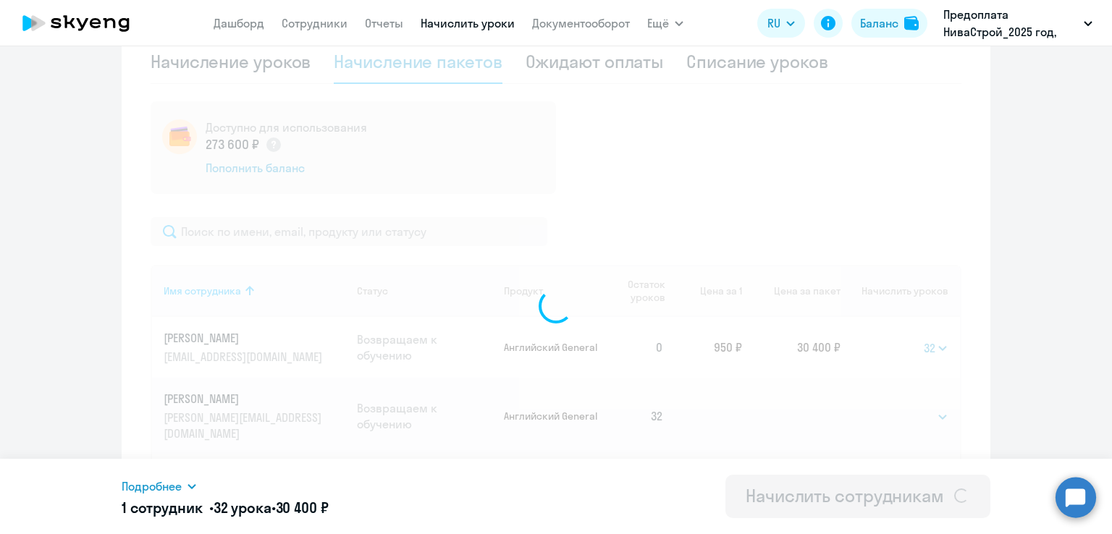
select select
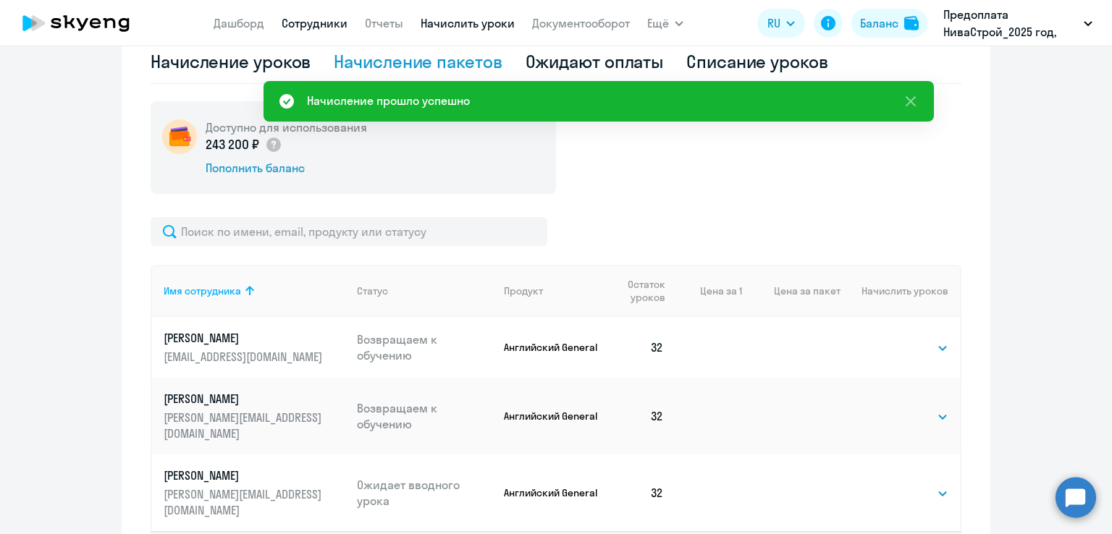
click at [321, 22] on link "Сотрудники" at bounding box center [315, 23] width 66 height 14
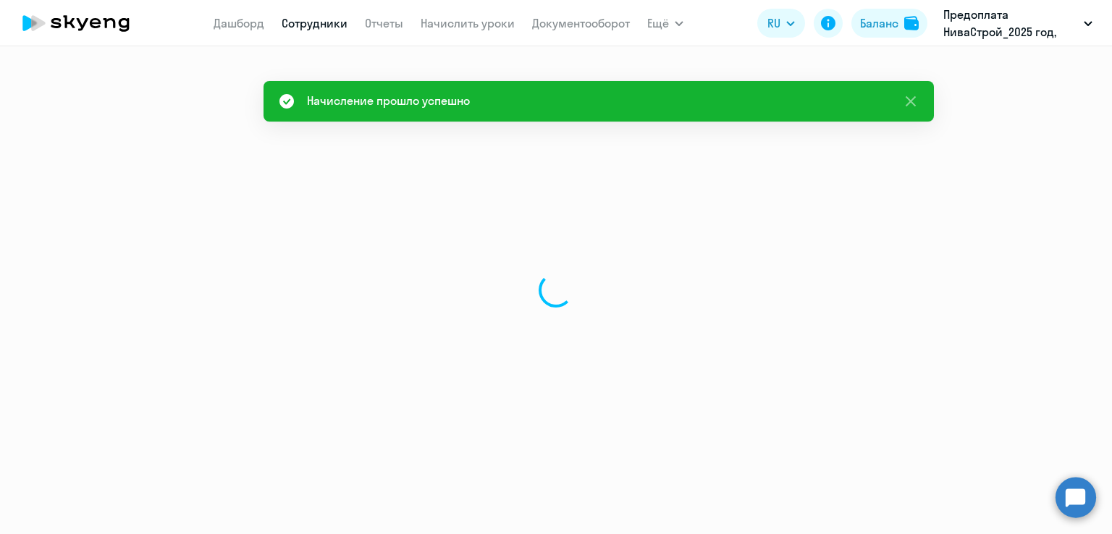
select select "30"
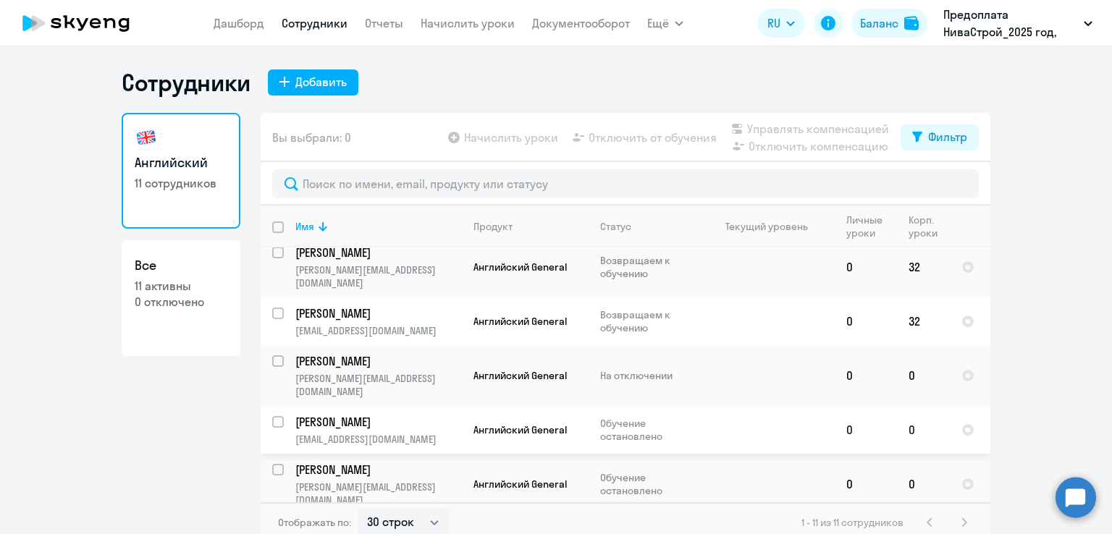
scroll to position [72, 0]
click at [347, 432] on p "[EMAIL_ADDRESS][DOMAIN_NAME]" at bounding box center [378, 438] width 166 height 13
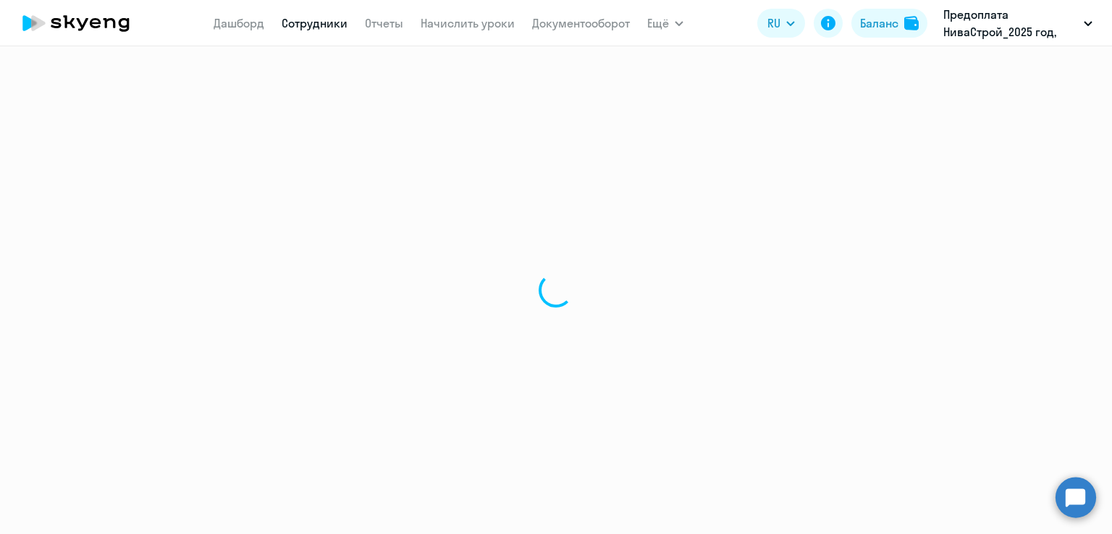
select select "english"
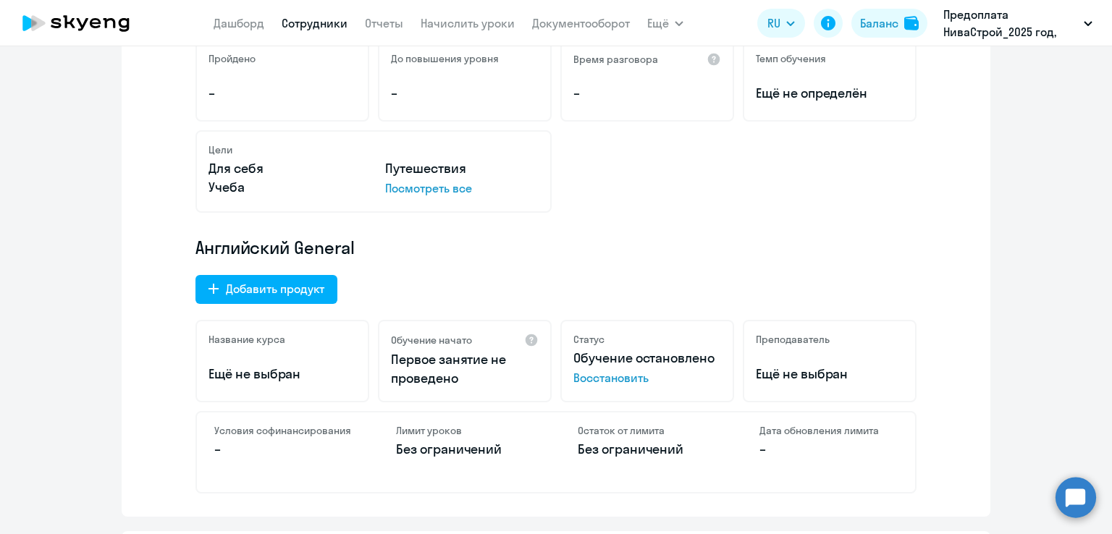
scroll to position [289, 0]
click at [583, 375] on span "Восстановить" at bounding box center [647, 376] width 148 height 17
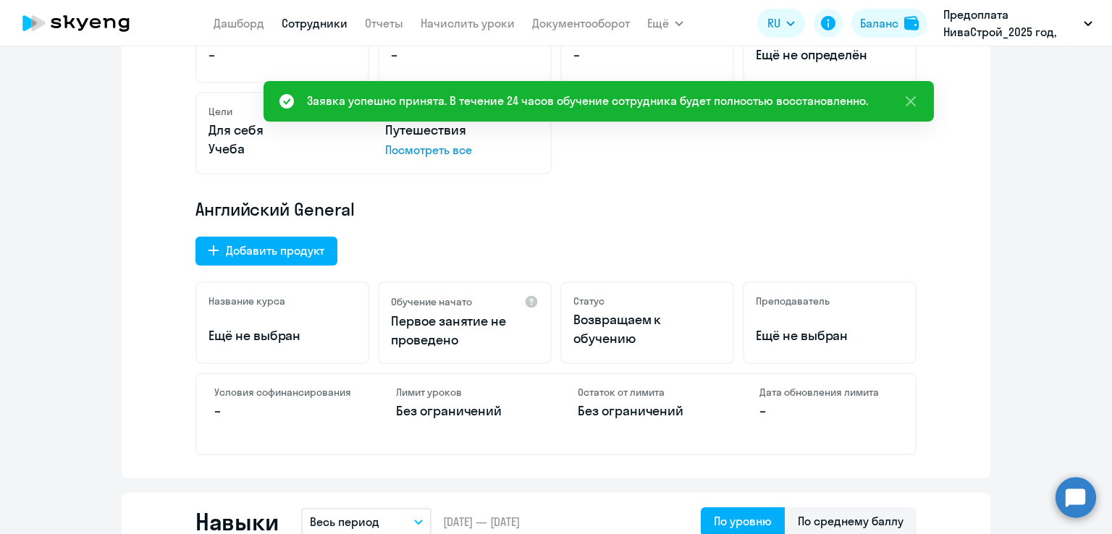
scroll to position [145, 0]
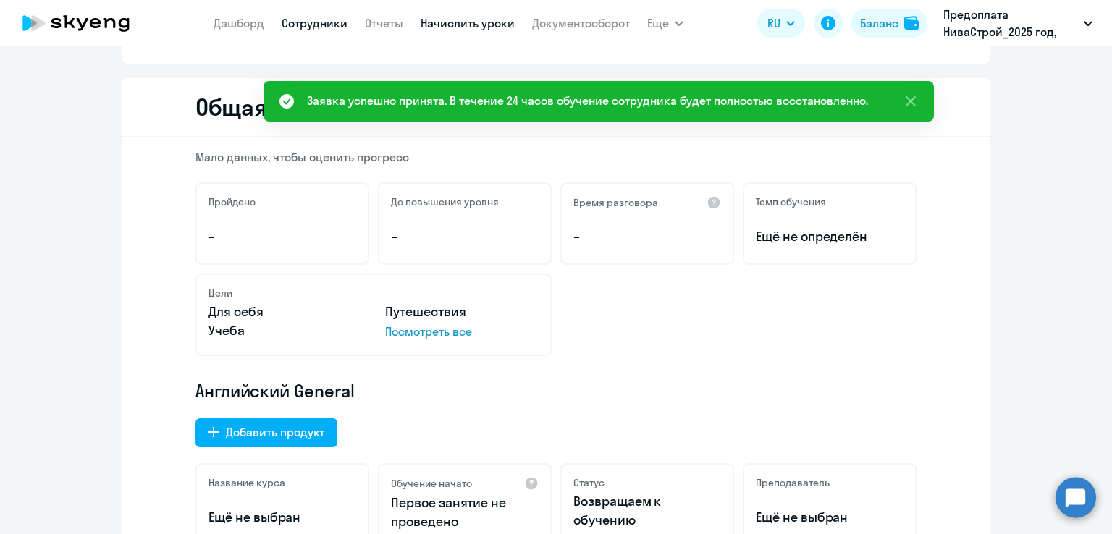
click at [458, 21] on link "Начислить уроки" at bounding box center [467, 23] width 94 height 14
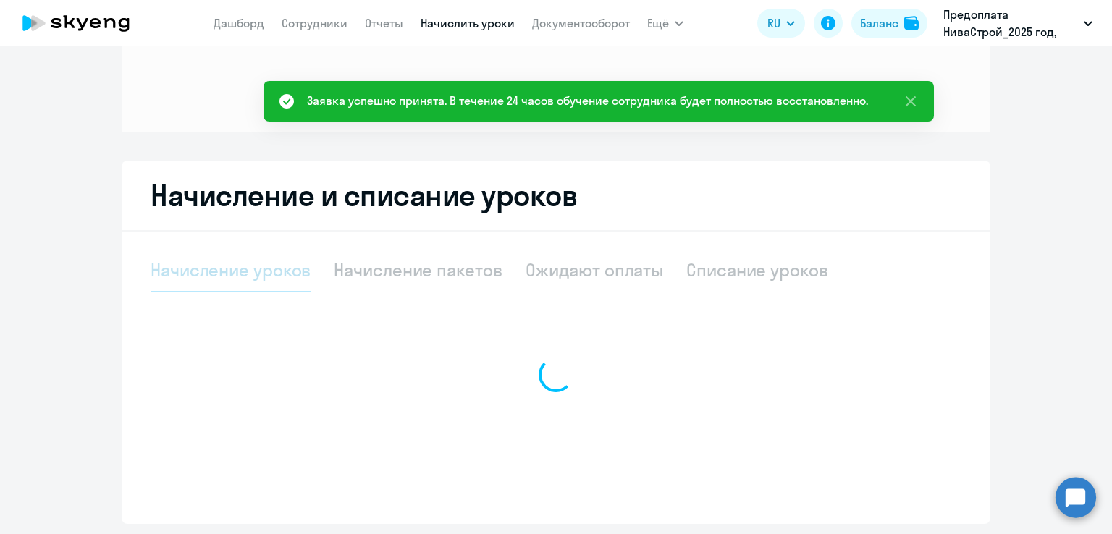
select select "10"
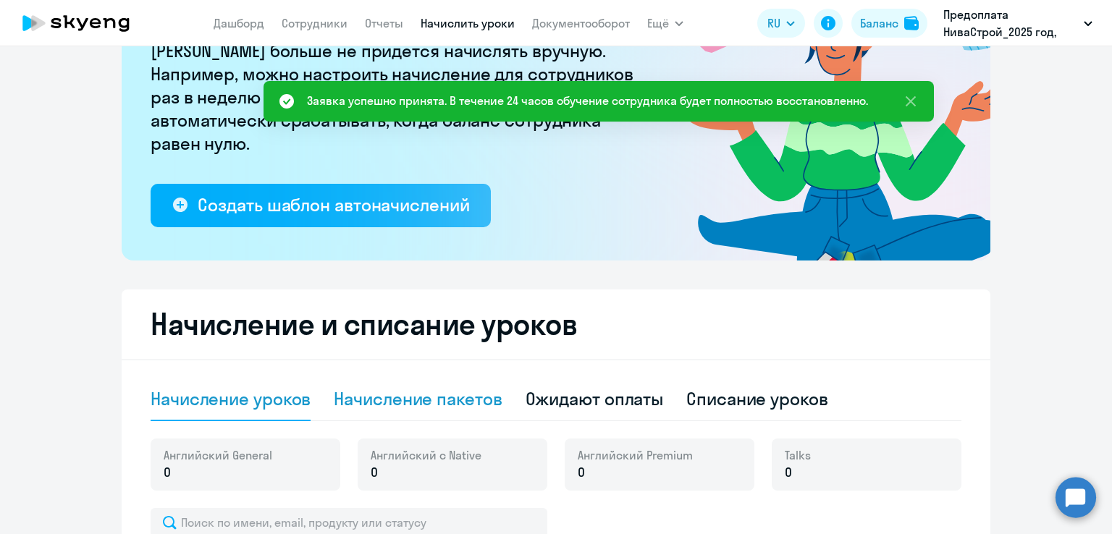
click at [394, 405] on div "Начисление пакетов" at bounding box center [418, 398] width 168 height 23
select select "10"
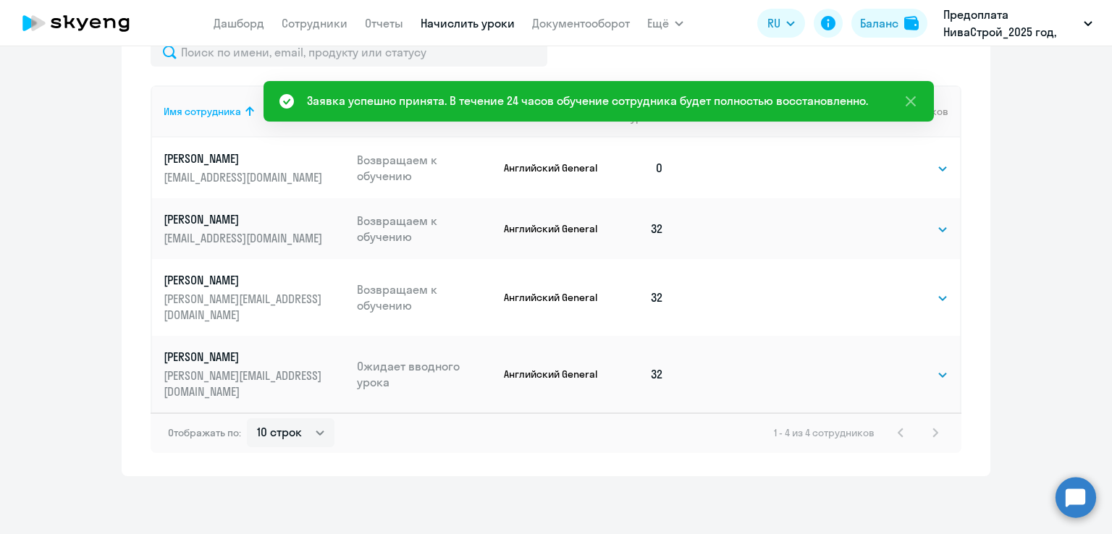
scroll to position [693, 0]
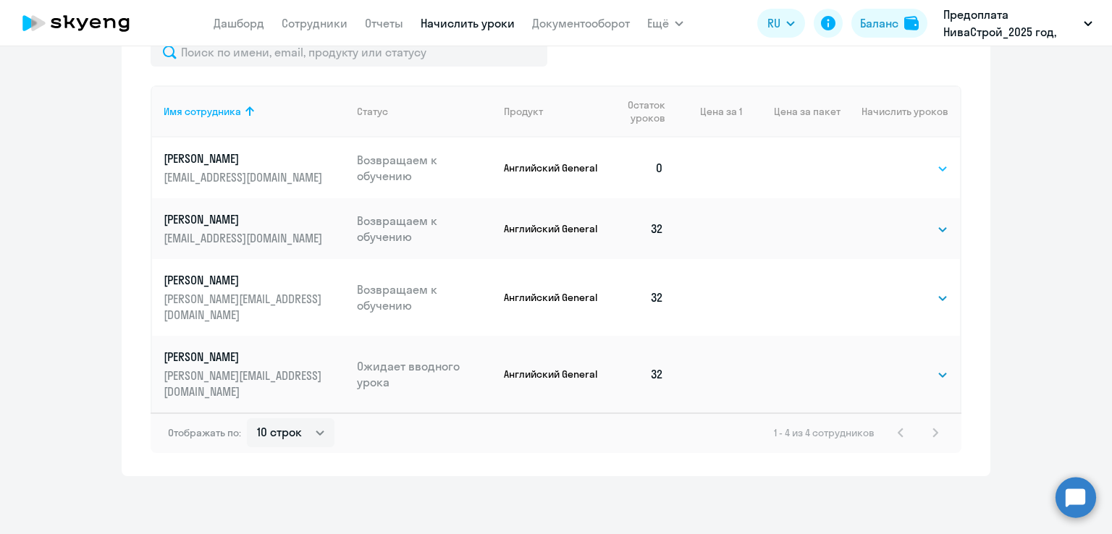
click at [905, 160] on select "Выбрать 4 8 16 32 64 96 128" at bounding box center [918, 168] width 59 height 17
select select "32"
click at [889, 160] on select "Выбрать 4 8 16 32 64 96 128" at bounding box center [918, 168] width 59 height 17
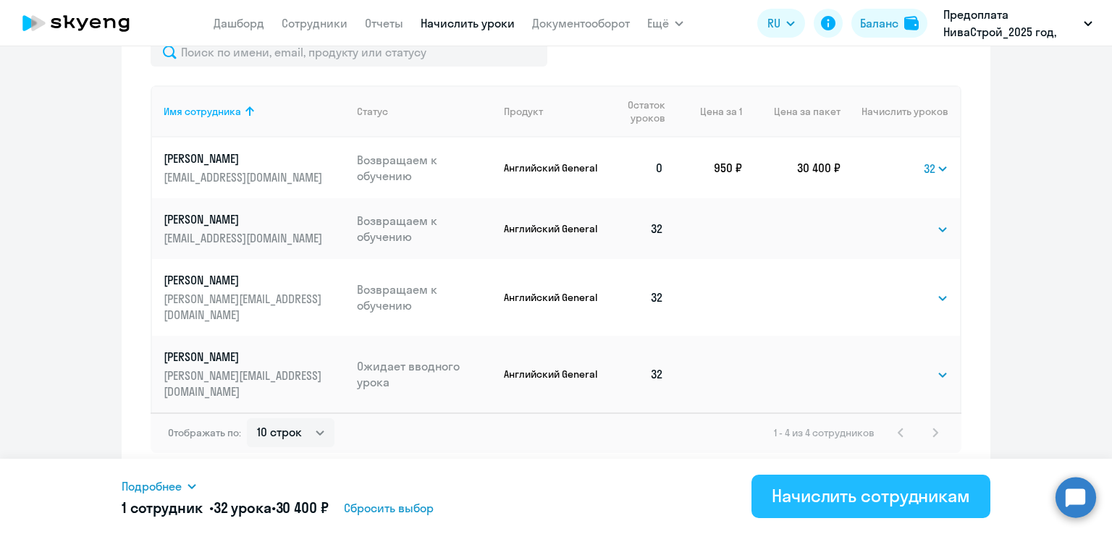
click at [839, 502] on div "Начислить сотрудникам" at bounding box center [870, 495] width 198 height 23
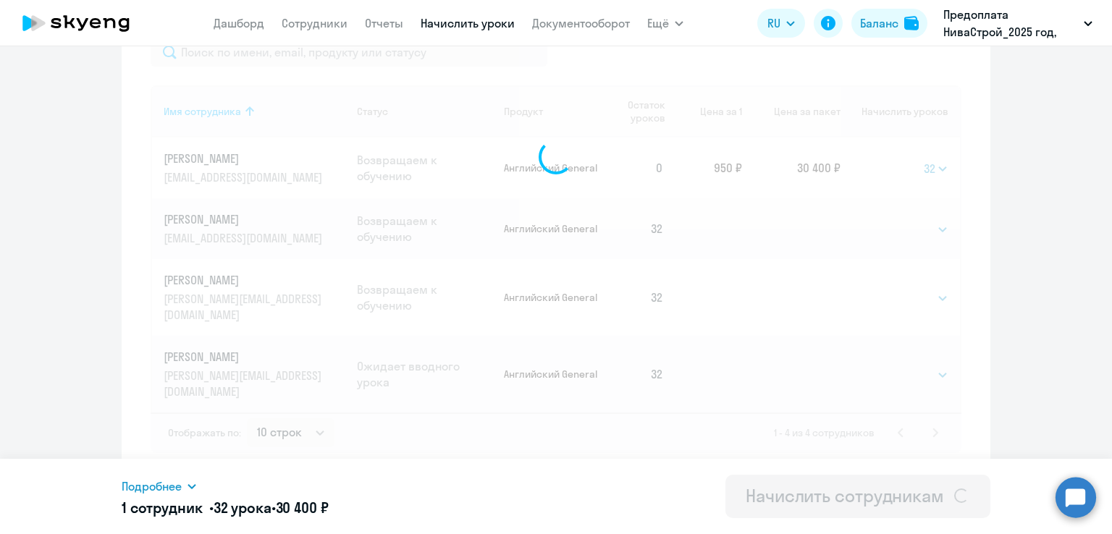
select select
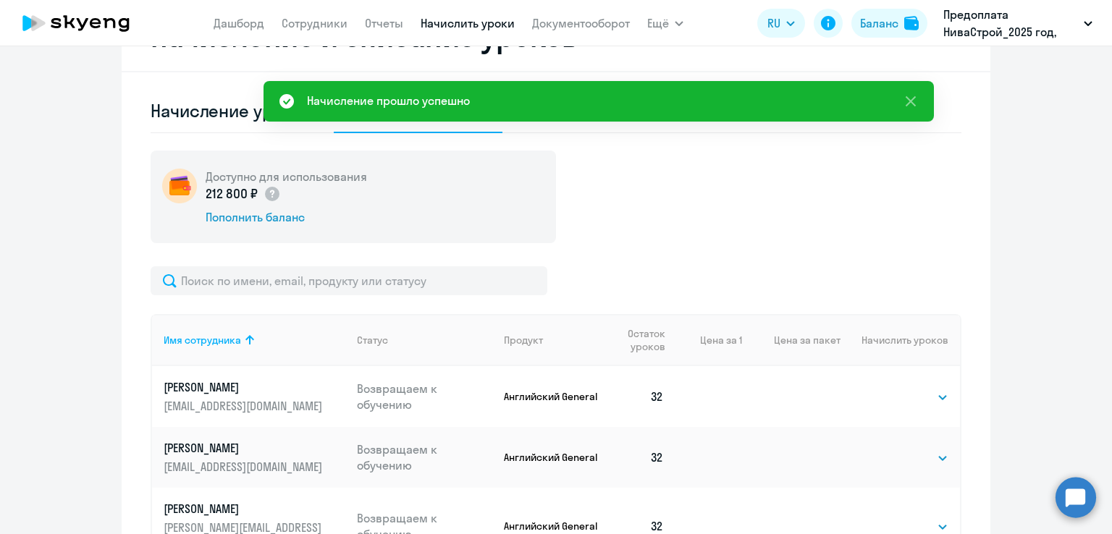
scroll to position [259, 0]
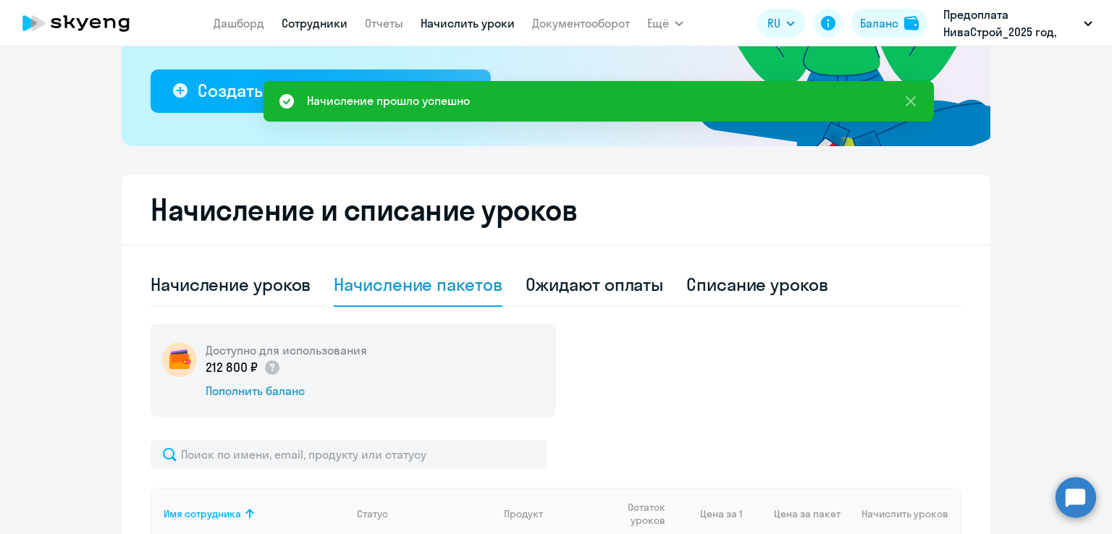
click at [316, 20] on link "Сотрудники" at bounding box center [315, 23] width 66 height 14
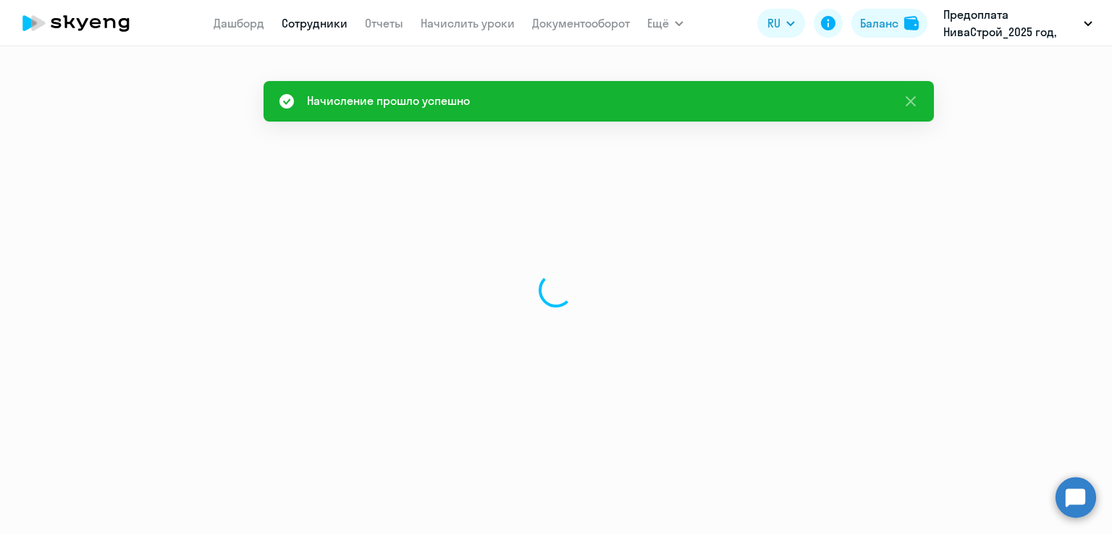
select select "30"
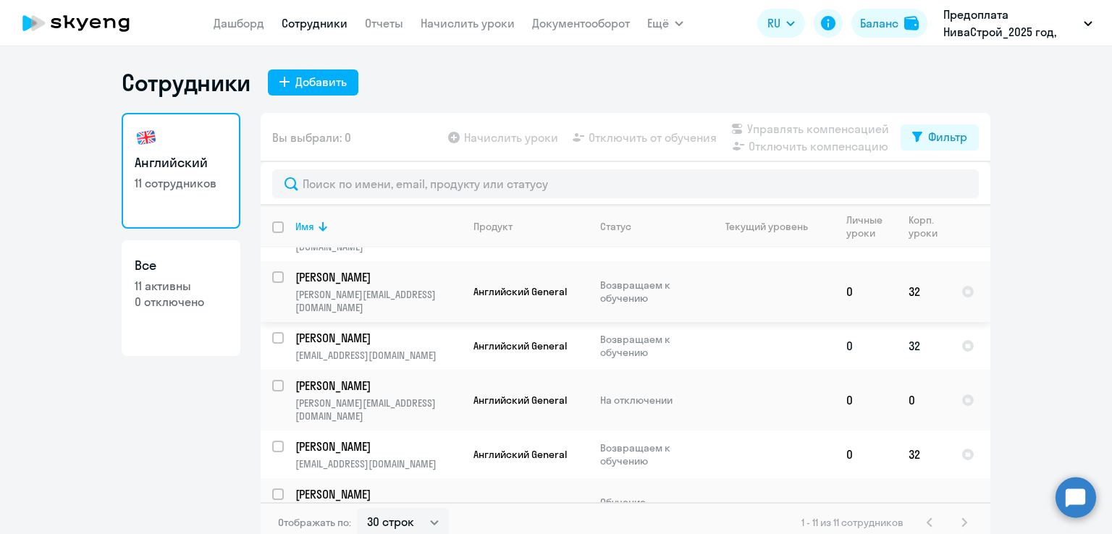
scroll to position [72, 0]
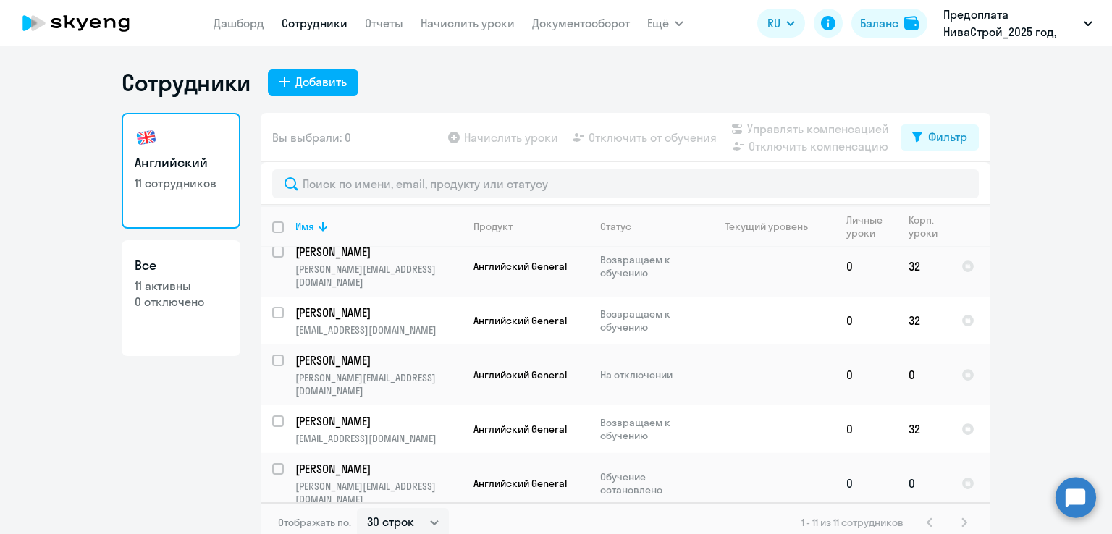
click at [462, 459] on td "Английский General" at bounding box center [525, 483] width 127 height 61
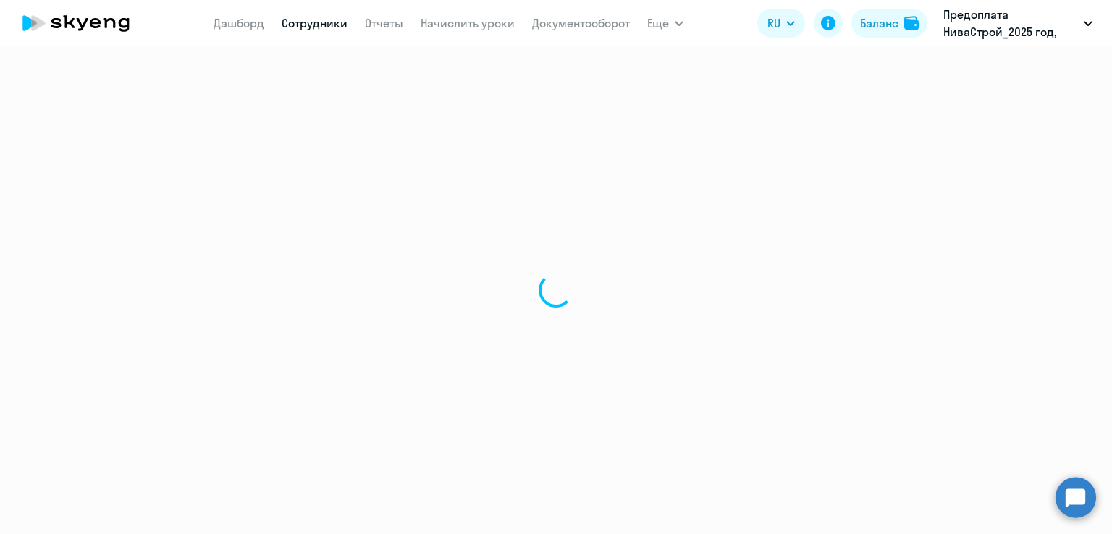
select select "english"
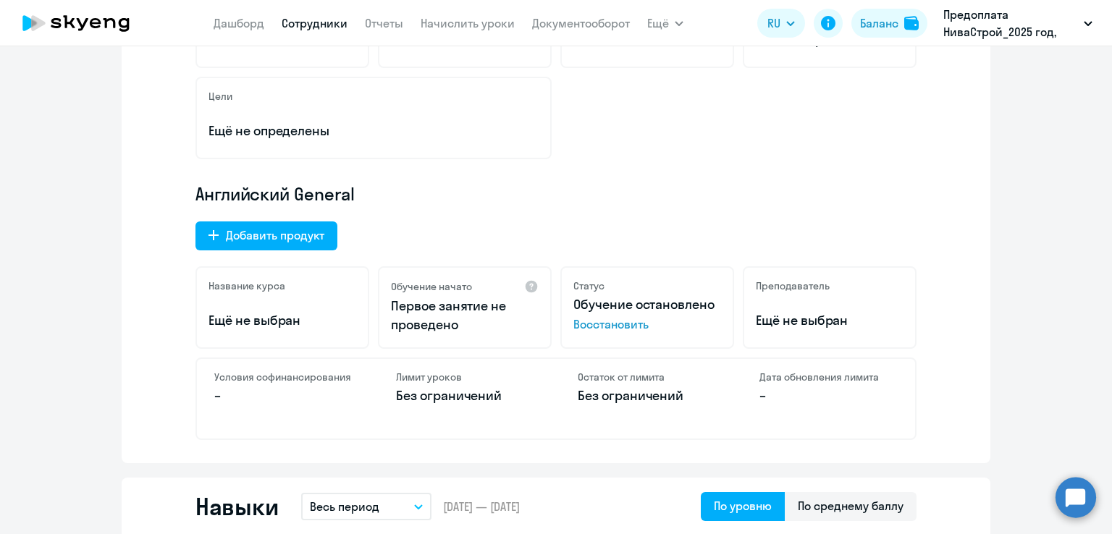
scroll to position [362, 0]
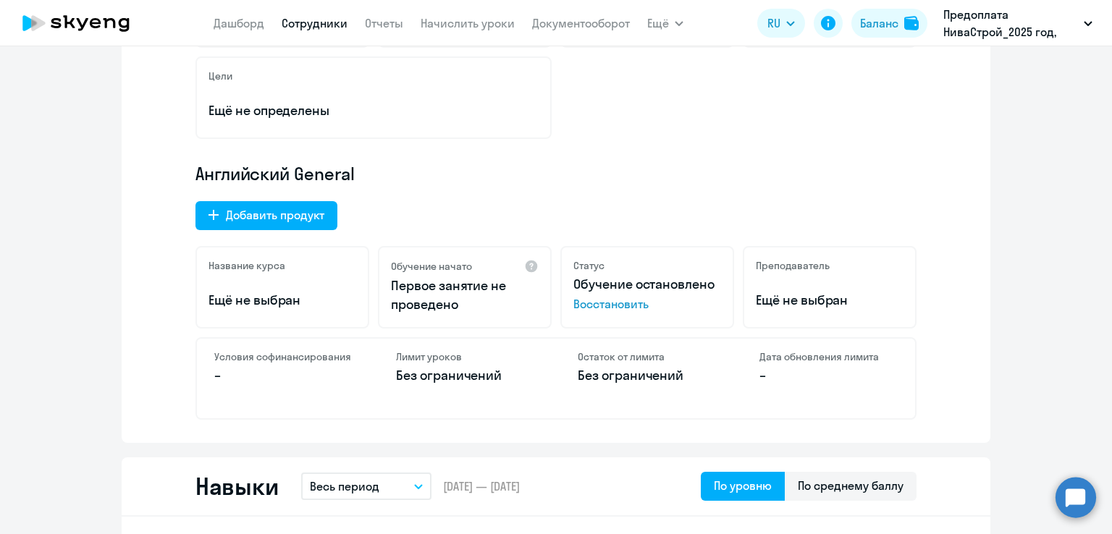
click at [580, 301] on span "Восстановить" at bounding box center [647, 303] width 148 height 17
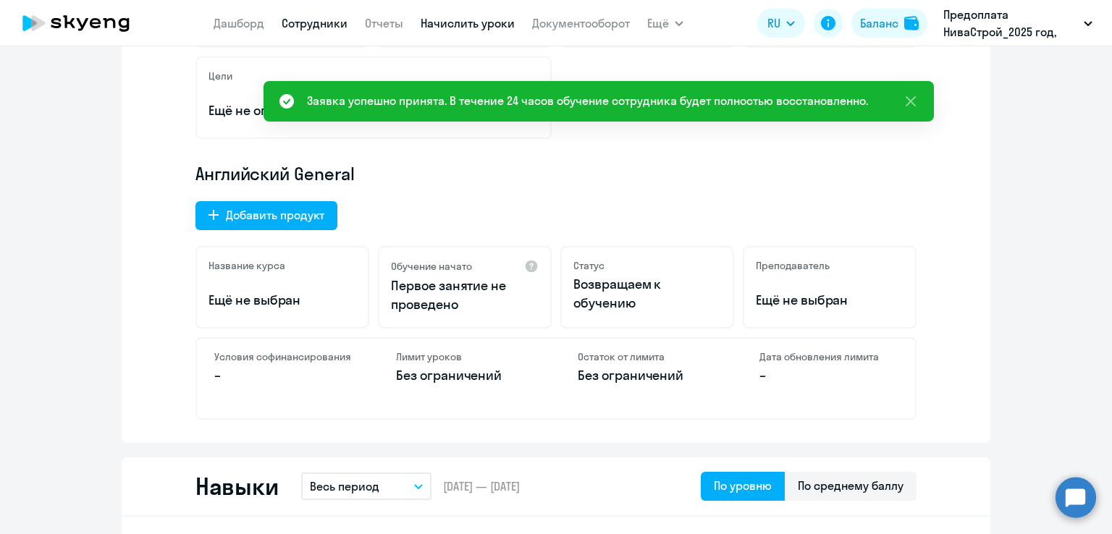
click at [446, 18] on link "Начислить уроки" at bounding box center [467, 23] width 94 height 14
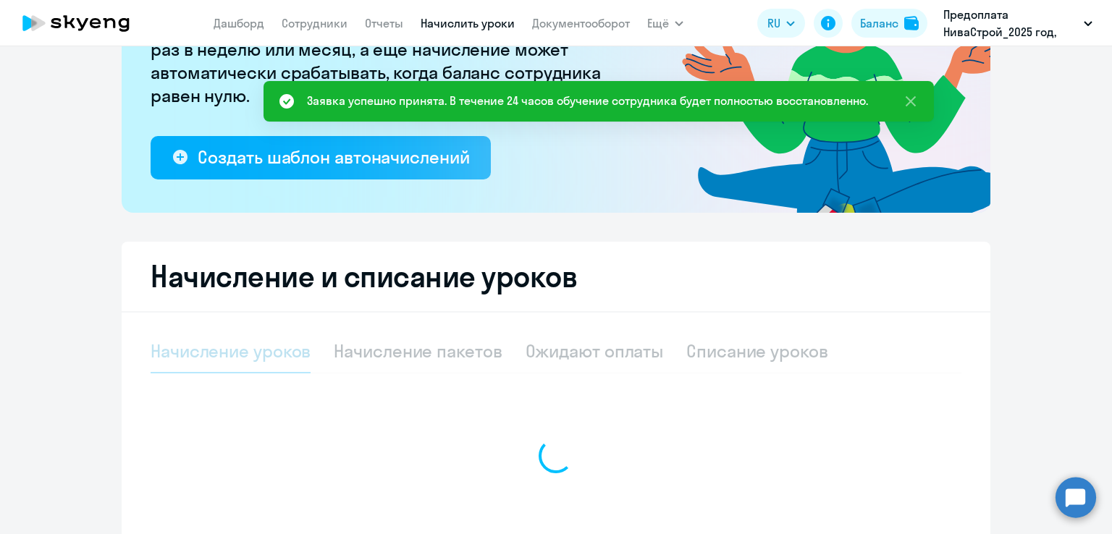
select select "10"
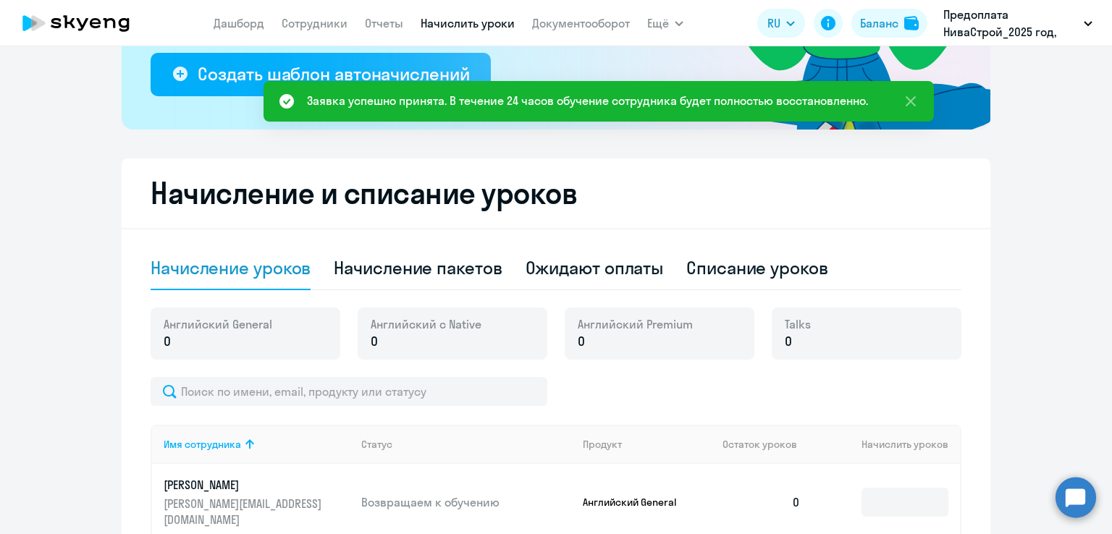
scroll to position [337, 0]
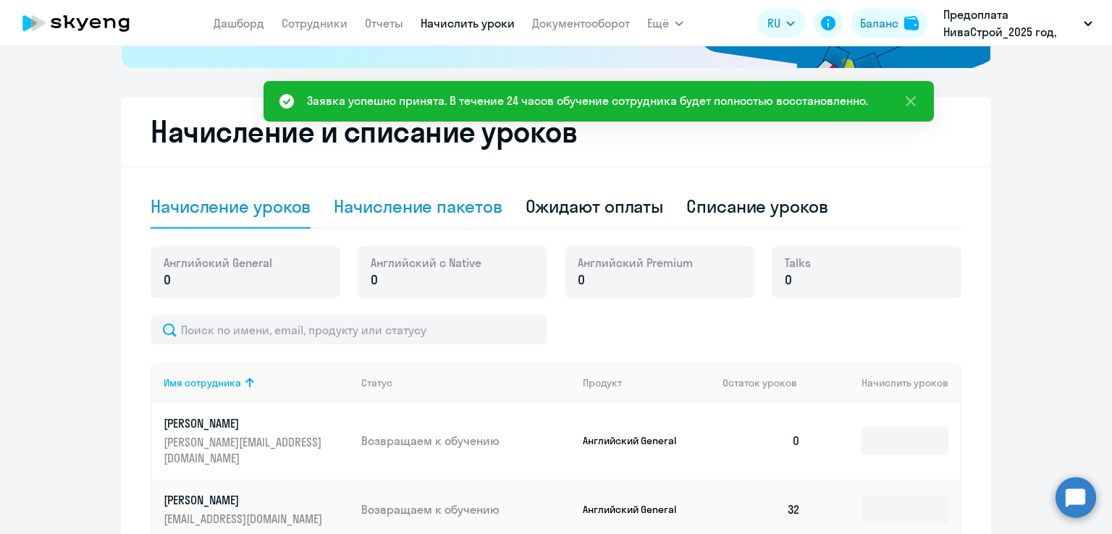
click at [382, 195] on div "Начисление пакетов" at bounding box center [418, 206] width 168 height 23
select select "10"
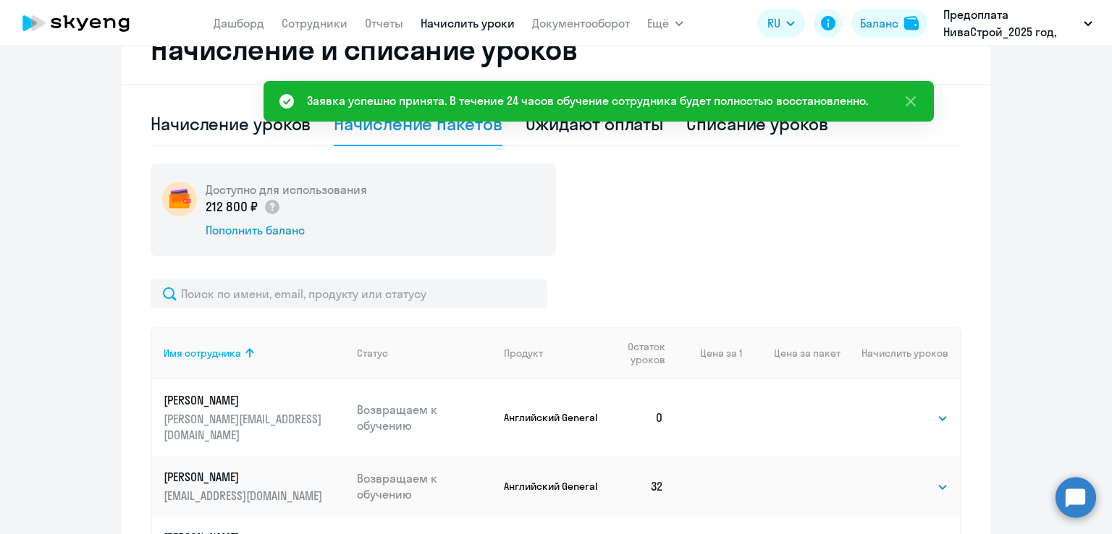
scroll to position [482, 0]
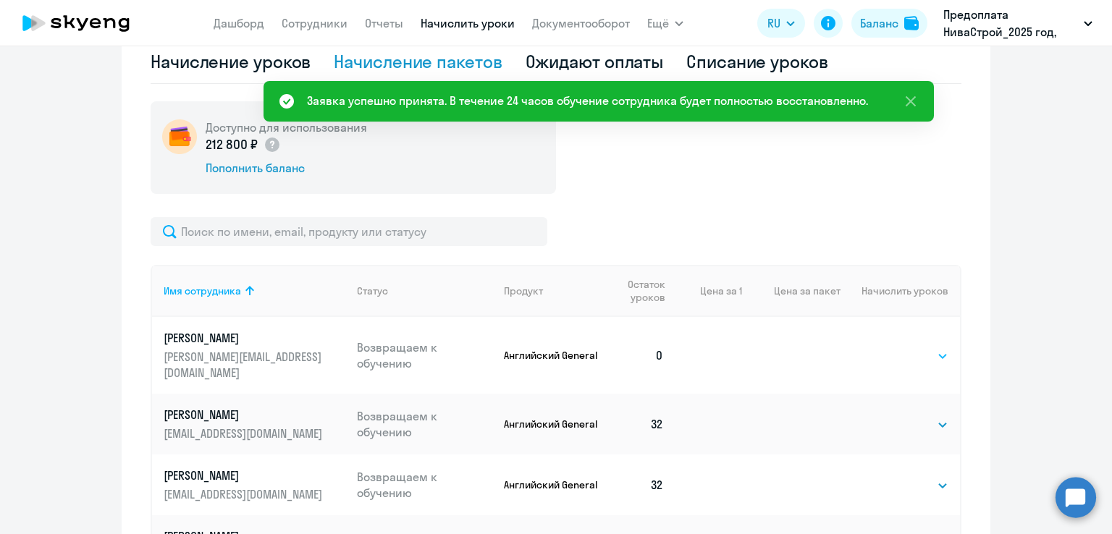
click at [910, 344] on td "Выбрать 4 8 16 32 64 96 128 Выбрать" at bounding box center [899, 355] width 119 height 77
drag, startPoint x: 913, startPoint y: 349, endPoint x: 911, endPoint y: 360, distance: 11.8
click at [913, 349] on select "Выбрать 4 8 16 32 64 96 128" at bounding box center [918, 355] width 59 height 17
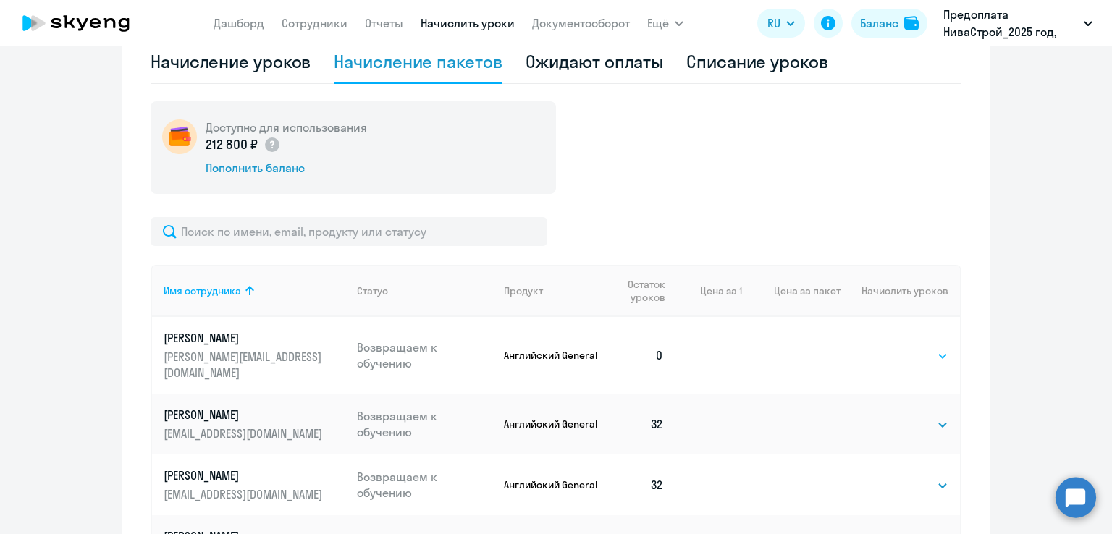
select select "32"
click at [889, 347] on select "Выбрать 4 8 16 32 64 96 128" at bounding box center [918, 355] width 59 height 17
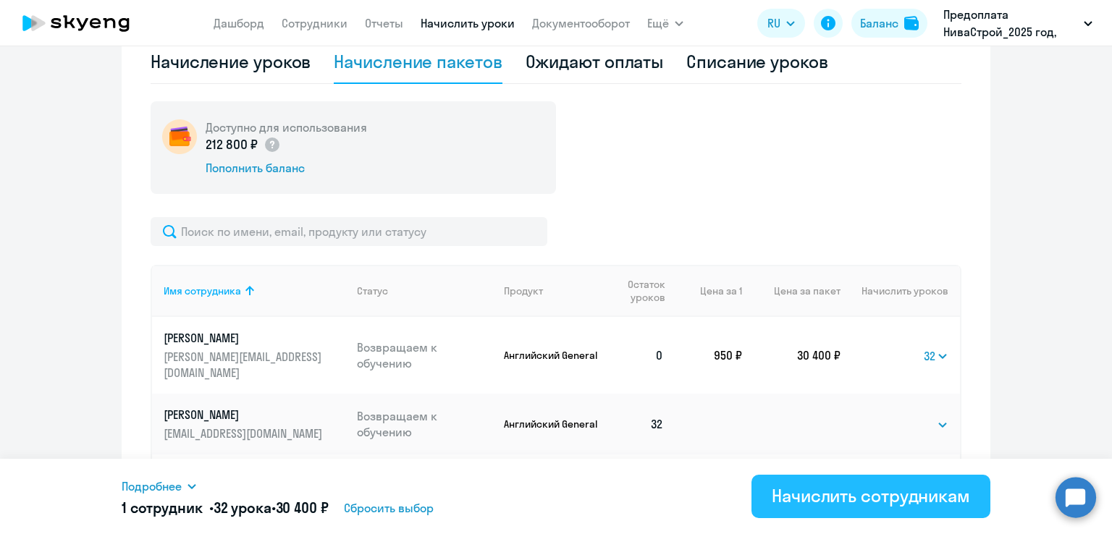
click at [871, 486] on div "Начислить сотрудникам" at bounding box center [870, 495] width 198 height 23
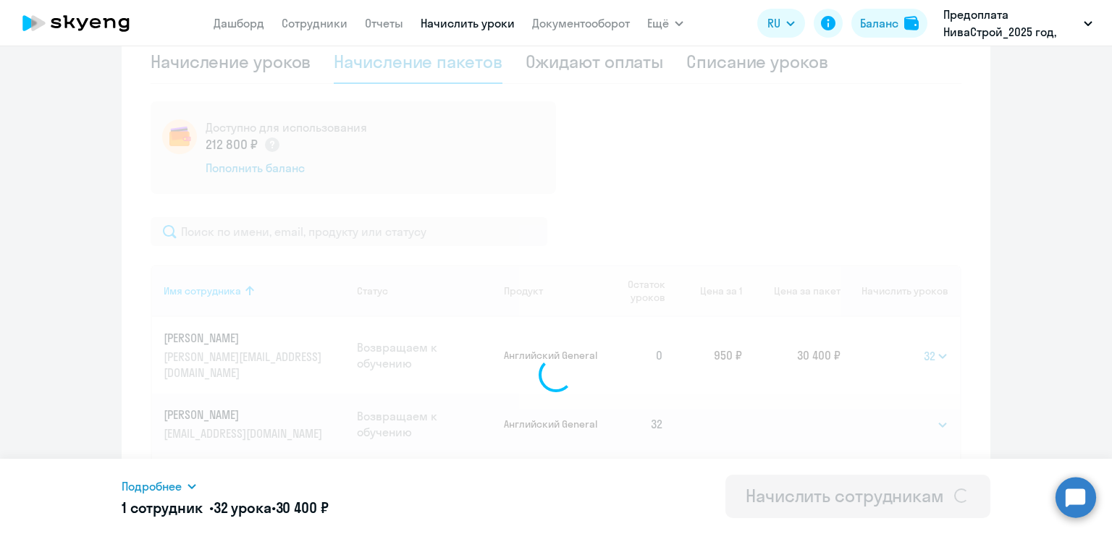
select select
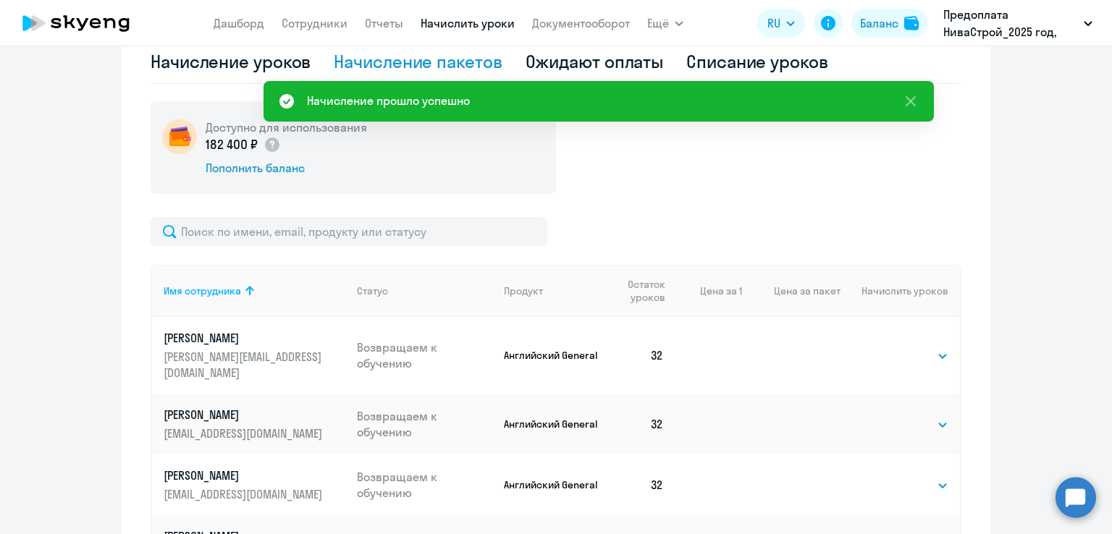
click at [331, 30] on app-menu-item-link "Сотрудники" at bounding box center [315, 23] width 66 height 18
click at [321, 25] on link "Сотрудники" at bounding box center [315, 23] width 66 height 14
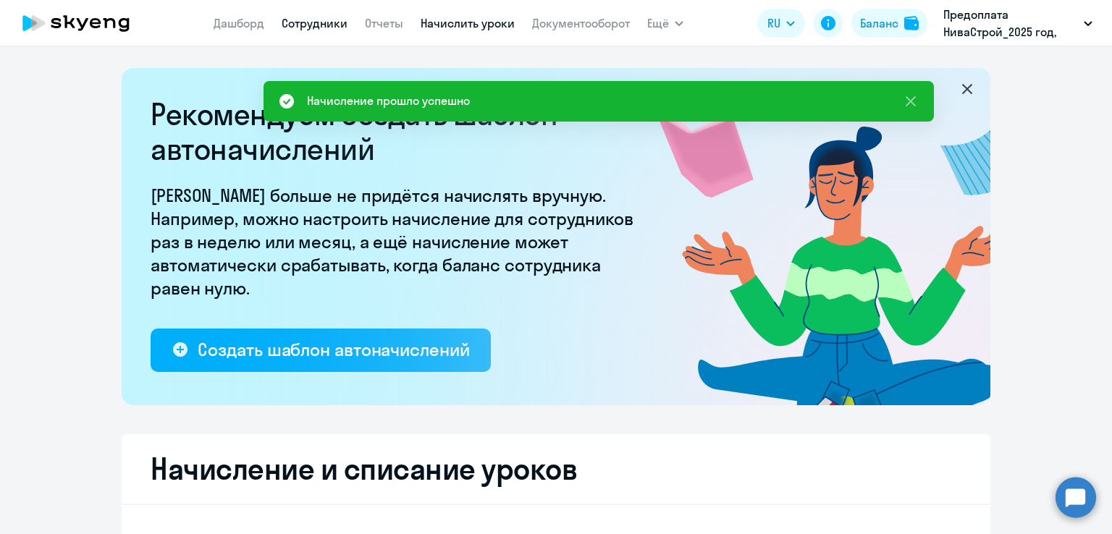
select select "30"
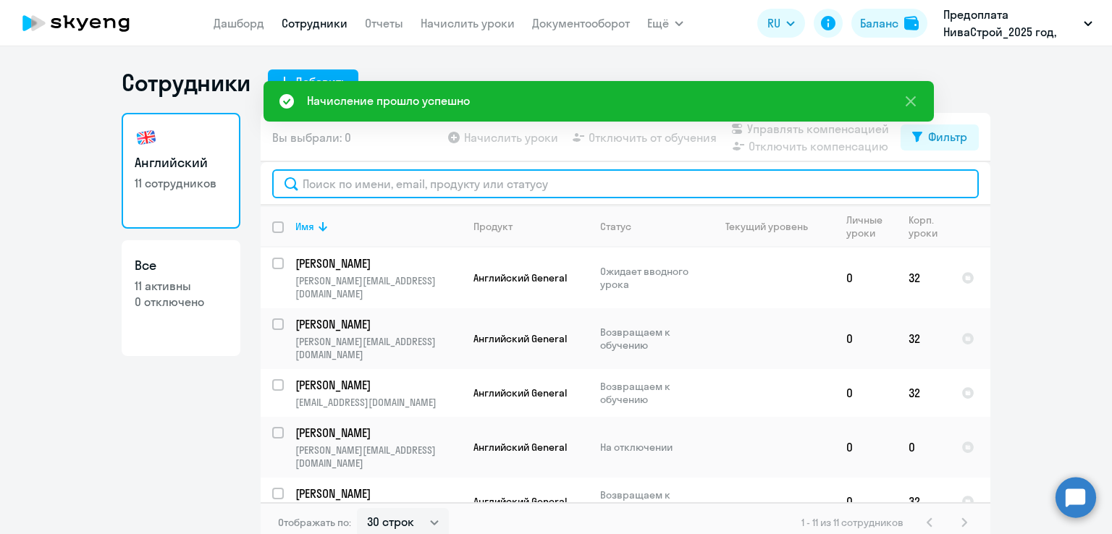
click at [423, 183] on input "text" at bounding box center [625, 183] width 706 height 29
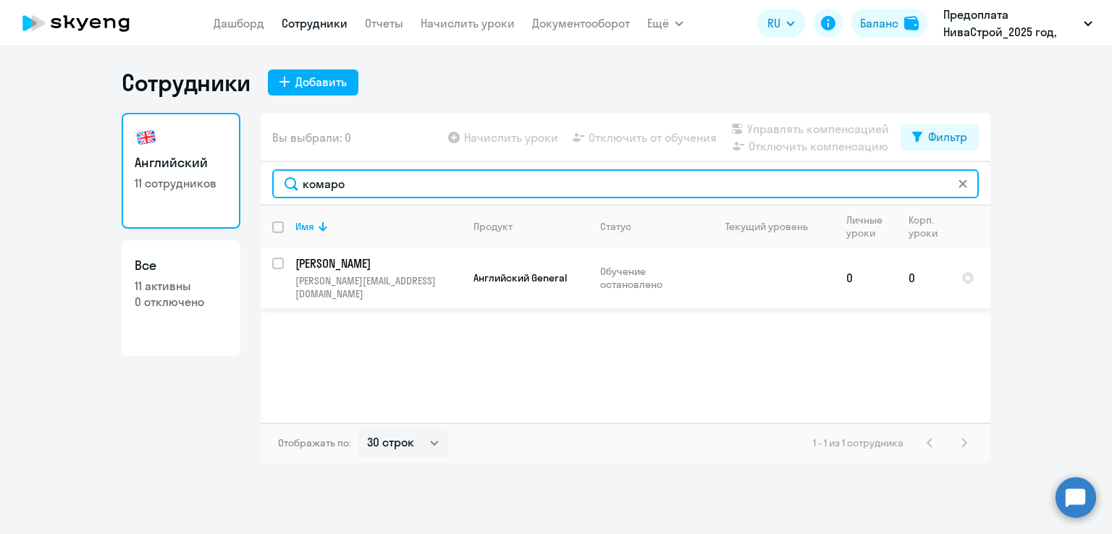
type input "комаро"
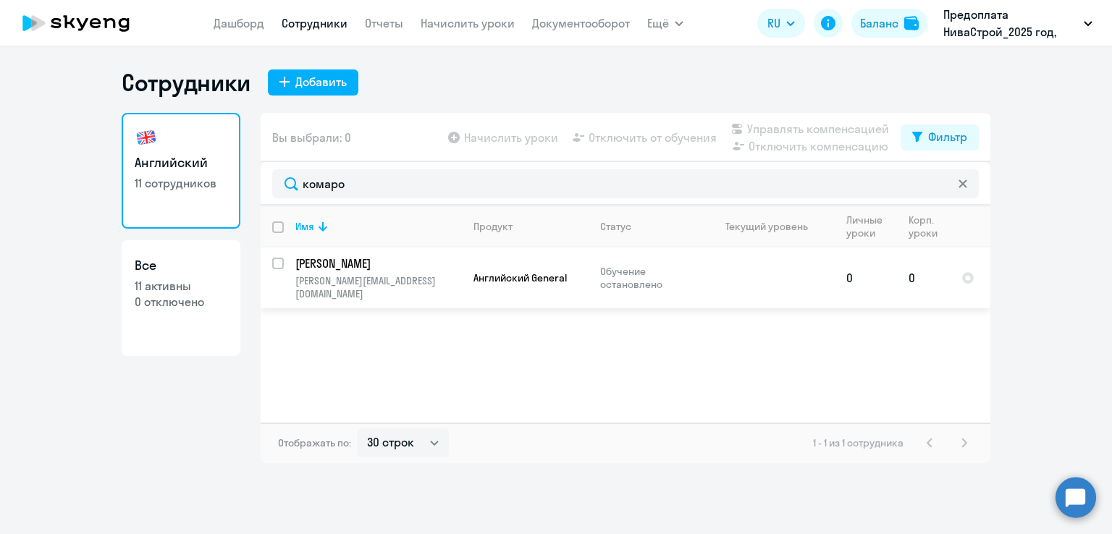
click at [444, 271] on p "[PERSON_NAME]" at bounding box center [377, 263] width 164 height 16
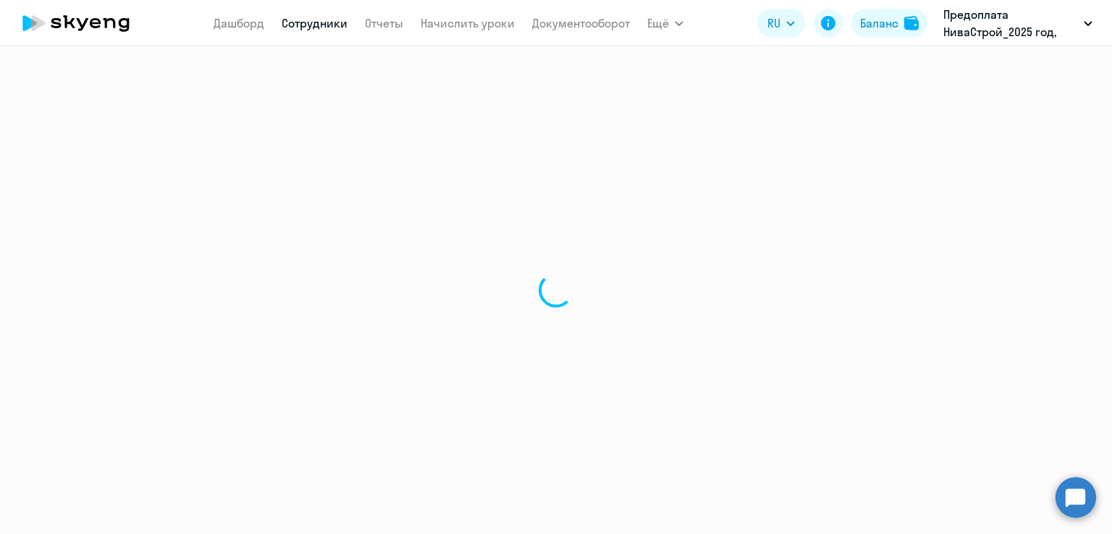
select select "english"
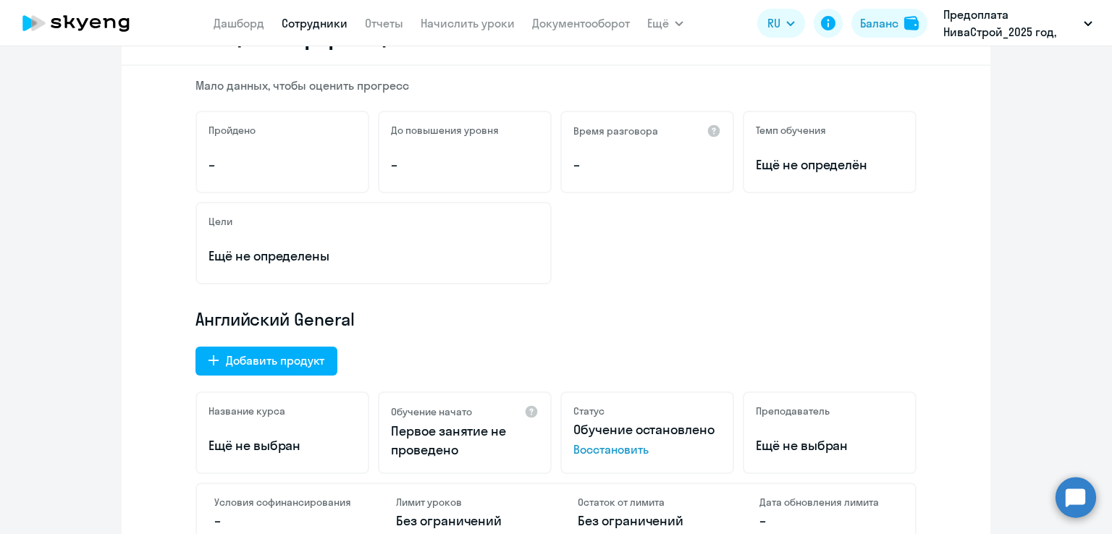
scroll to position [217, 0]
click at [606, 442] on span "Восстановить" at bounding box center [647, 448] width 148 height 17
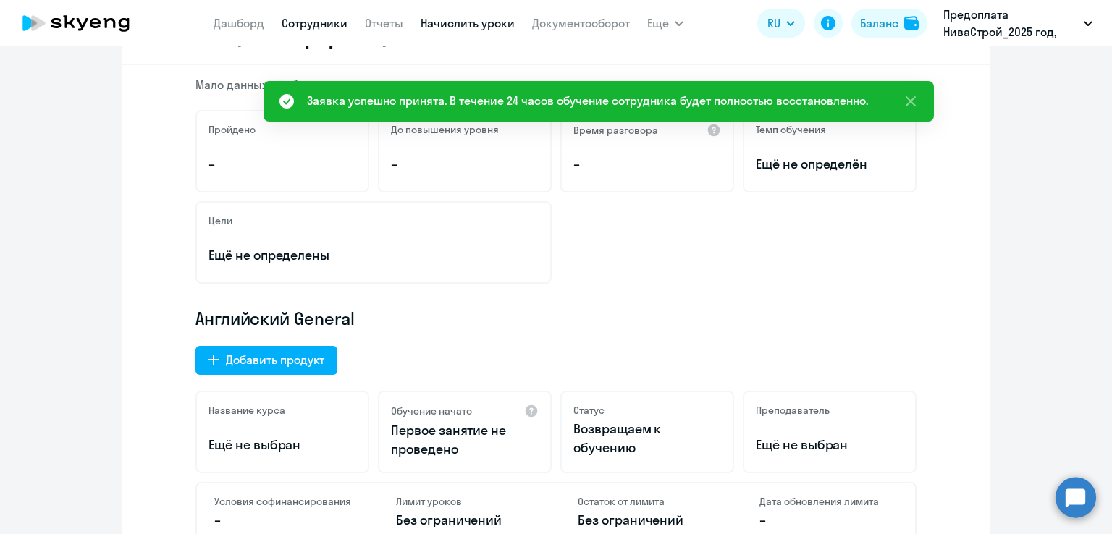
click at [475, 27] on link "Начислить уроки" at bounding box center [467, 23] width 94 height 14
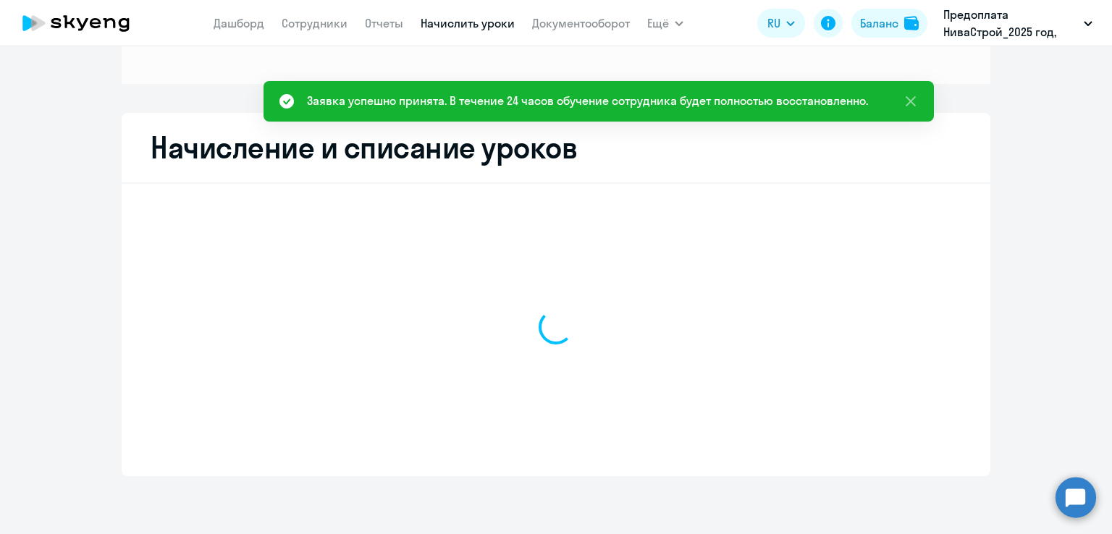
select select "10"
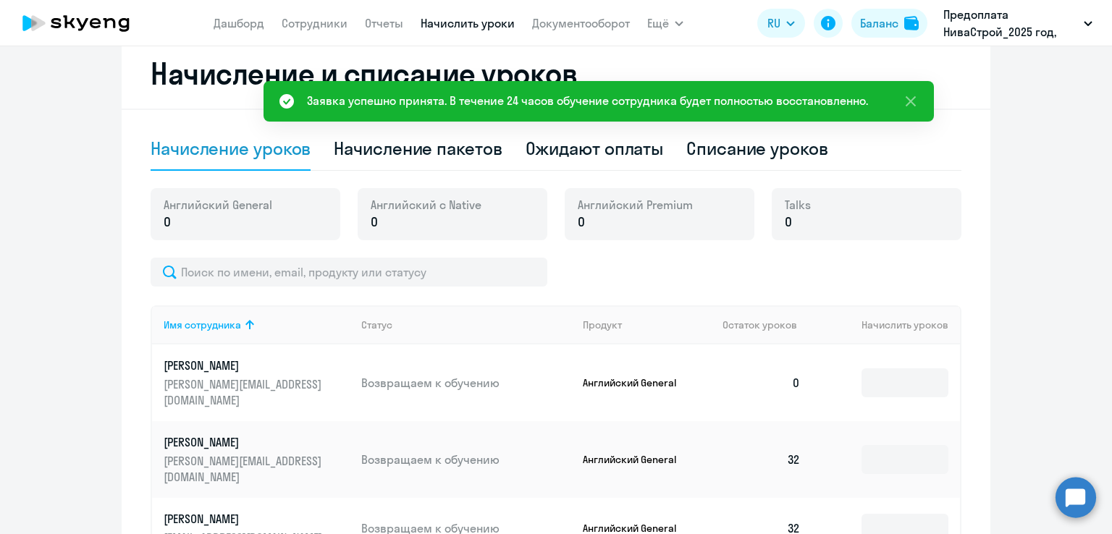
scroll to position [410, 0]
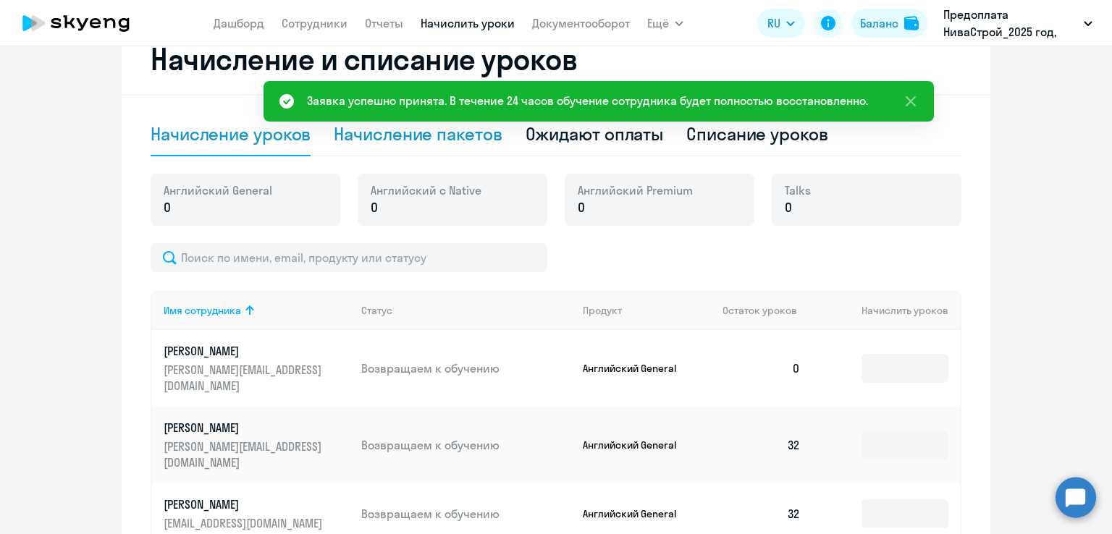
click at [460, 139] on div "Начисление пакетов" at bounding box center [418, 133] width 168 height 23
select select "10"
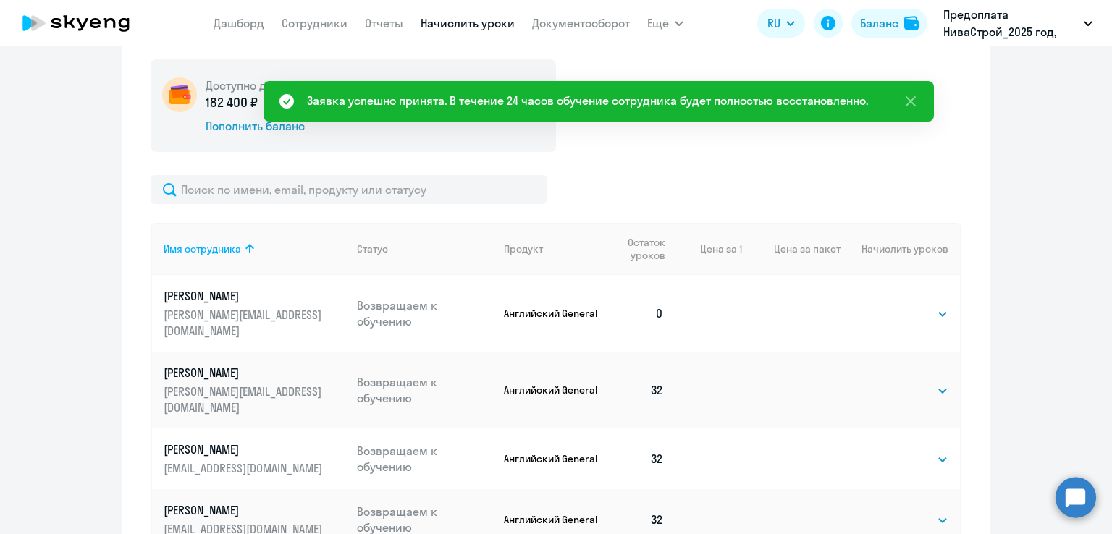
scroll to position [554, 0]
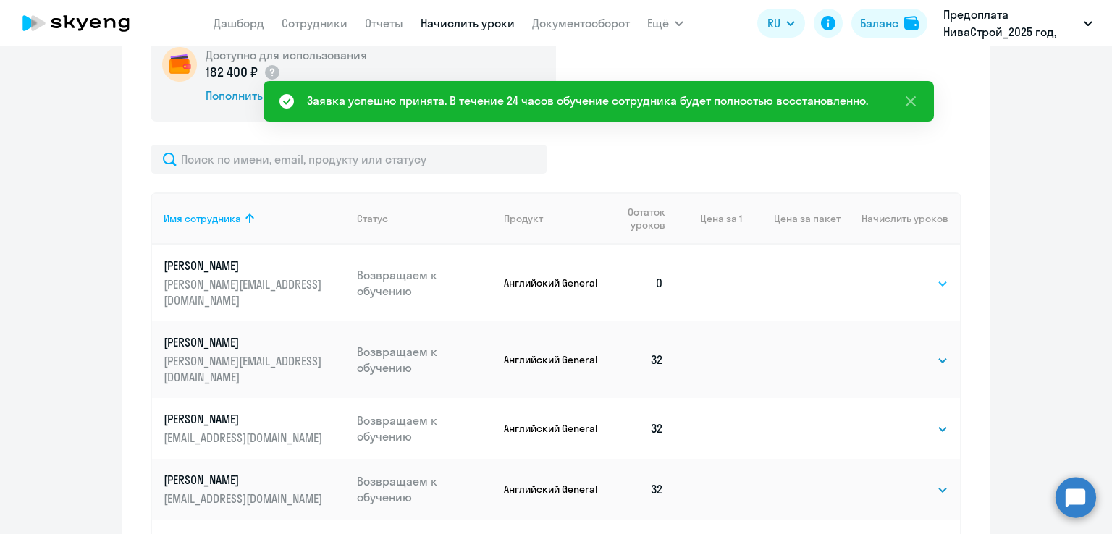
click at [908, 276] on select "Выбрать 4 8 16 32 64 96 128" at bounding box center [918, 283] width 59 height 17
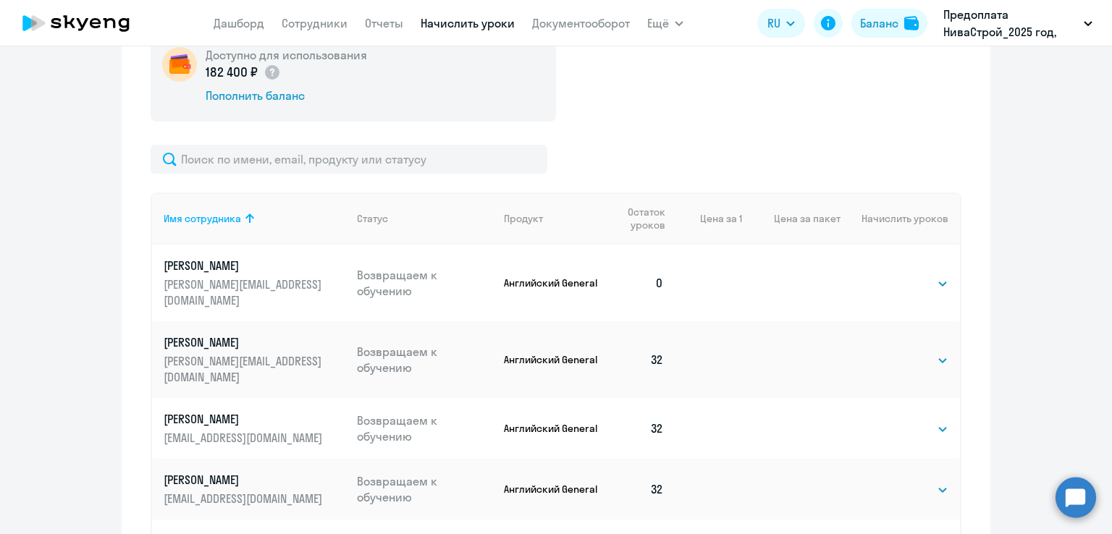
select select "32"
click at [889, 275] on select "Выбрать 4 8 16 32 64 96 128" at bounding box center [918, 283] width 59 height 17
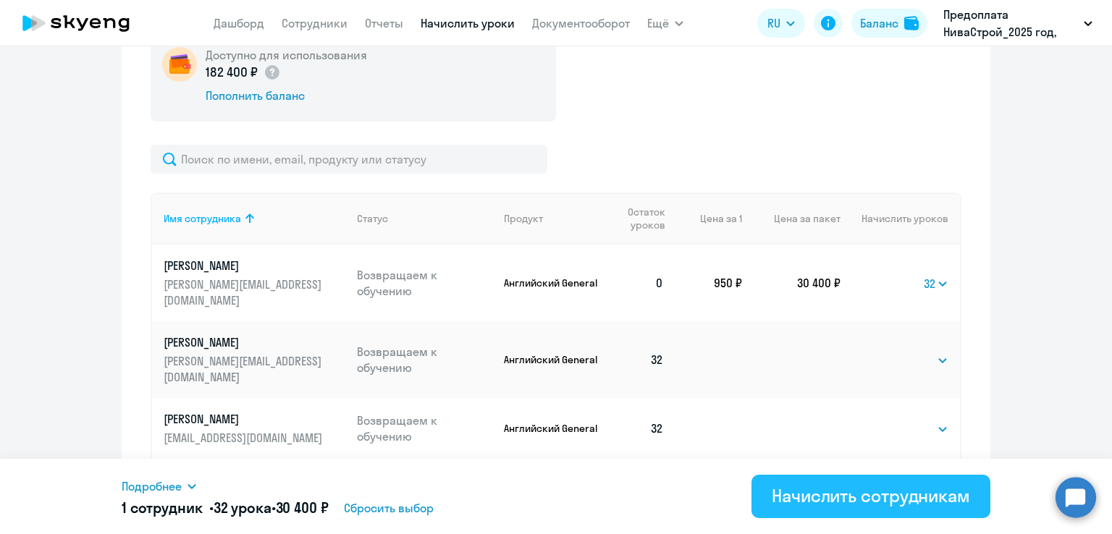
click at [818, 499] on div "Начислить сотрудникам" at bounding box center [870, 495] width 198 height 23
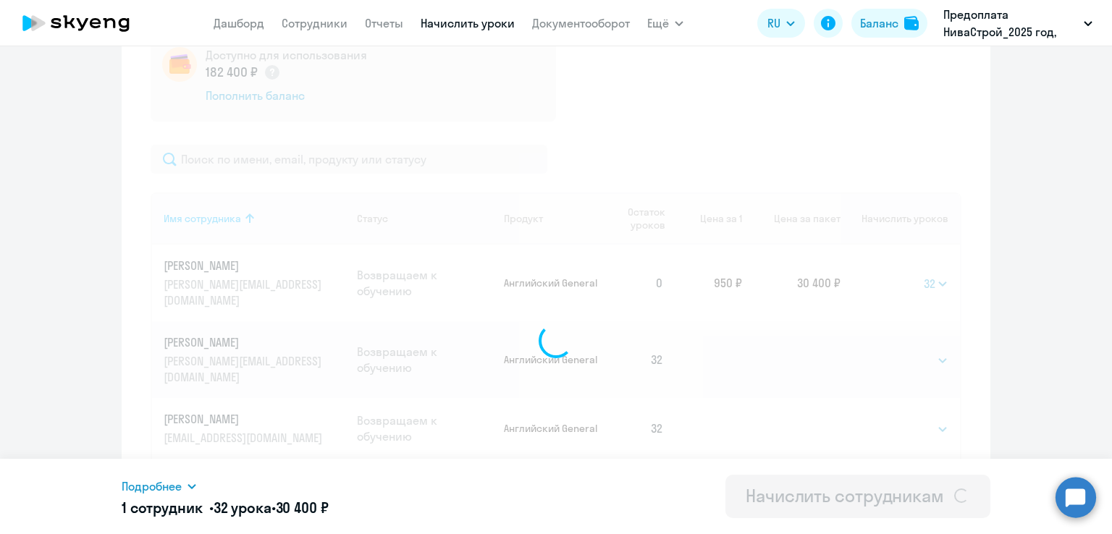
select select
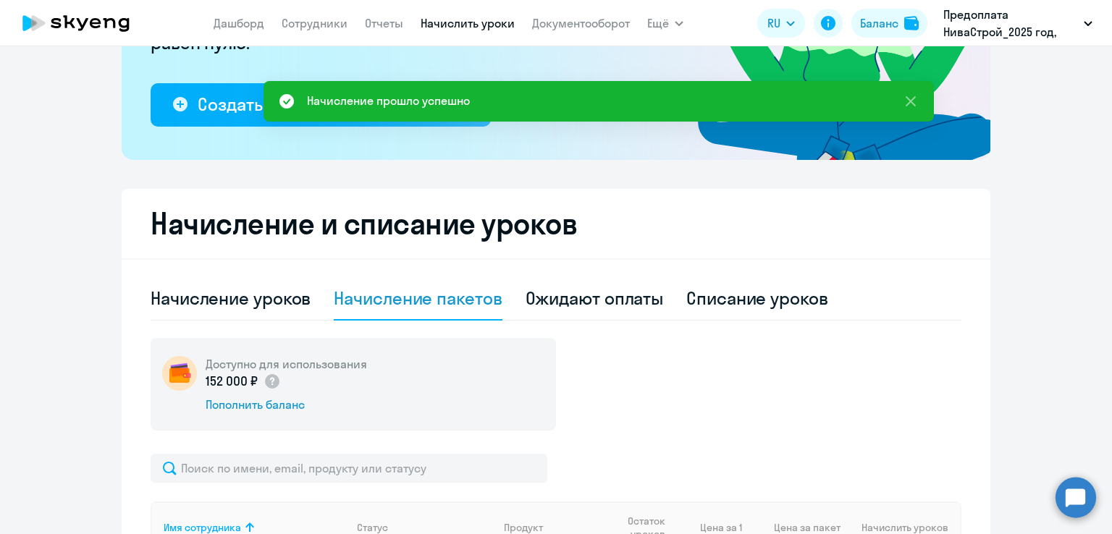
scroll to position [48, 0]
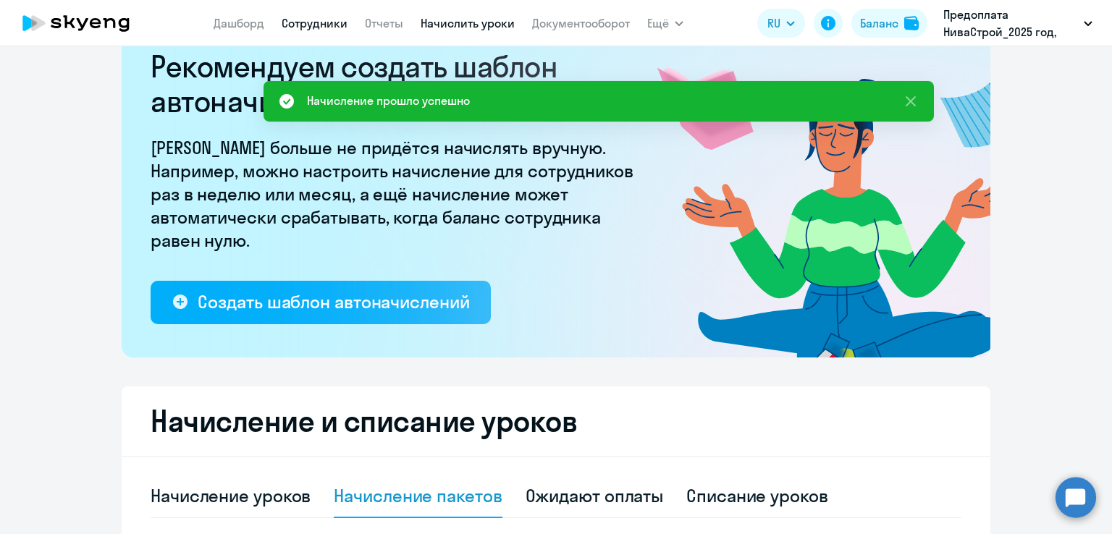
click at [324, 15] on app-menu-item-link "Сотрудники" at bounding box center [315, 23] width 66 height 18
click at [324, 17] on link "Сотрудники" at bounding box center [315, 23] width 66 height 14
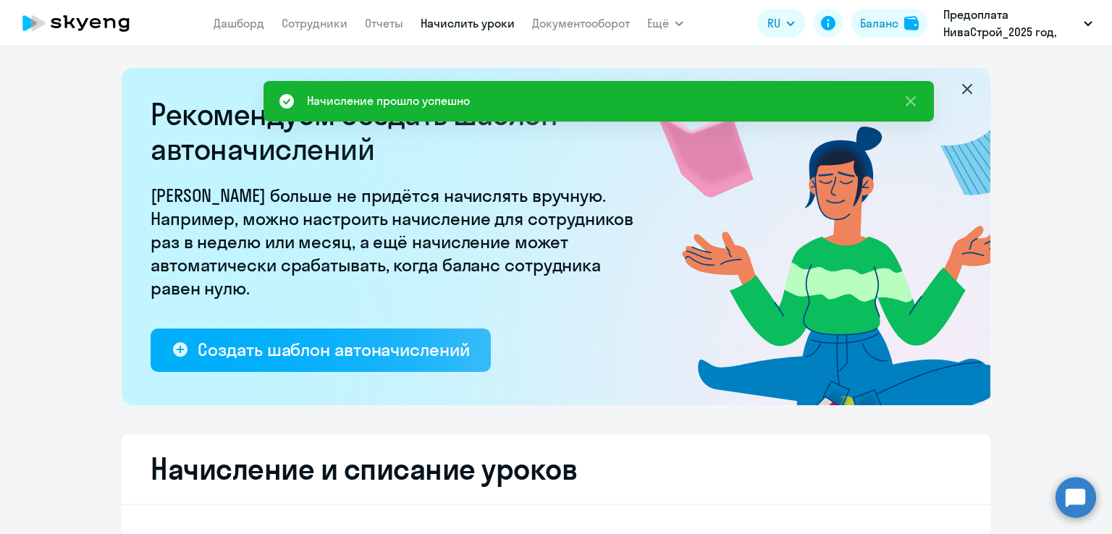
select select "30"
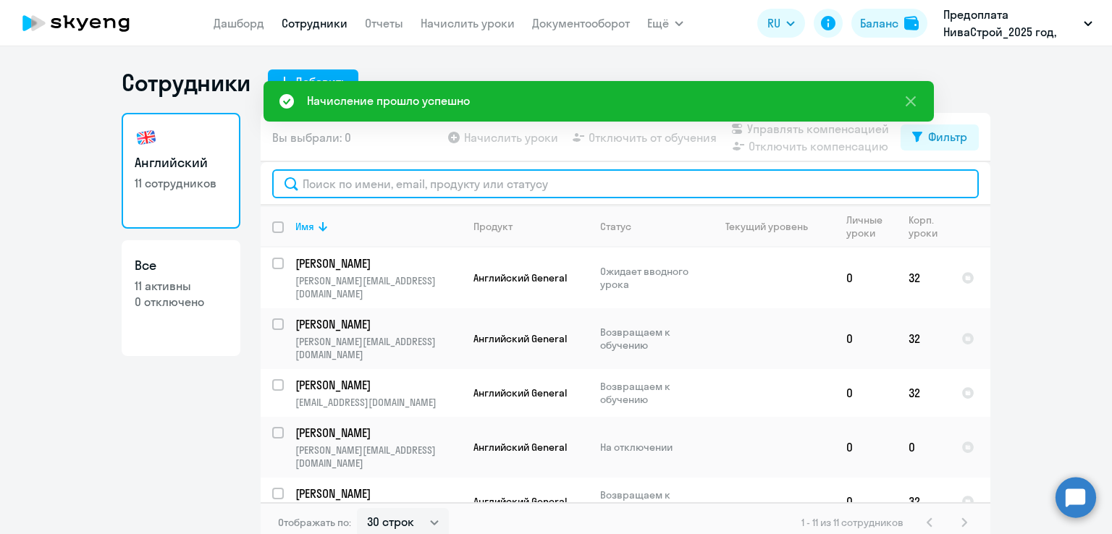
click at [394, 182] on input "text" at bounding box center [625, 183] width 706 height 29
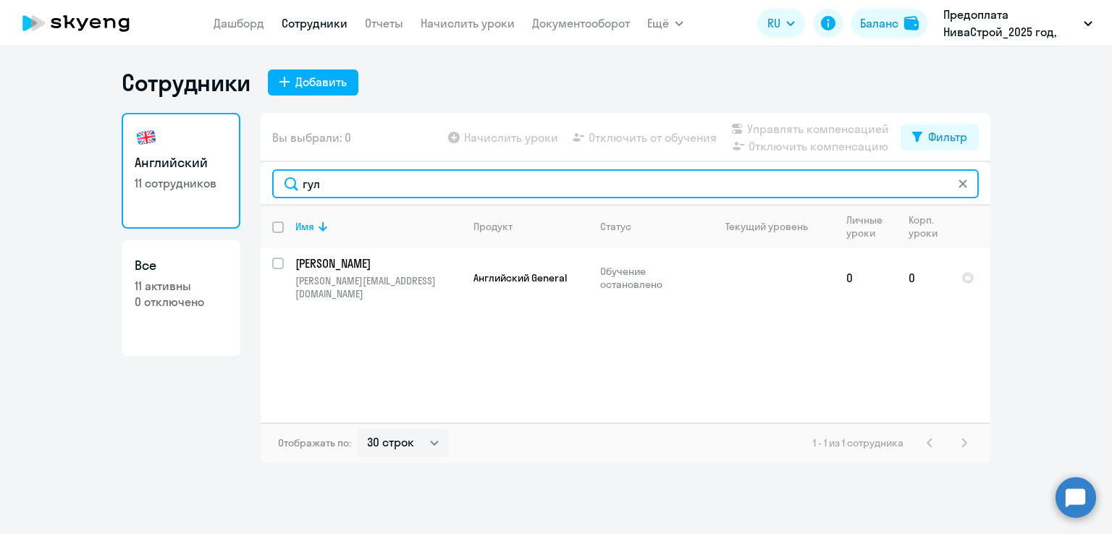
type input "гул"
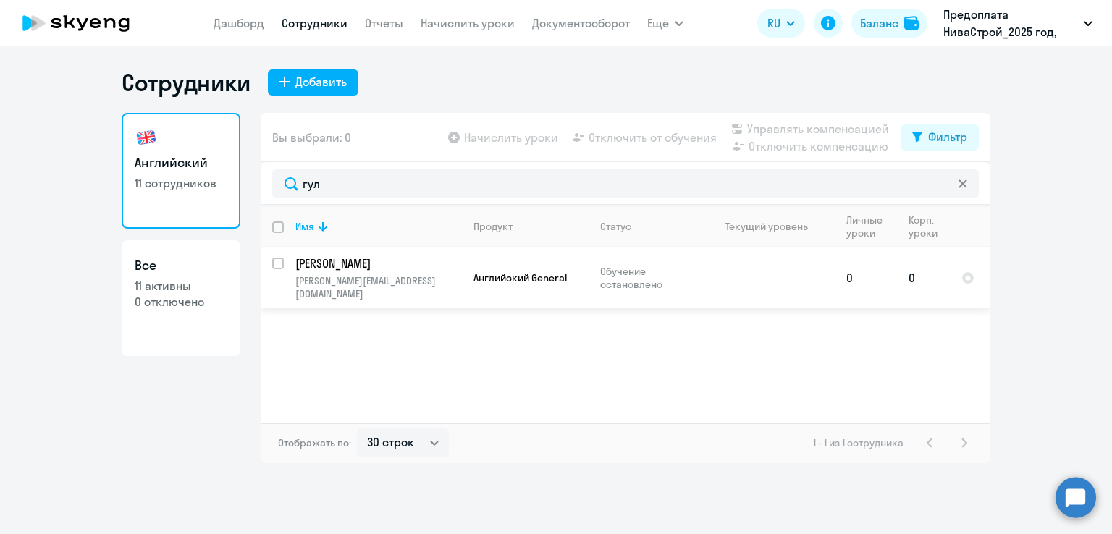
click at [364, 269] on p "[PERSON_NAME]" at bounding box center [377, 263] width 164 height 16
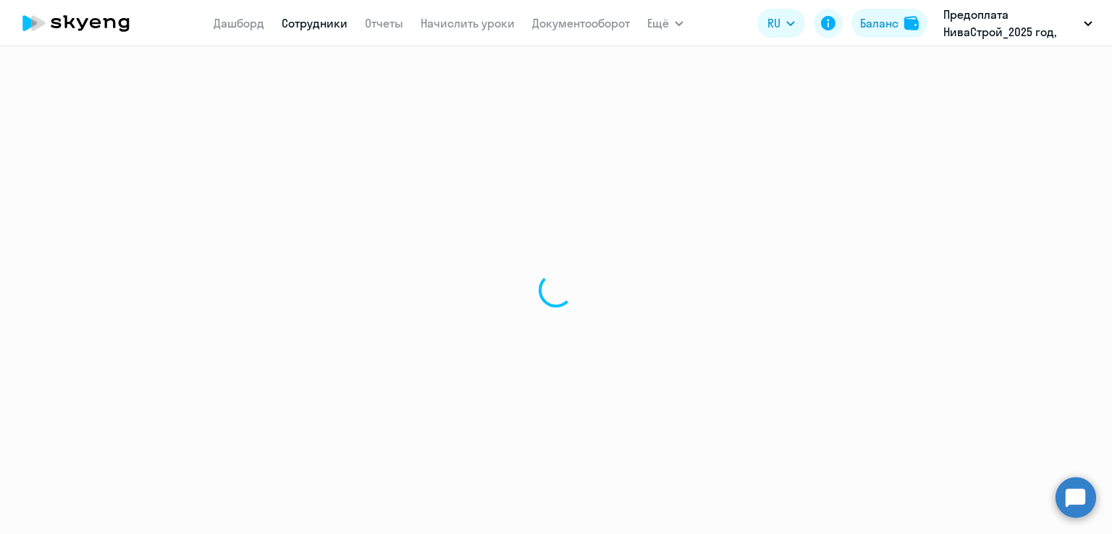
select select "english"
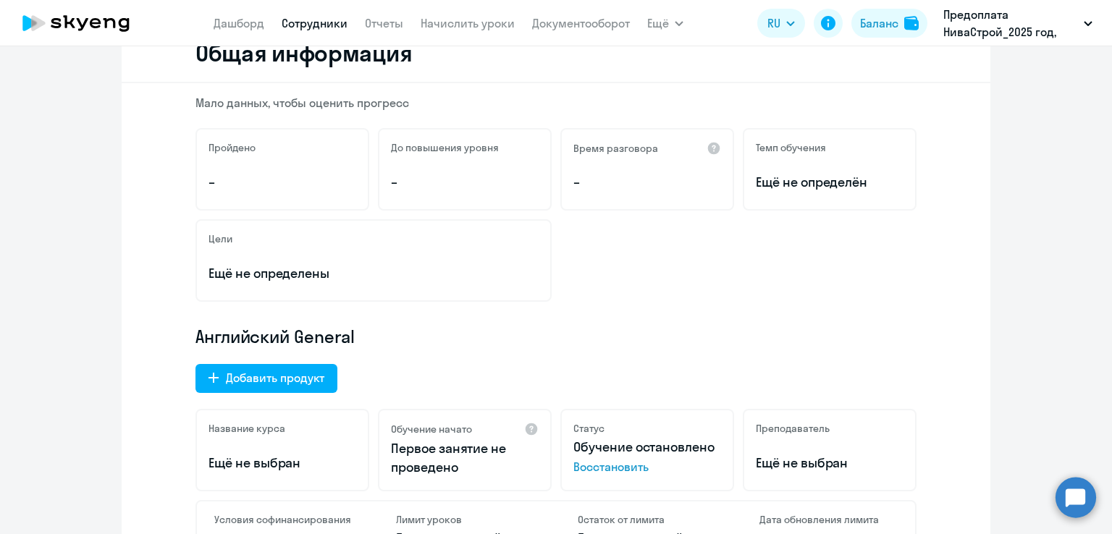
scroll to position [434, 0]
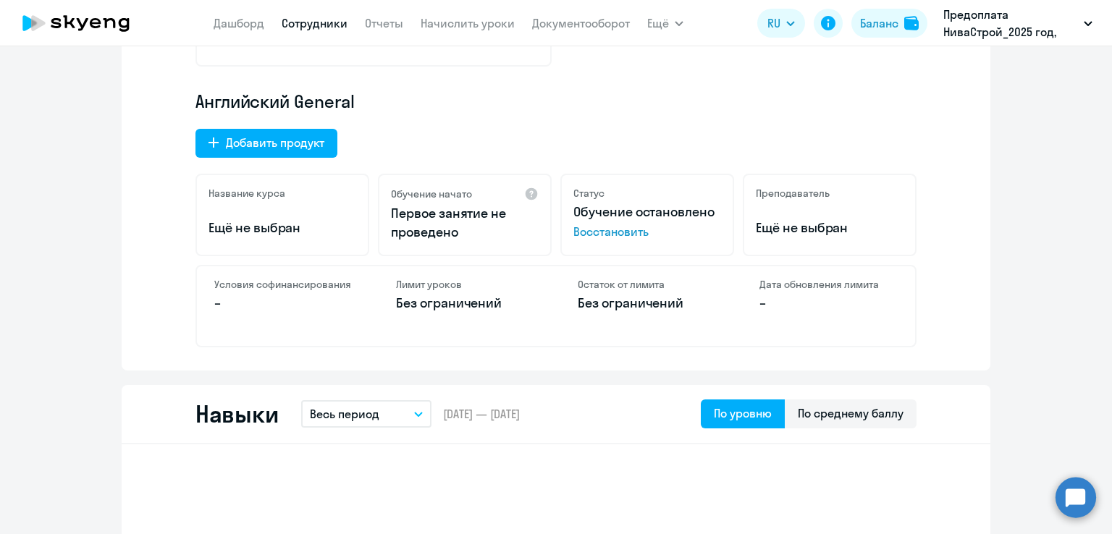
click at [608, 229] on span "Восстановить" at bounding box center [647, 231] width 148 height 17
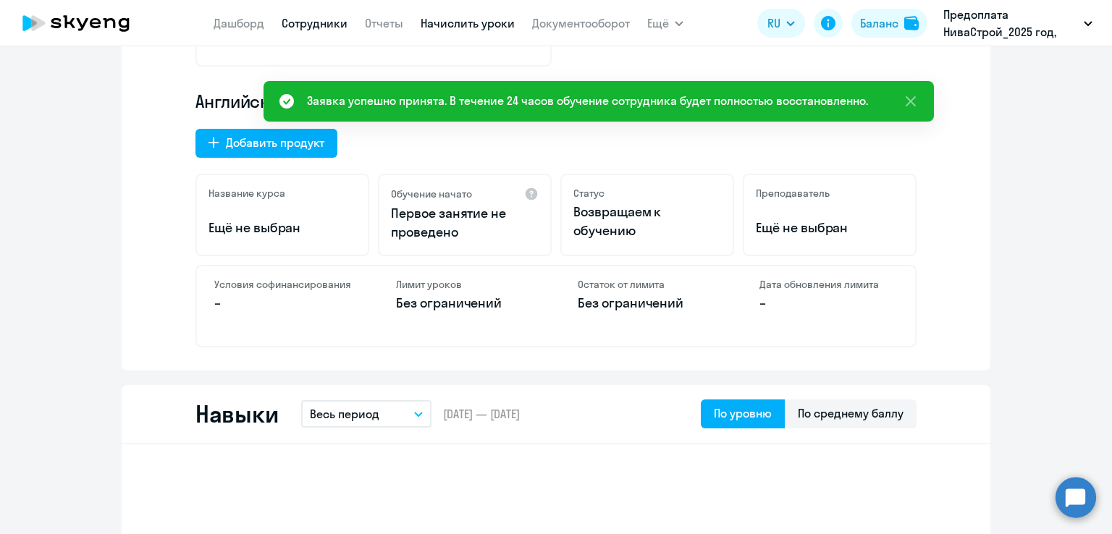
click at [468, 28] on link "Начислить уроки" at bounding box center [467, 23] width 94 height 14
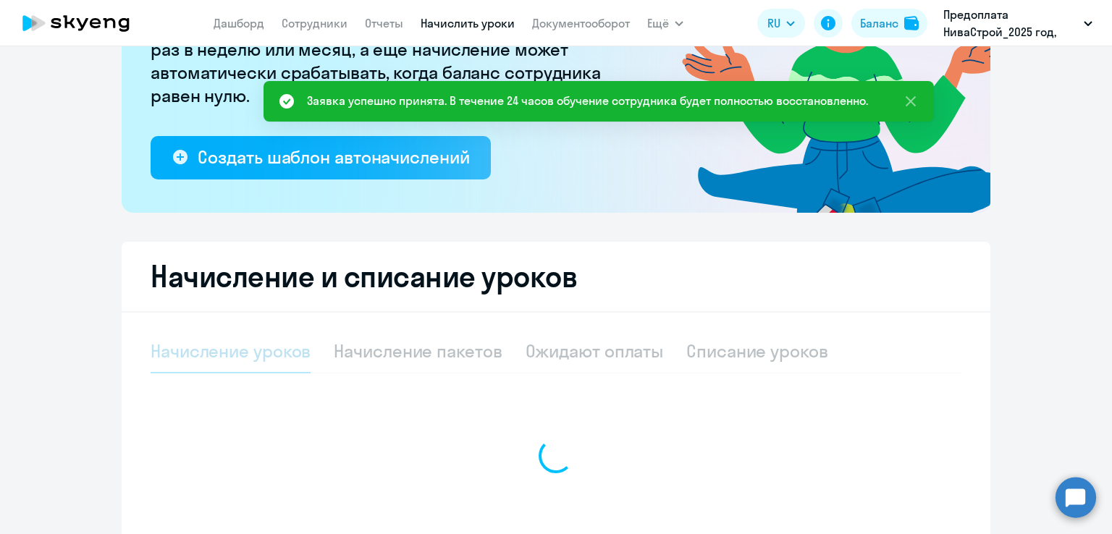
select select "10"
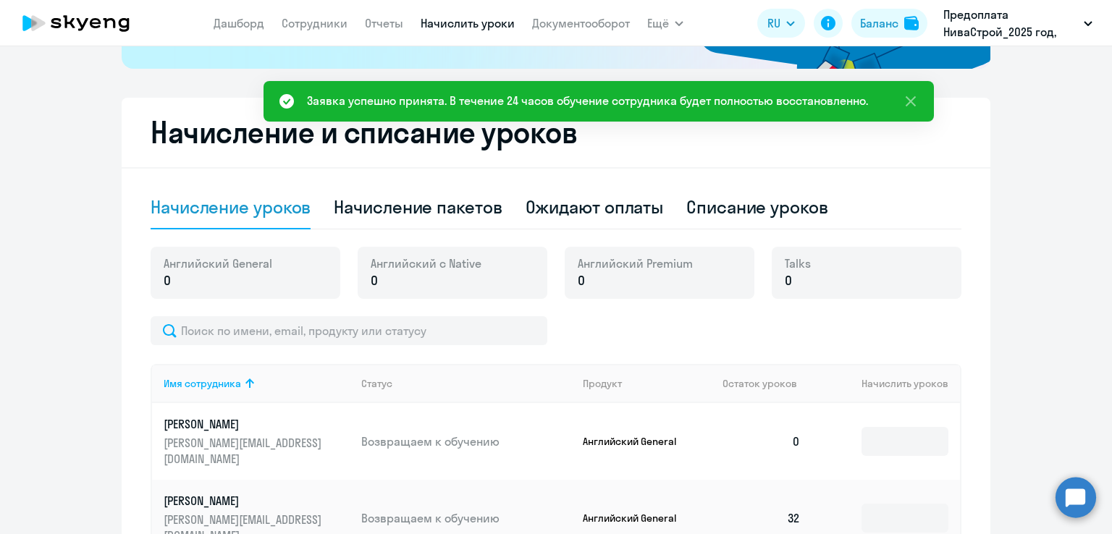
scroll to position [337, 0]
click at [334, 206] on div "Начисление пакетов" at bounding box center [418, 206] width 168 height 23
select select "10"
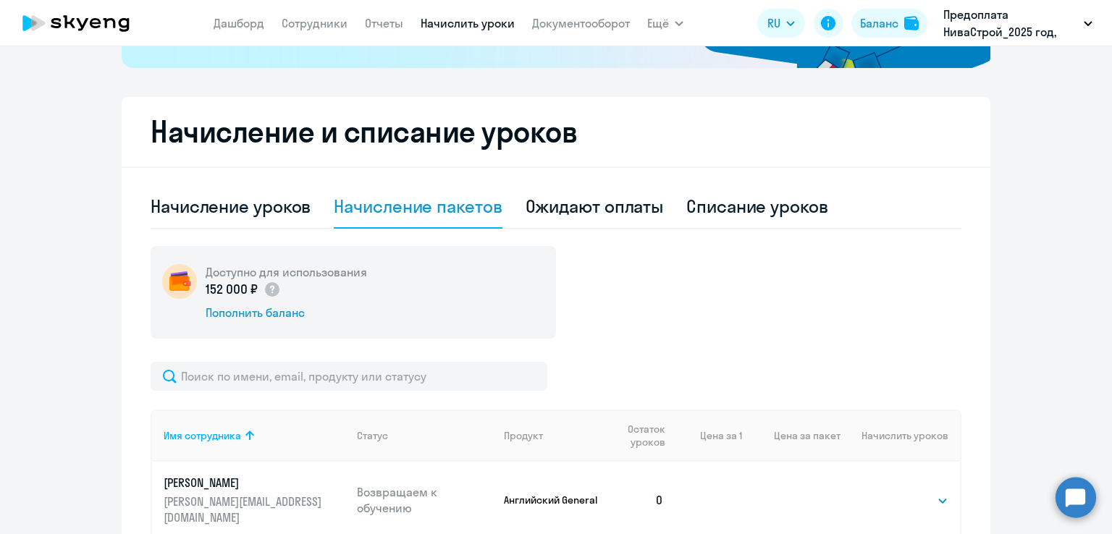
scroll to position [554, 0]
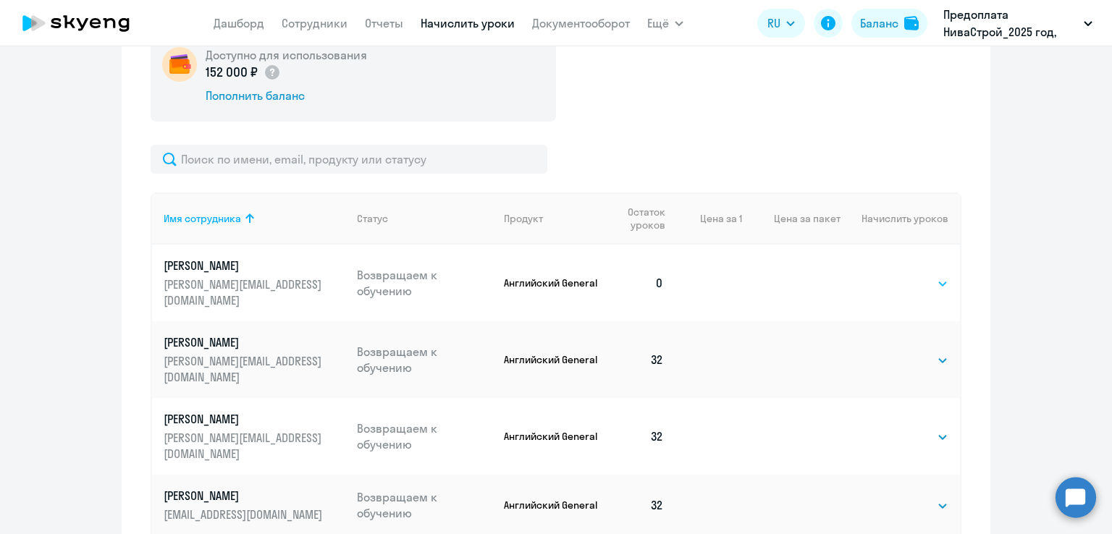
click at [914, 276] on select "Выбрать 4 8 16 32 64 96 128" at bounding box center [918, 283] width 59 height 17
select select "32"
click at [889, 275] on select "Выбрать 4 8 16 32 64 96 128" at bounding box center [918, 283] width 59 height 17
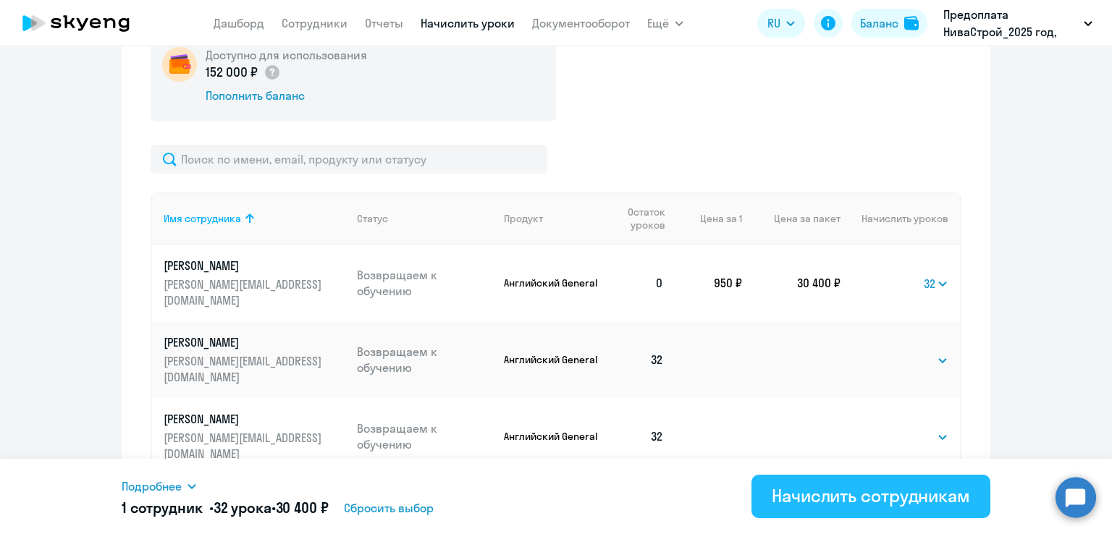
click at [806, 504] on div "Начислить сотрудникам" at bounding box center [870, 495] width 198 height 23
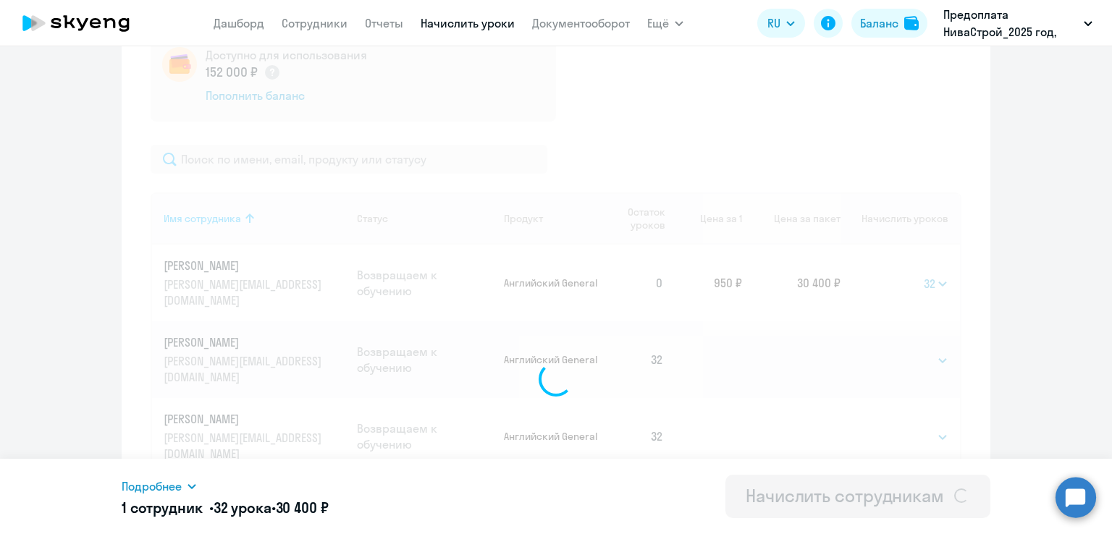
select select
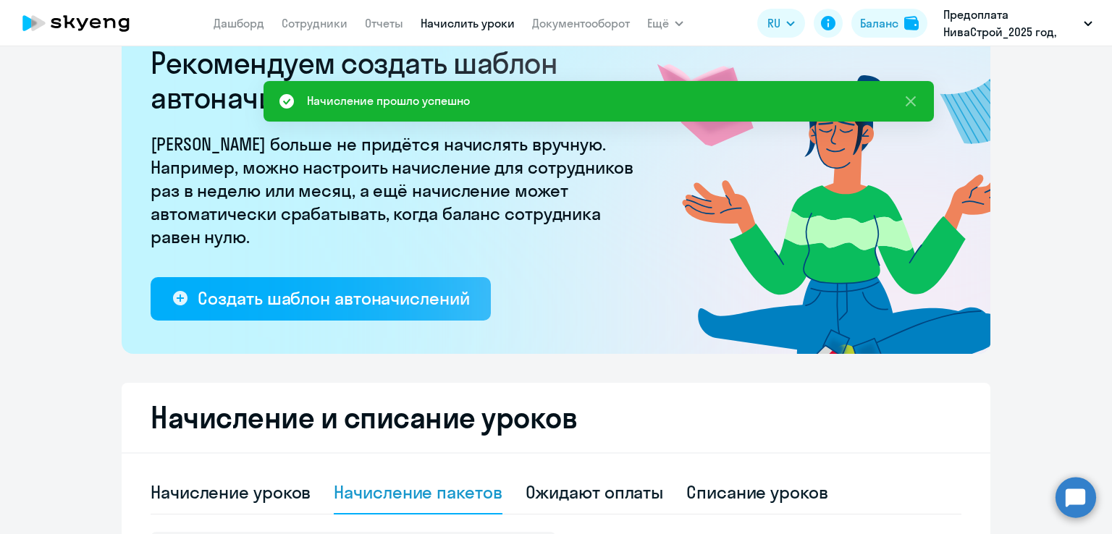
scroll to position [0, 0]
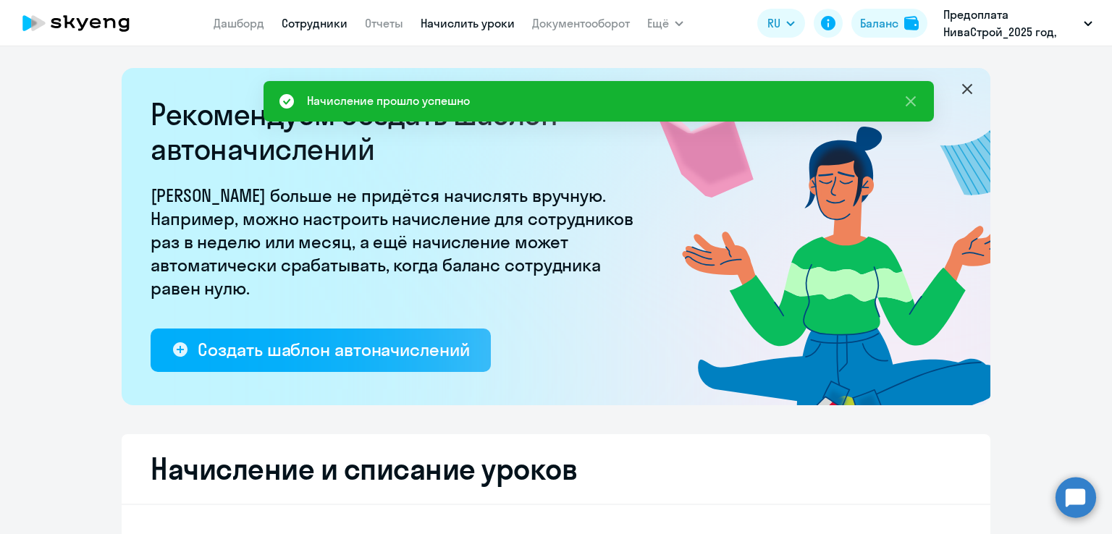
click at [313, 17] on link "Сотрудники" at bounding box center [315, 23] width 66 height 14
select select "30"
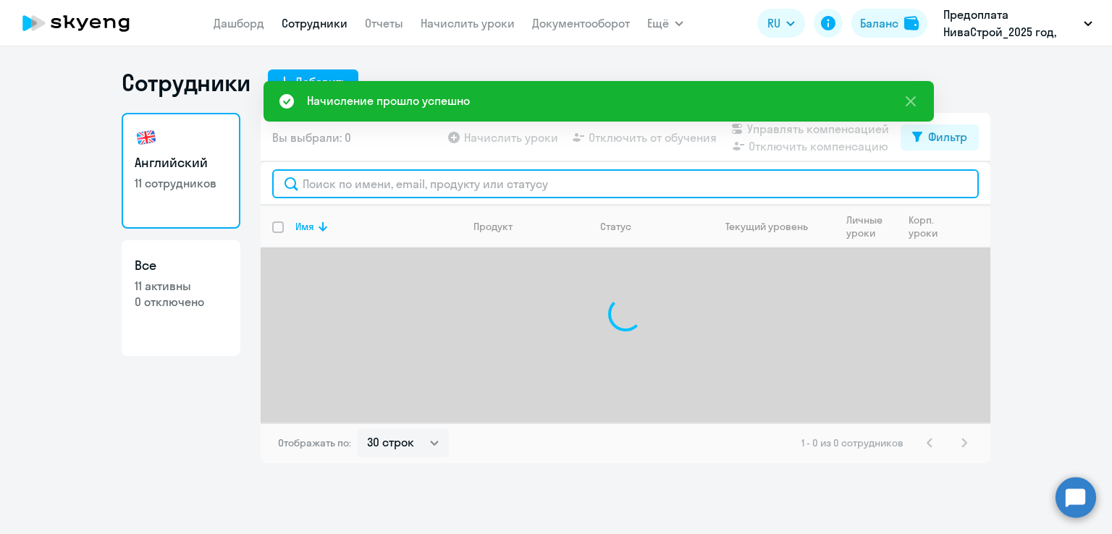
click at [491, 186] on input "text" at bounding box center [625, 183] width 706 height 29
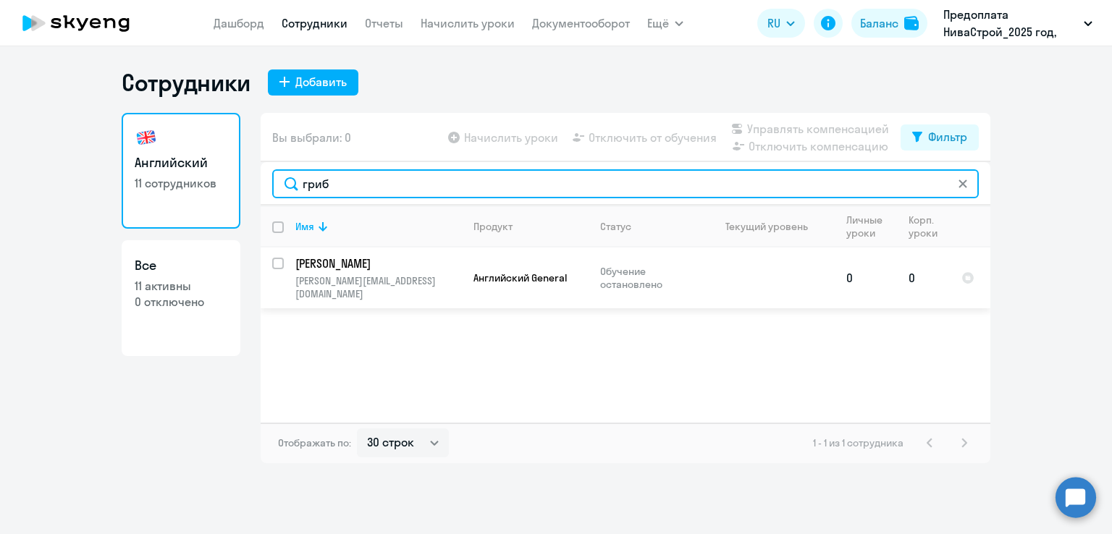
type input "гриб"
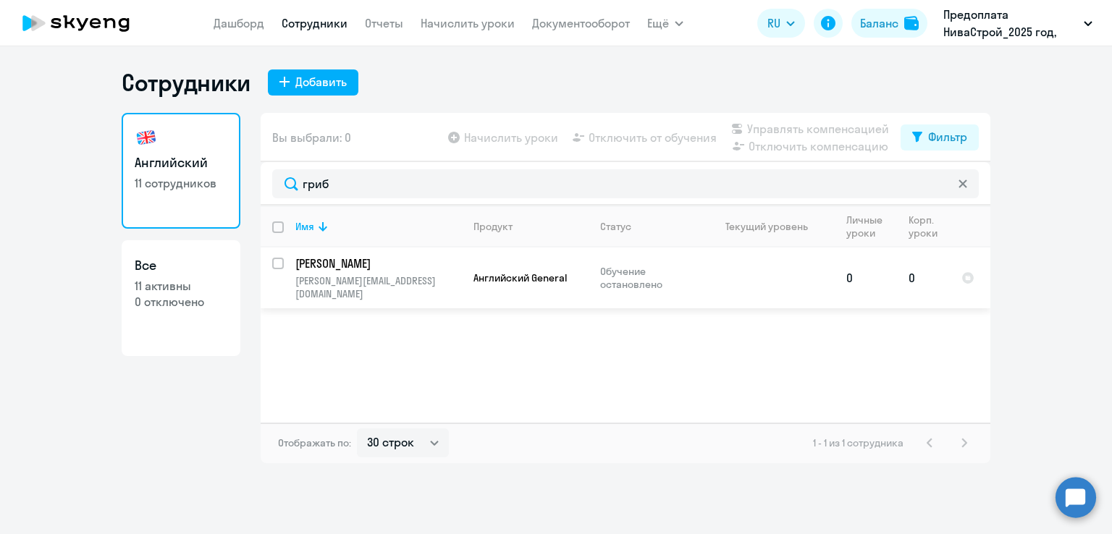
click at [366, 279] on p "[PERSON_NAME][EMAIL_ADDRESS][DOMAIN_NAME]" at bounding box center [378, 287] width 166 height 26
select select "english"
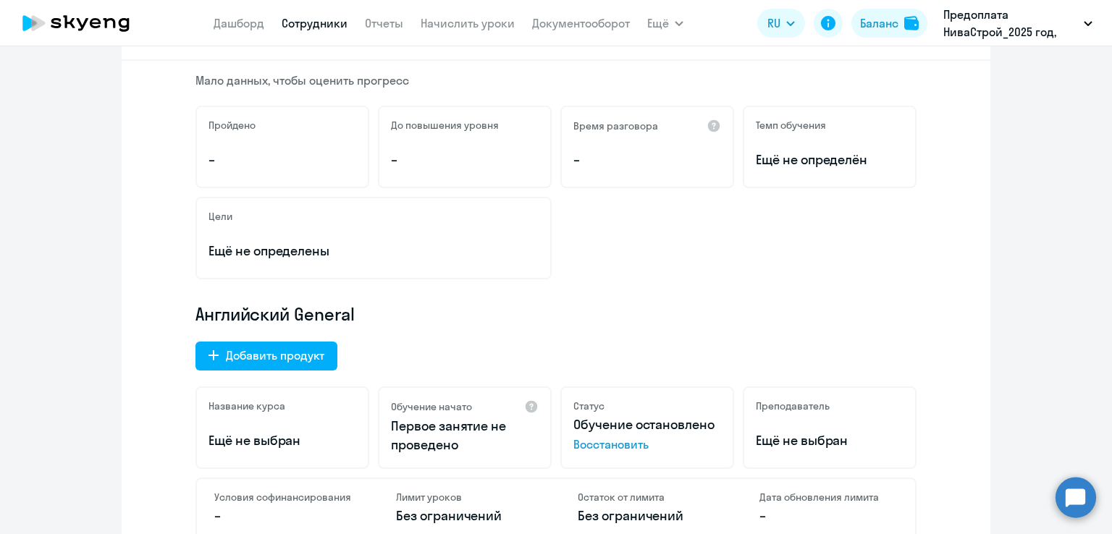
scroll to position [289, 0]
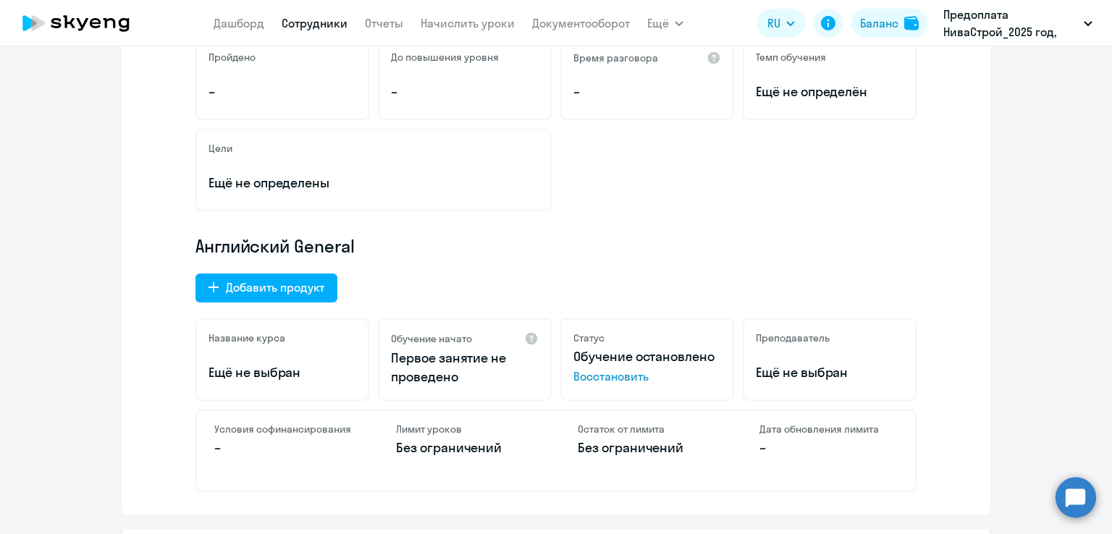
drag, startPoint x: 605, startPoint y: 377, endPoint x: 855, endPoint y: 367, distance: 250.6
click at [608, 377] on span "Восстановить" at bounding box center [647, 376] width 148 height 17
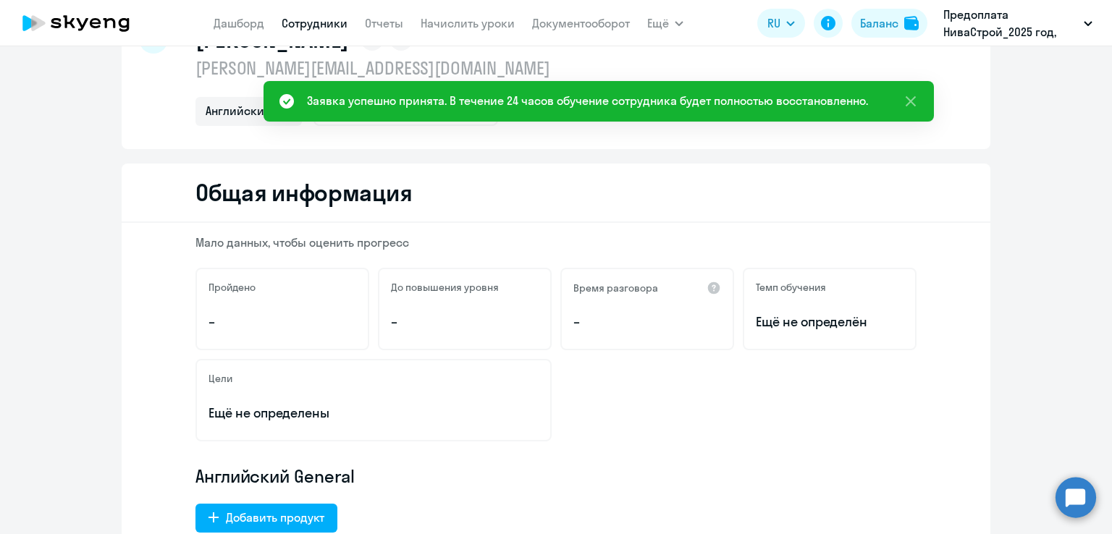
scroll to position [0, 0]
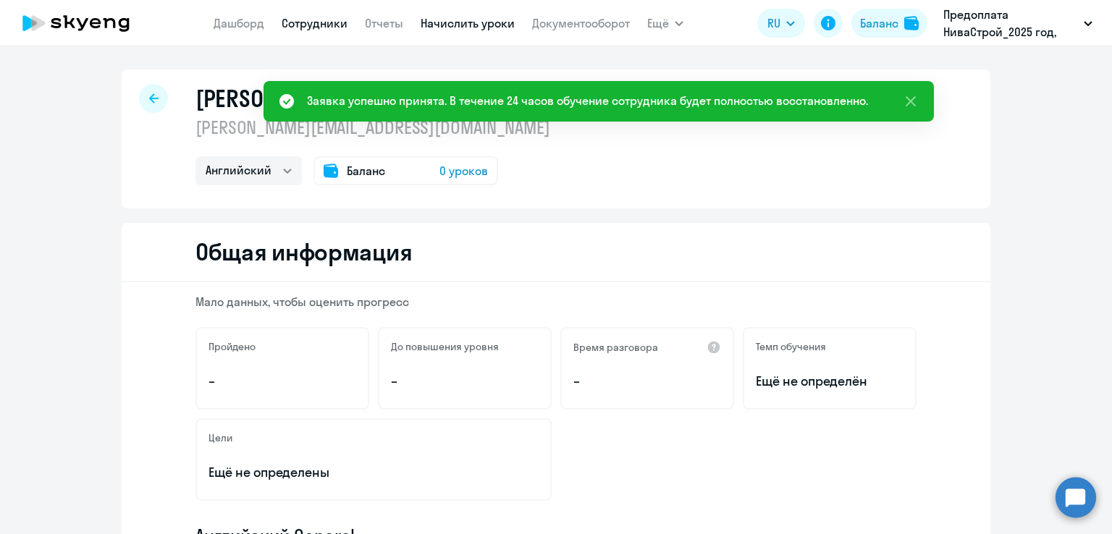
click at [456, 25] on link "Начислить уроки" at bounding box center [467, 23] width 94 height 14
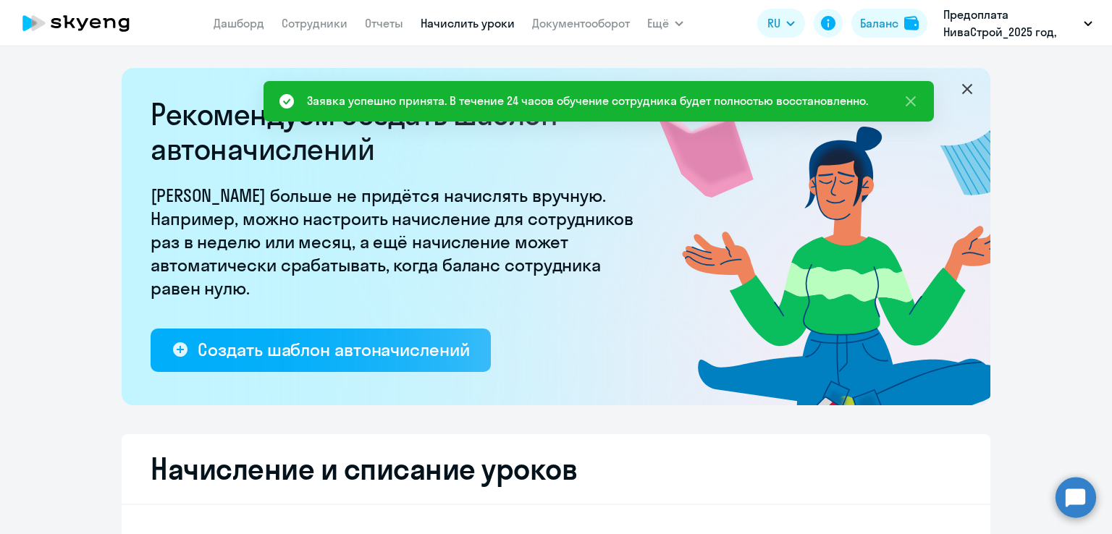
select select "10"
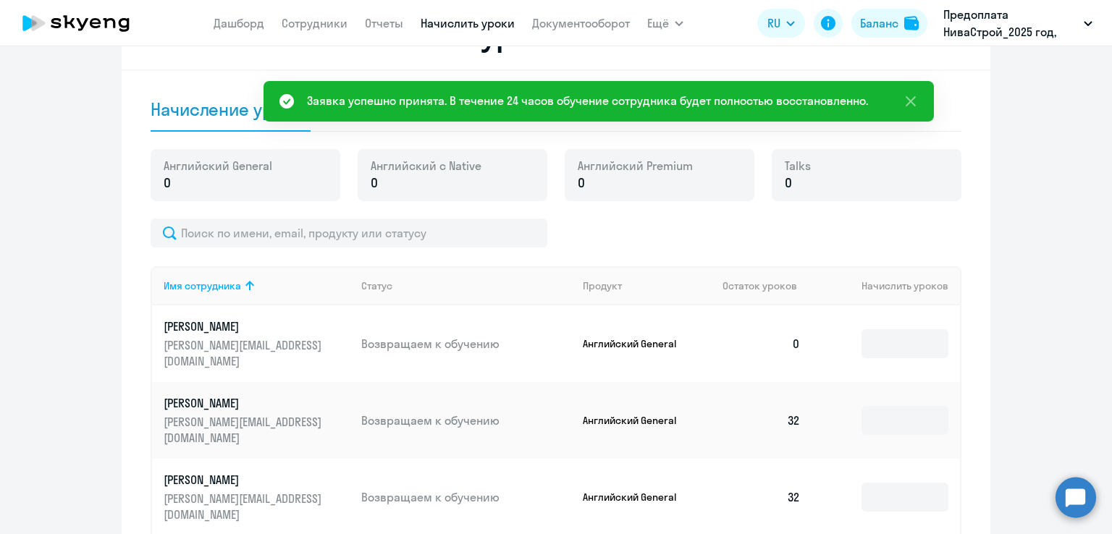
scroll to position [362, 0]
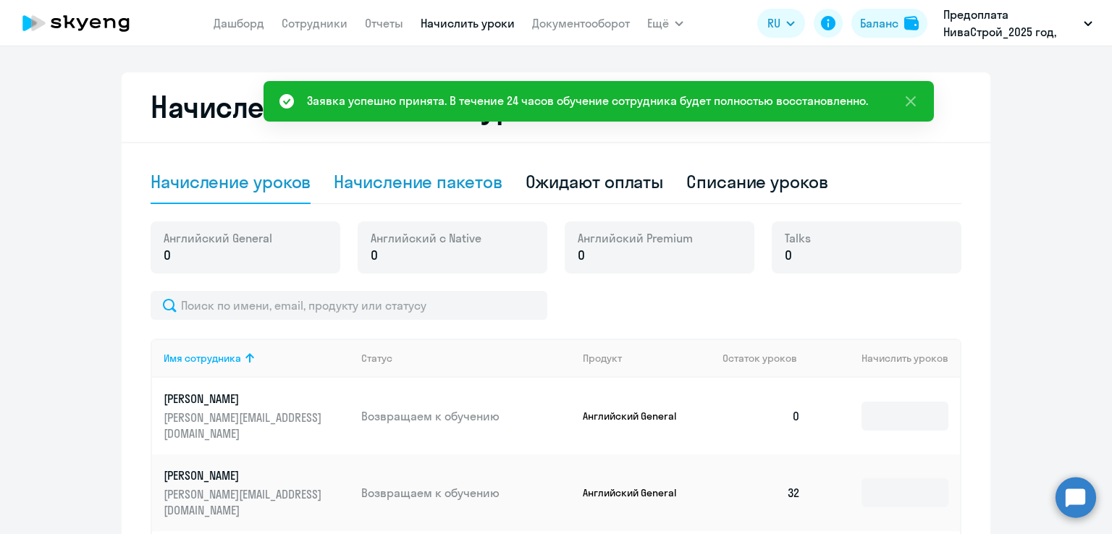
click at [369, 198] on div "Начисление пакетов" at bounding box center [418, 182] width 168 height 43
select select "10"
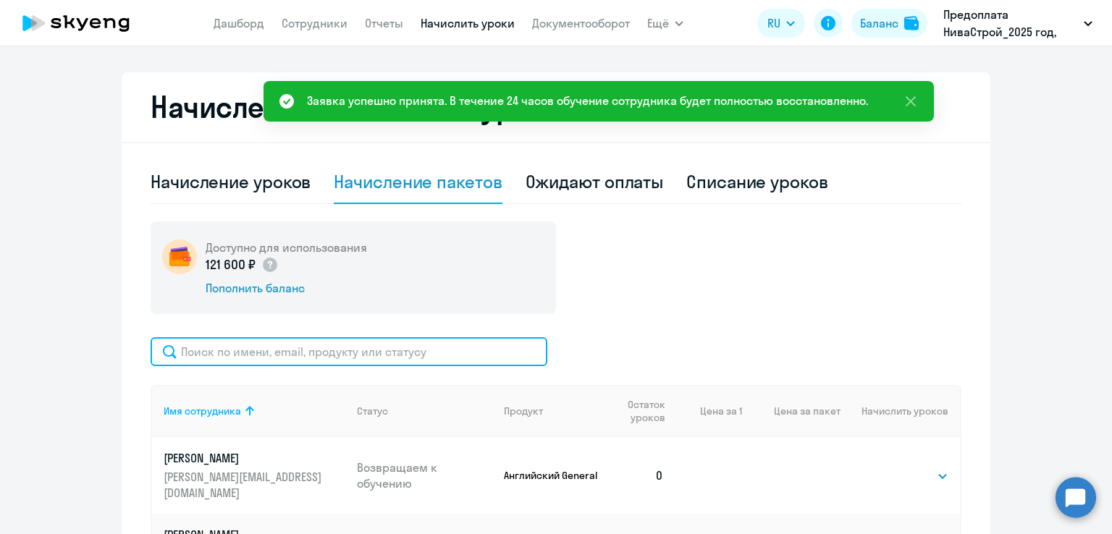
click at [352, 355] on input "text" at bounding box center [349, 351] width 397 height 29
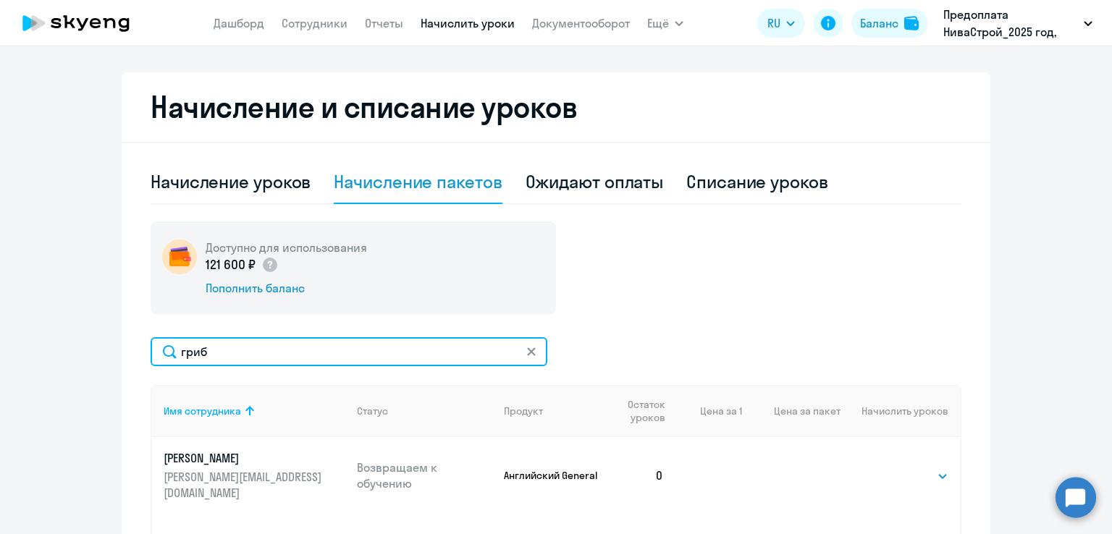
type input "гриб"
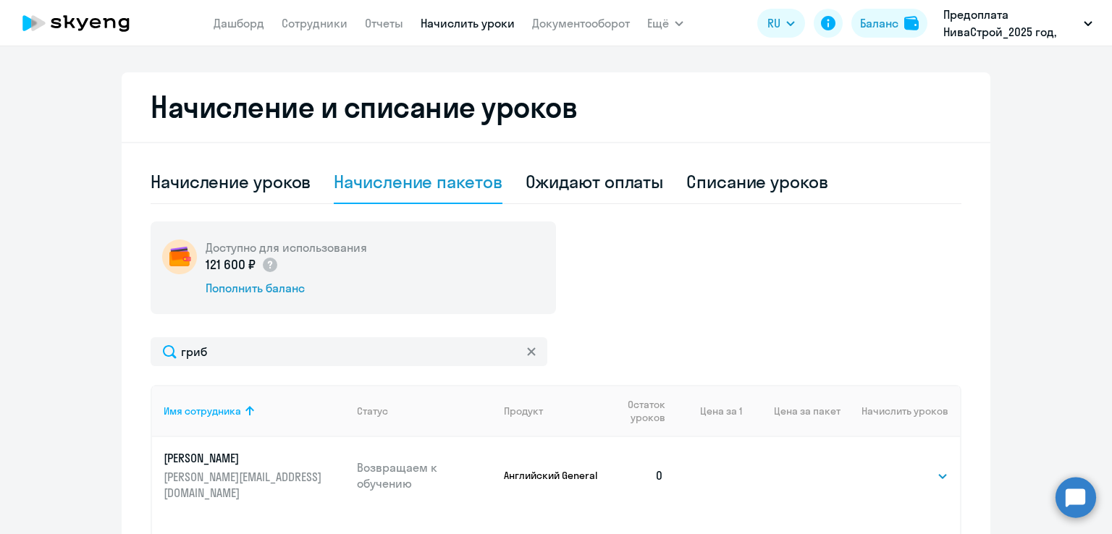
click at [359, 470] on p "Возвращаем к обучению" at bounding box center [425, 476] width 136 height 32
click at [894, 478] on select "Выбрать 4 8 16 32 64 96 128" at bounding box center [918, 475] width 59 height 17
select select "32"
click at [889, 467] on select "Выбрать 4 8 16 32 64 96 128" at bounding box center [918, 475] width 59 height 17
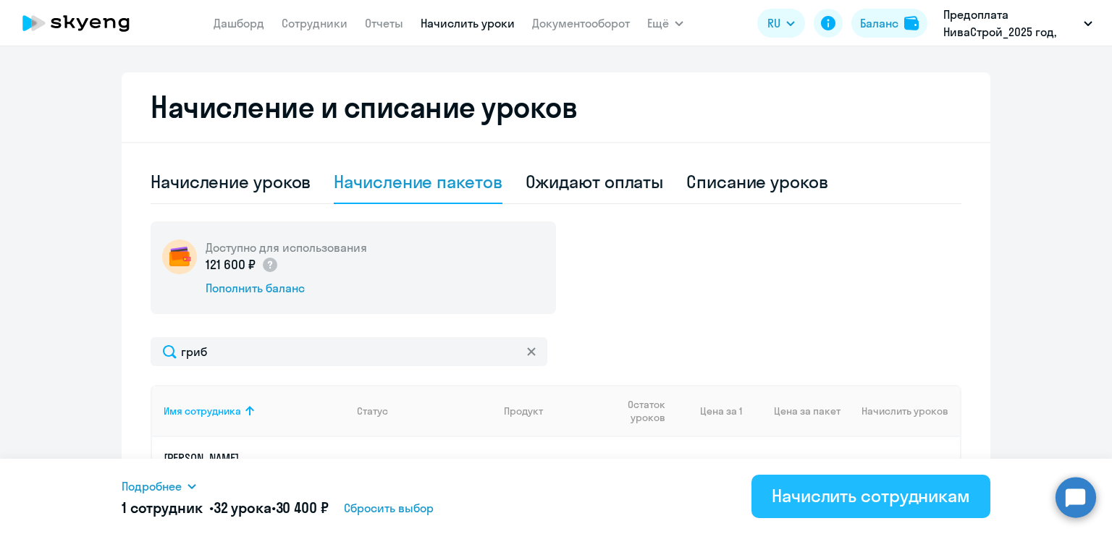
click at [841, 475] on button "Начислить сотрудникам" at bounding box center [870, 496] width 239 height 43
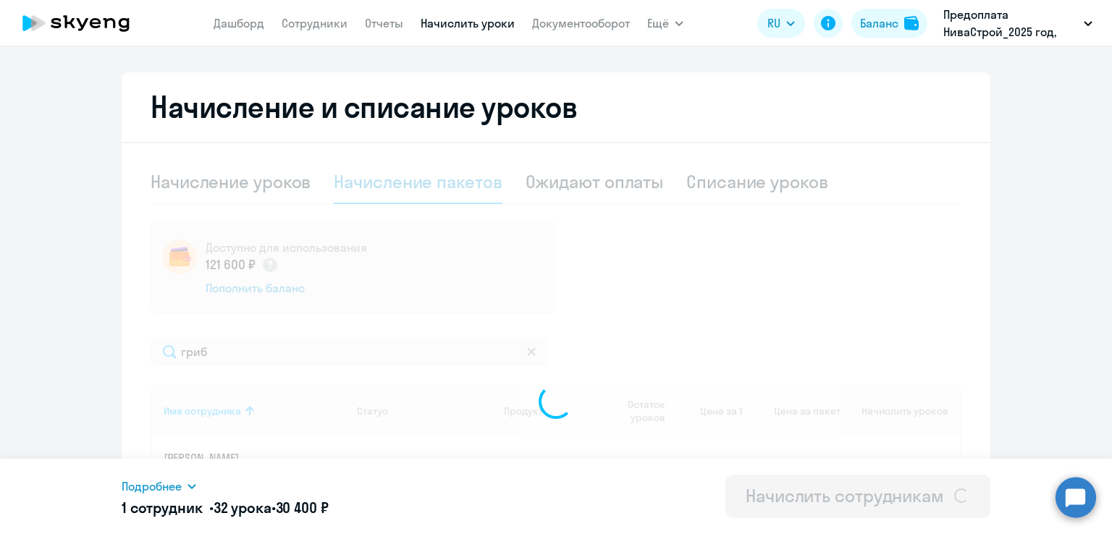
select select
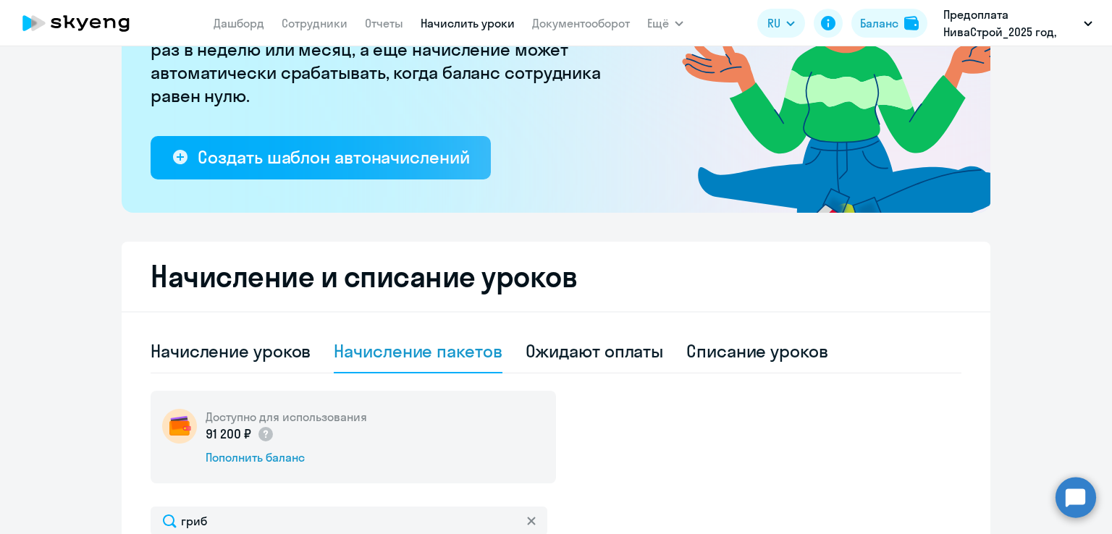
scroll to position [0, 0]
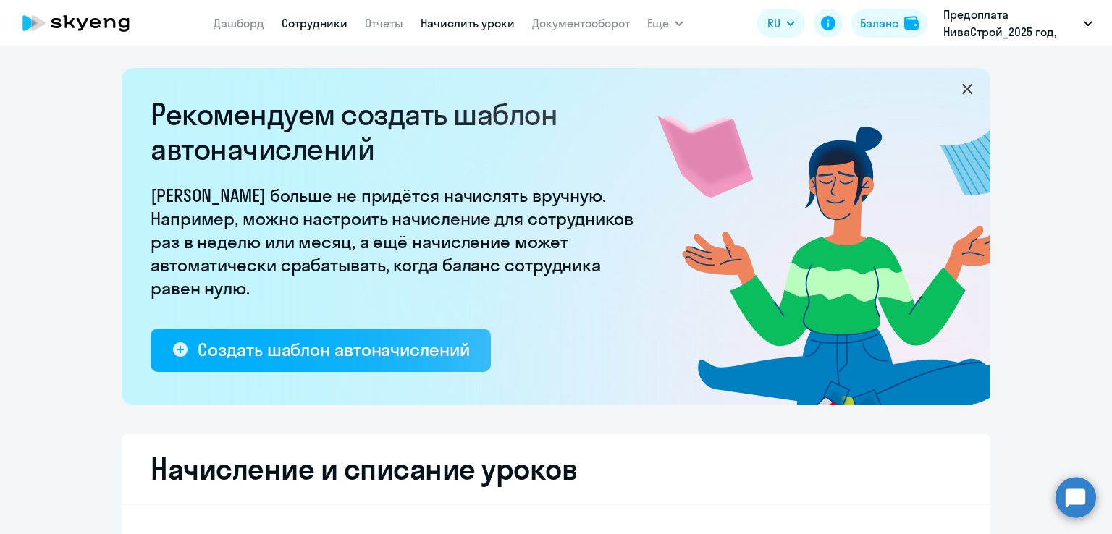
click at [301, 20] on link "Сотрудники" at bounding box center [315, 23] width 66 height 14
select select "30"
